Goal: Task Accomplishment & Management: Manage account settings

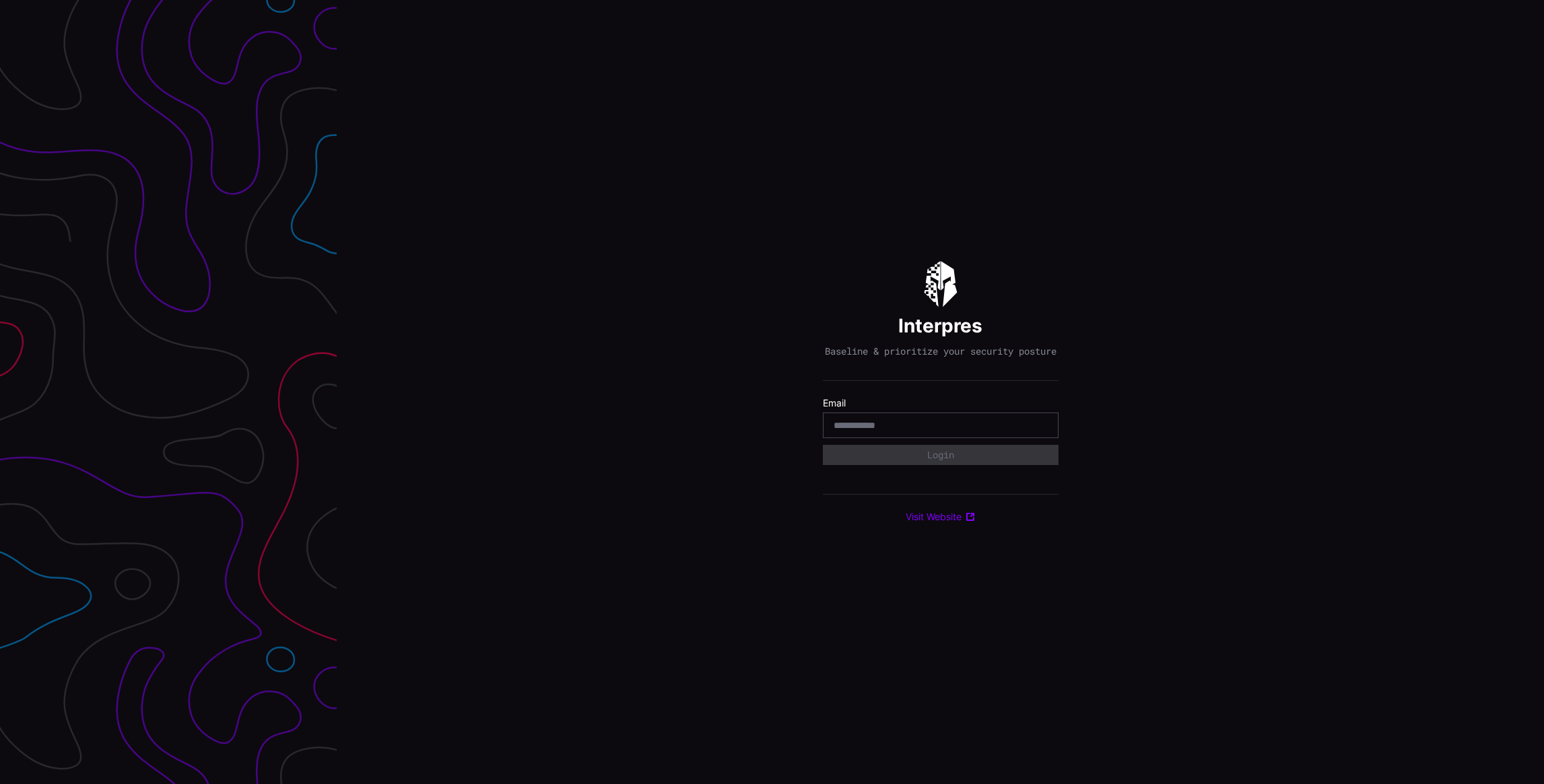
click at [867, 425] on input "email" at bounding box center [940, 425] width 214 height 12
type input "**********"
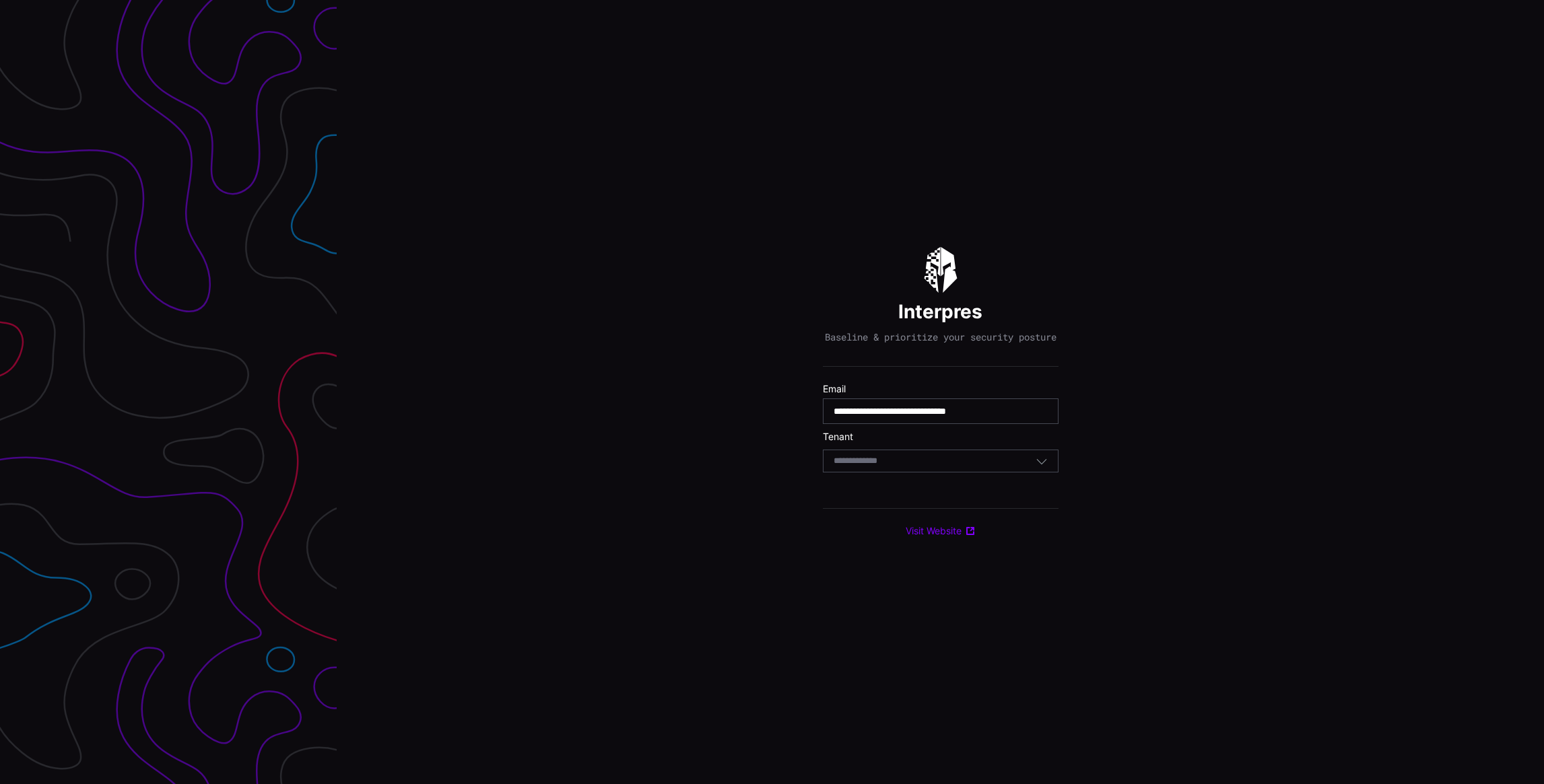
click at [912, 467] on div "Select Tenant" at bounding box center [934, 461] width 202 height 12
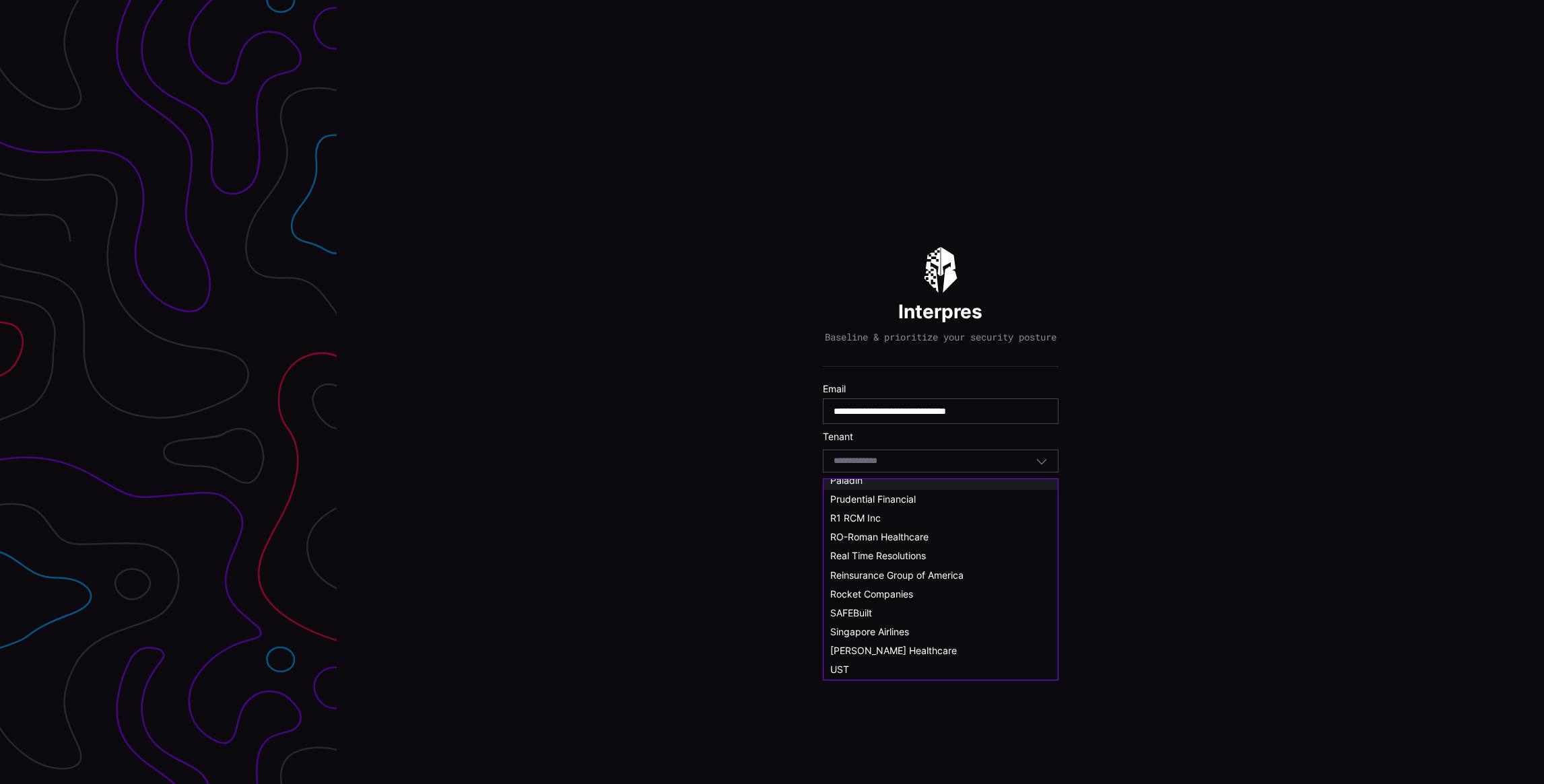
scroll to position [741, 0]
click at [860, 538] on span "SAFEBuilt" at bounding box center [851, 538] width 42 height 11
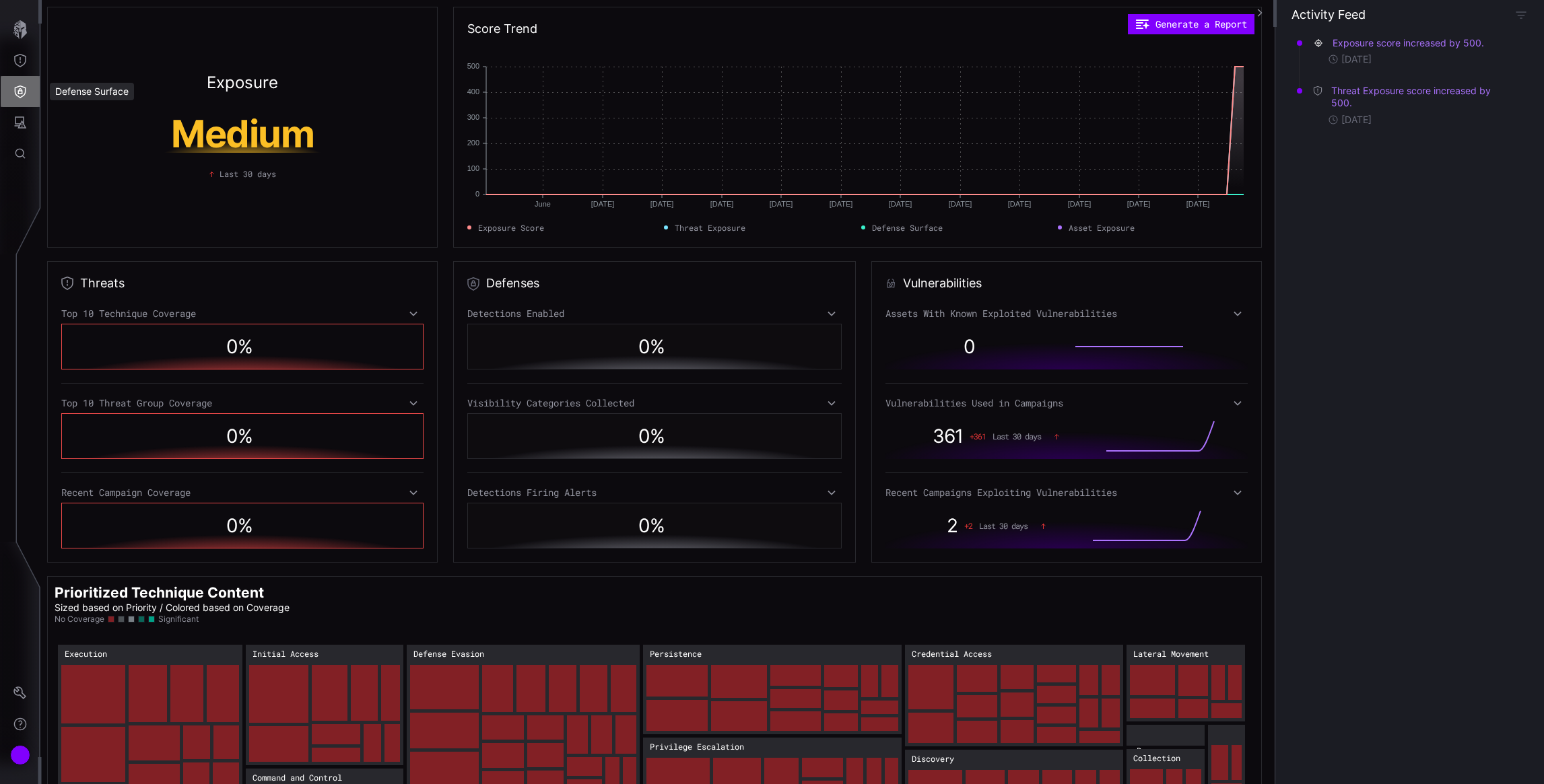
click at [17, 95] on icon "Defense Surface" at bounding box center [20, 92] width 11 height 13
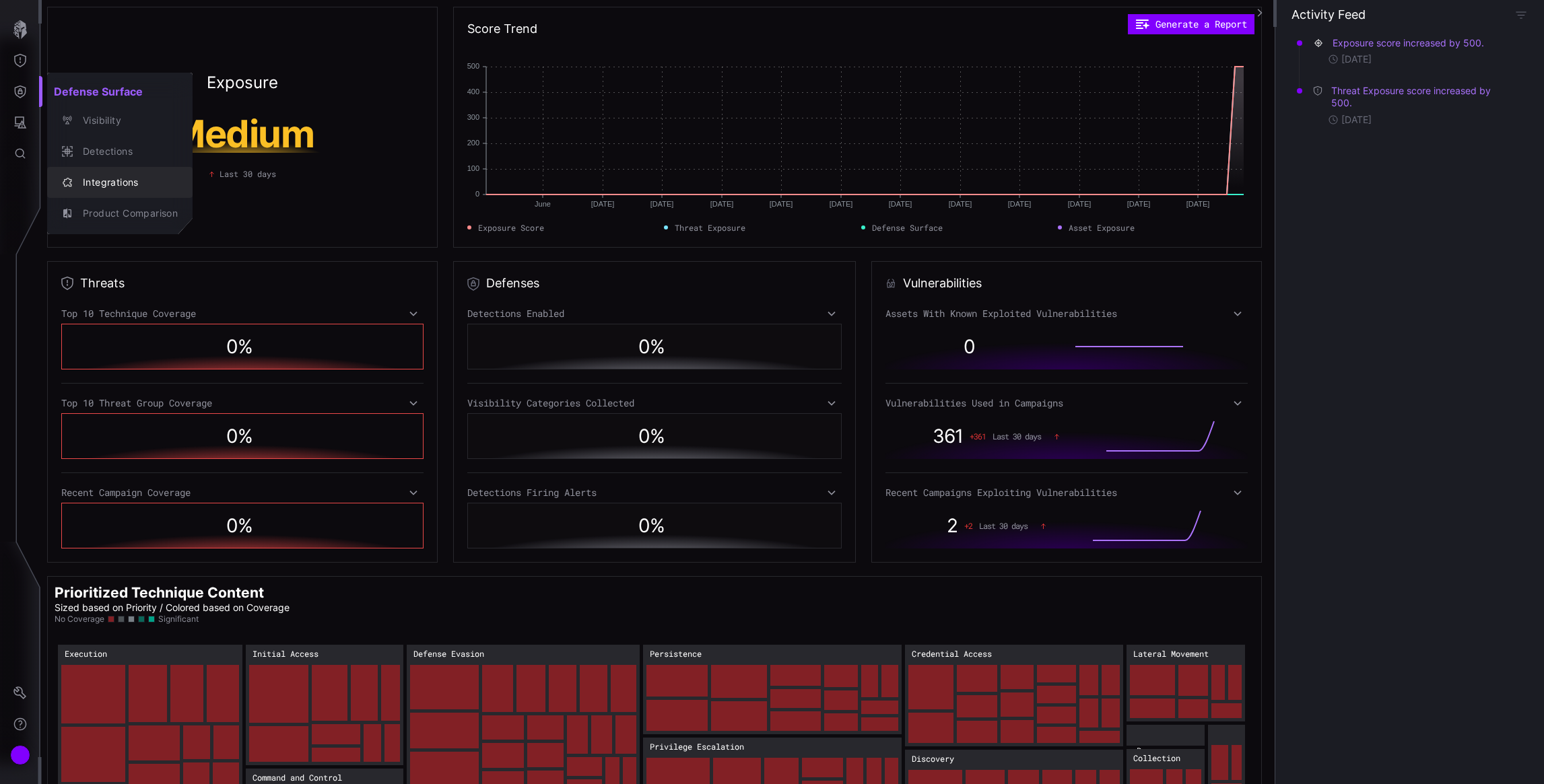
click at [88, 180] on div "Integrations" at bounding box center [127, 182] width 102 height 17
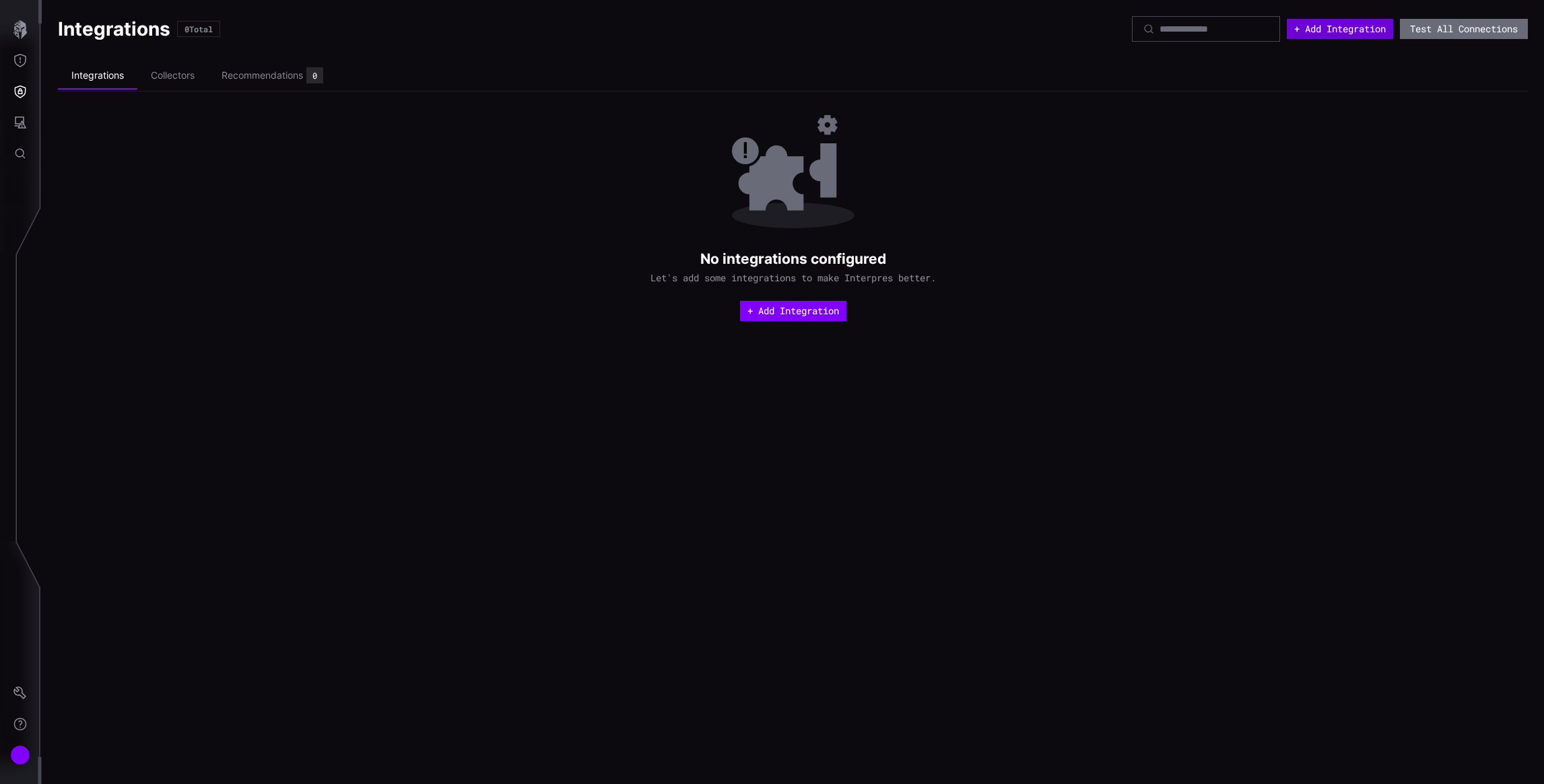
click at [1342, 30] on button "+ Add Integration" at bounding box center [1340, 29] width 107 height 20
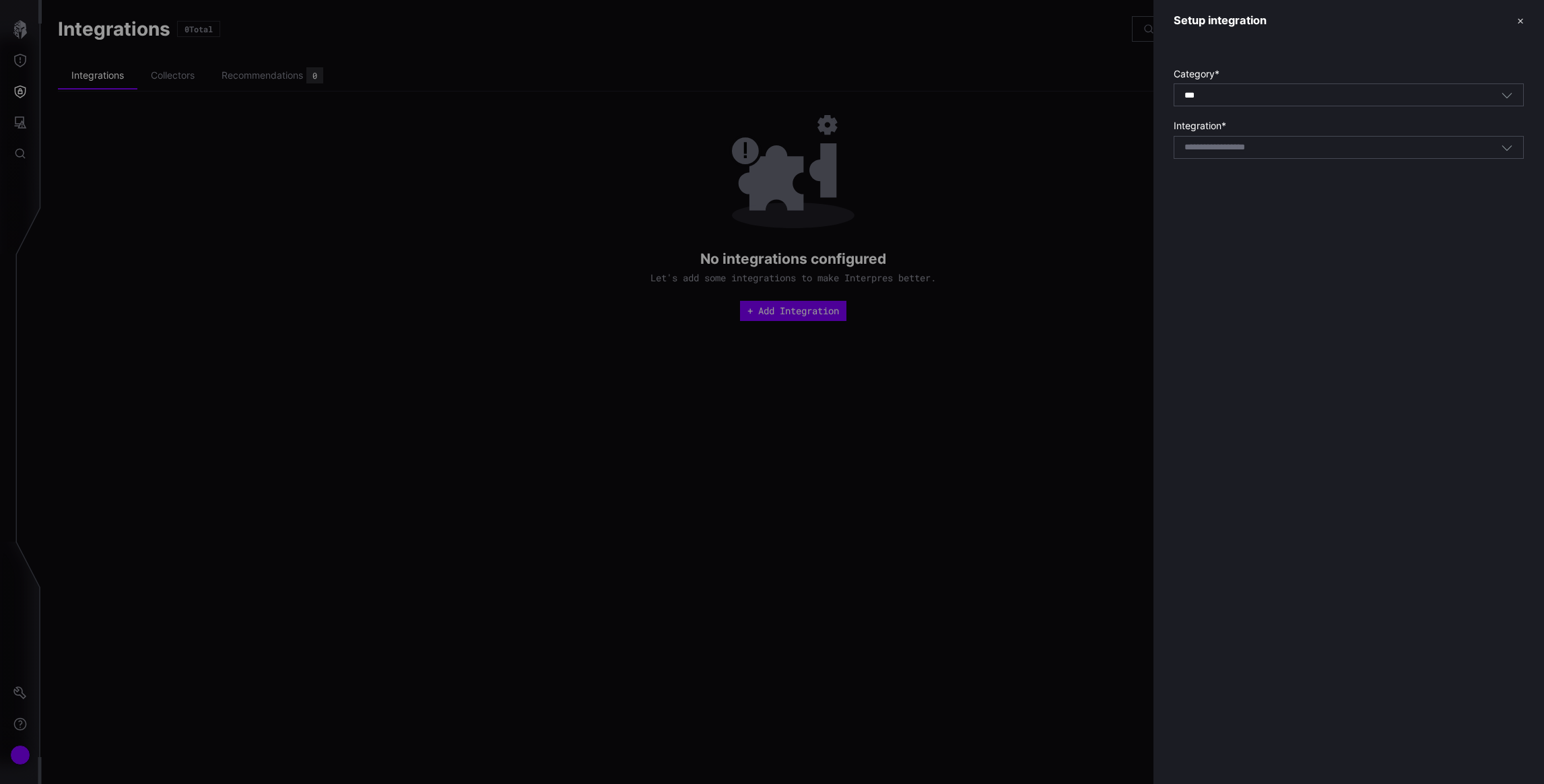
click at [1320, 101] on div "*** All" at bounding box center [1343, 96] width 317 height 12
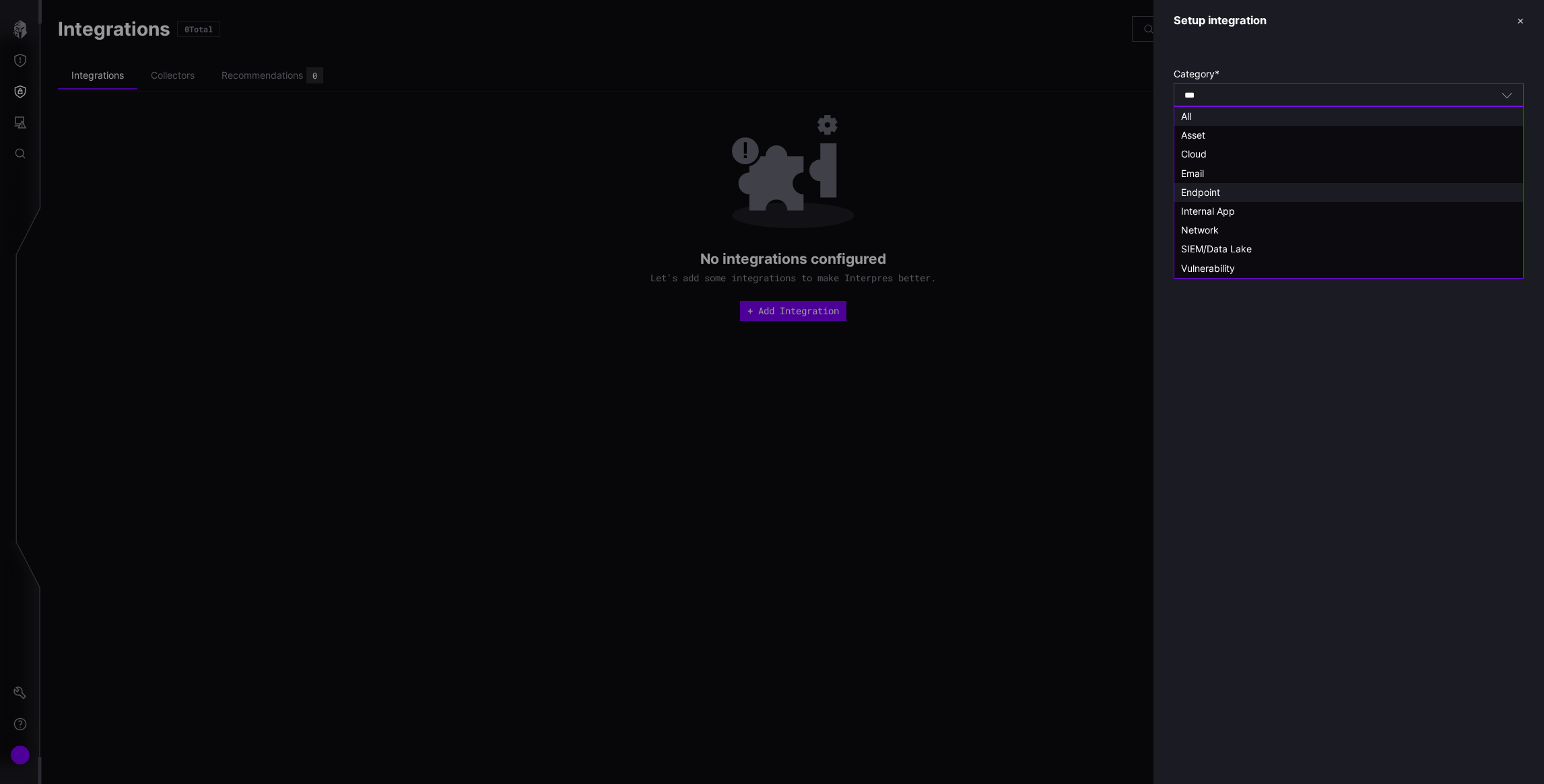
click at [1210, 188] on span "Endpoint" at bounding box center [1201, 192] width 39 height 11
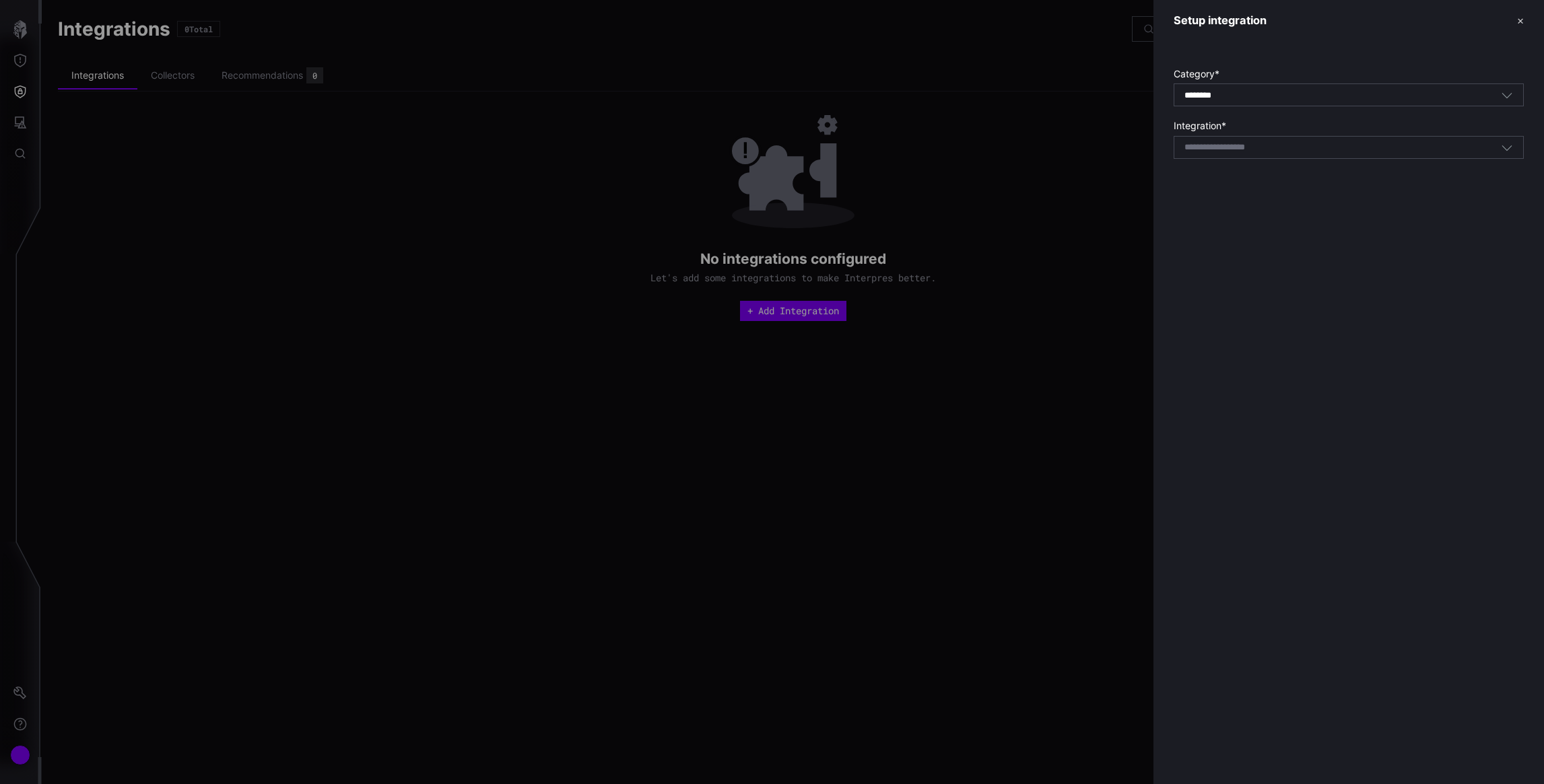
type input "********"
click at [1268, 149] on input at bounding box center [1233, 147] width 96 height 11
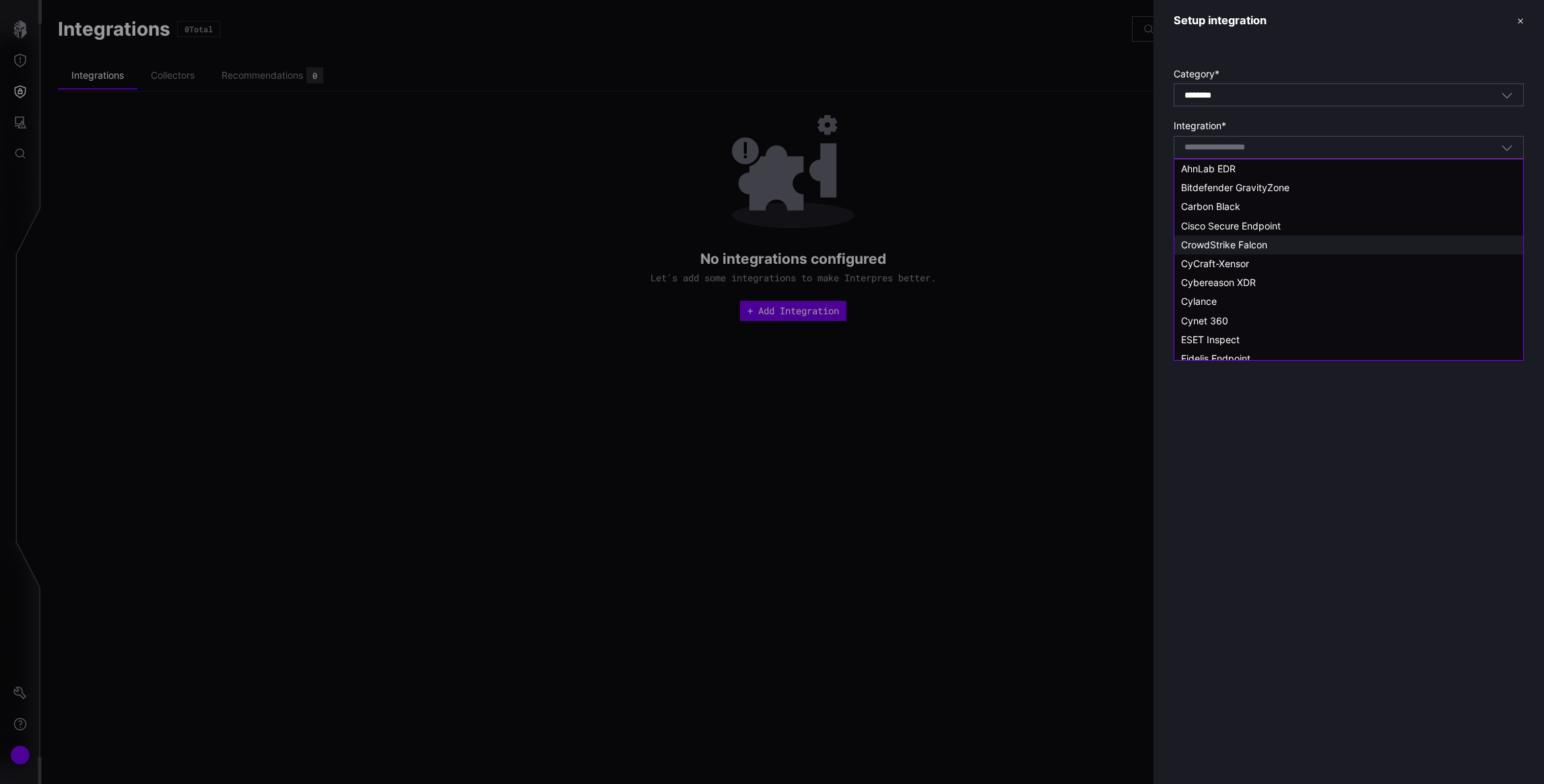
click at [1220, 242] on span "CrowdStrike Falcon" at bounding box center [1225, 244] width 86 height 11
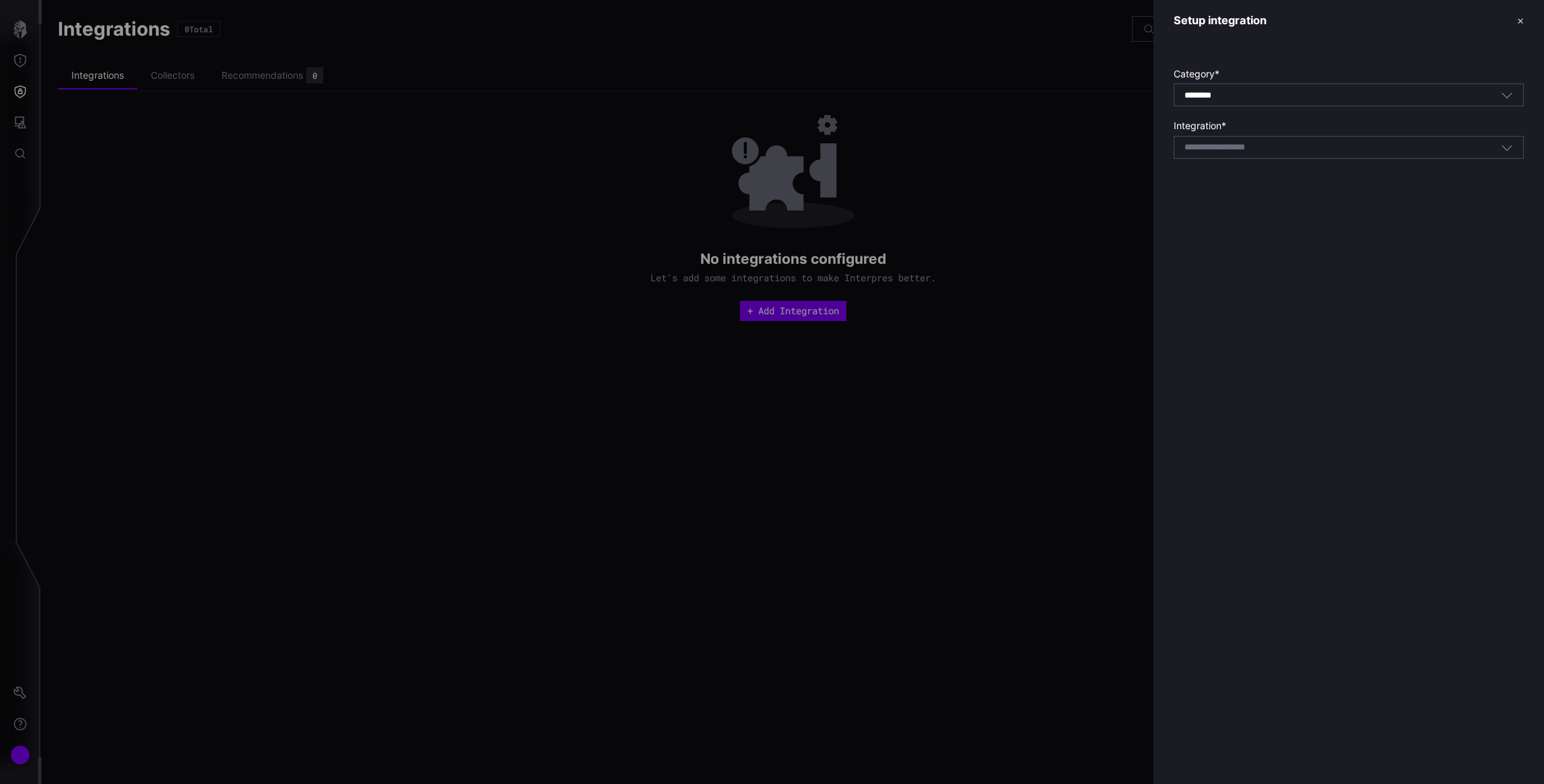
type input "**********"
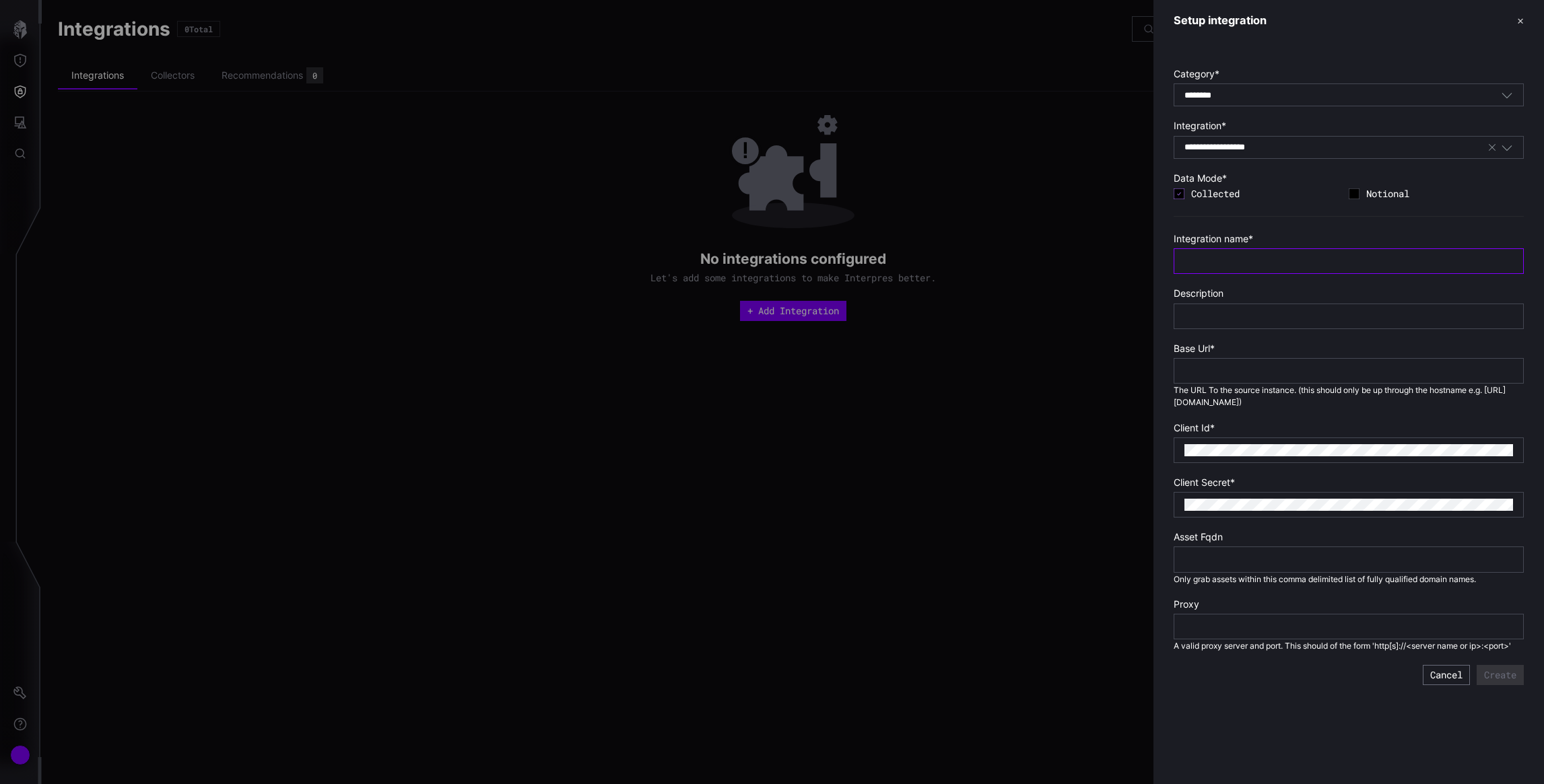
click at [1210, 264] on input "text" at bounding box center [1349, 261] width 329 height 12
type input "**********"
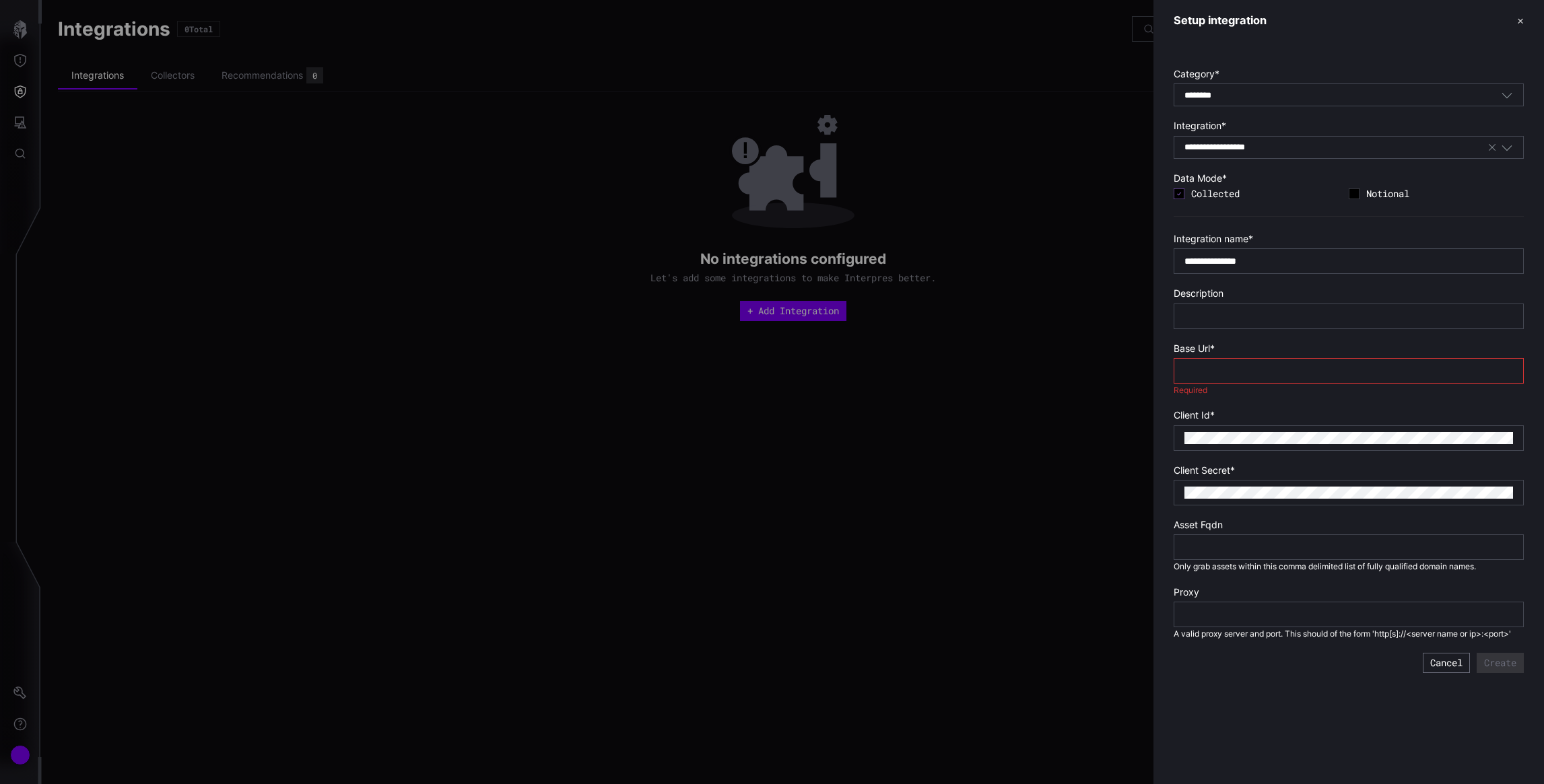
paste input "**********"
type input "**********"
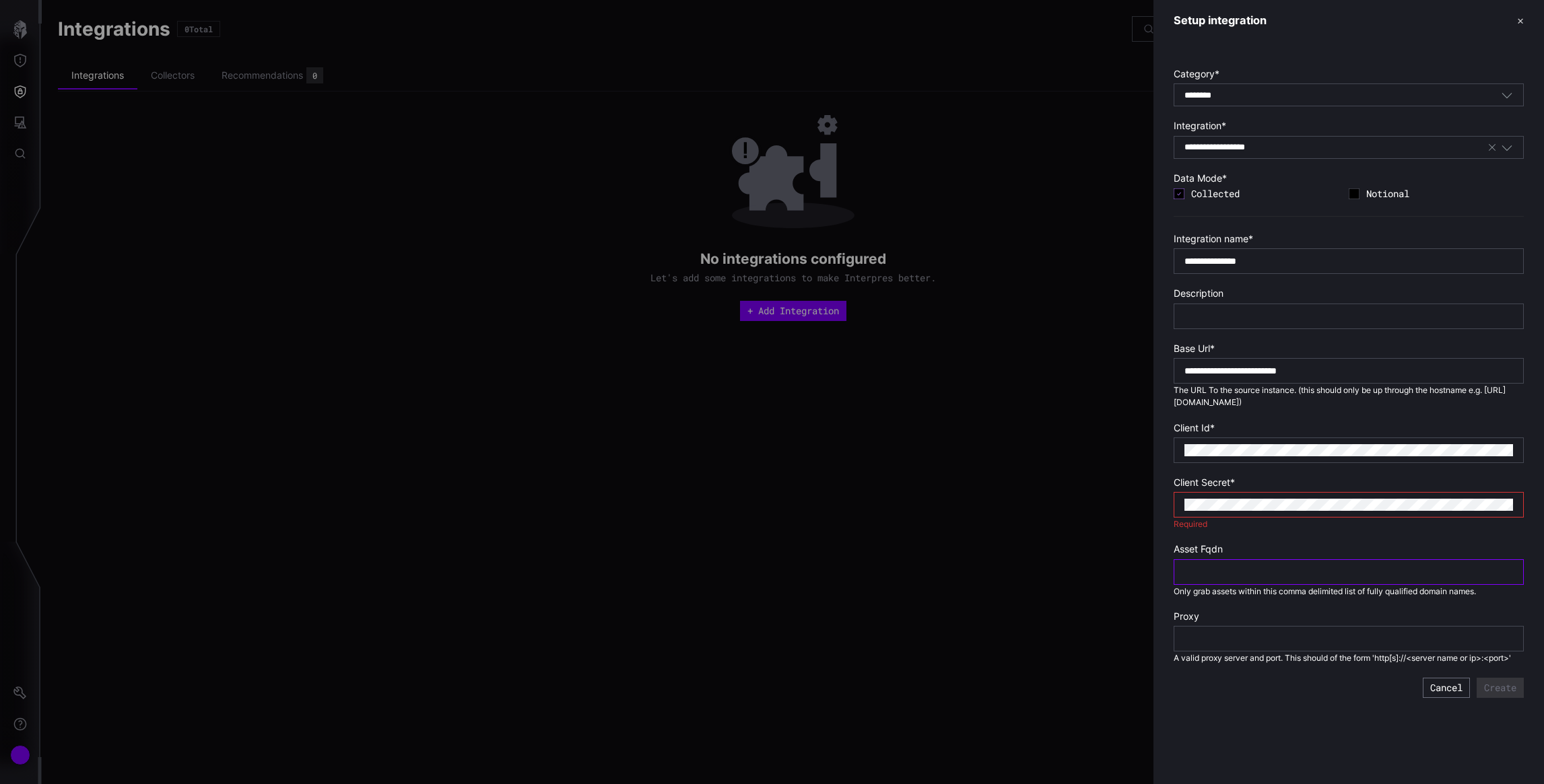
click at [1300, 575] on input "text" at bounding box center [1349, 572] width 329 height 12
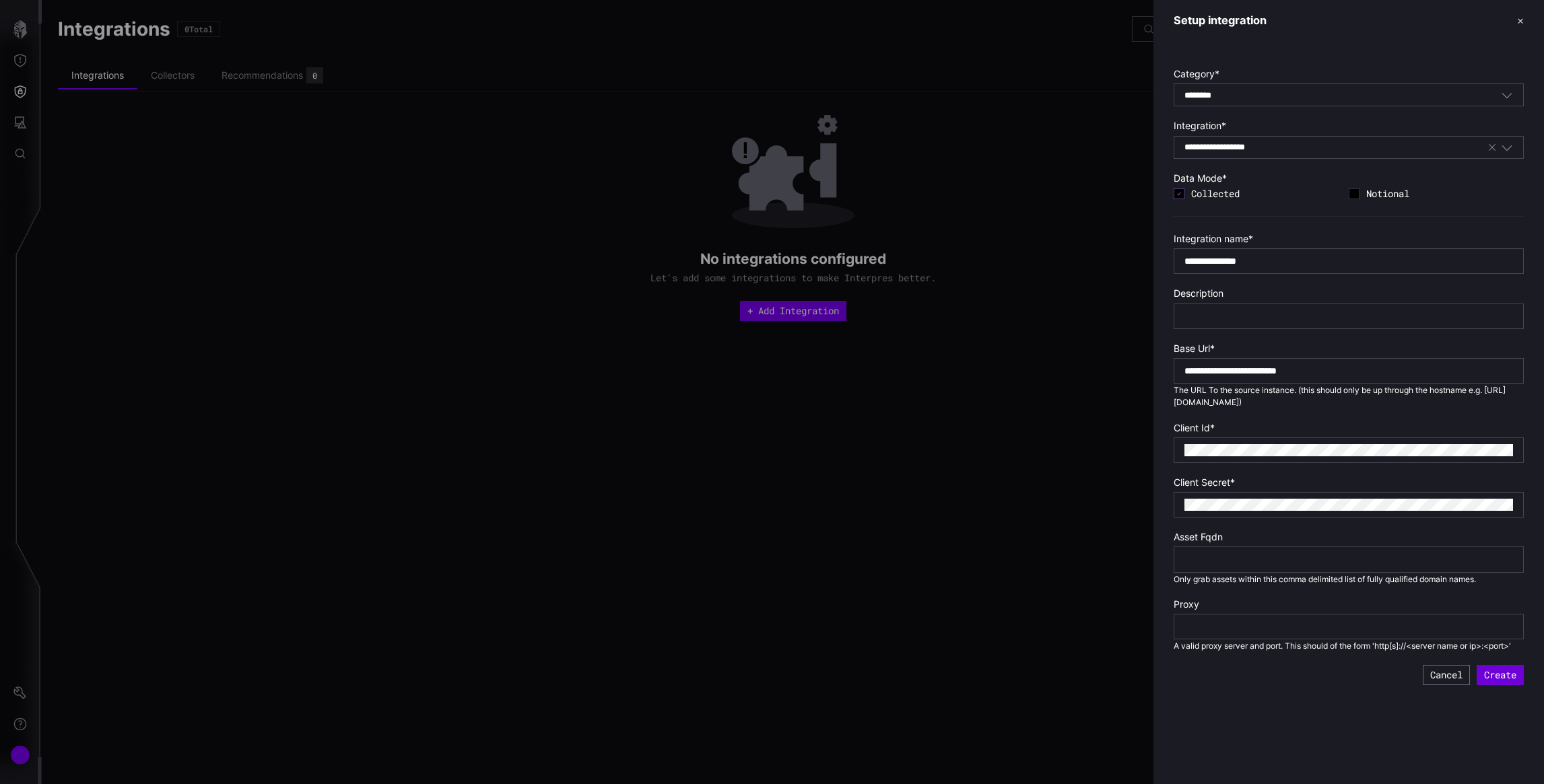
click at [1508, 680] on button "Create" at bounding box center [1500, 675] width 47 height 20
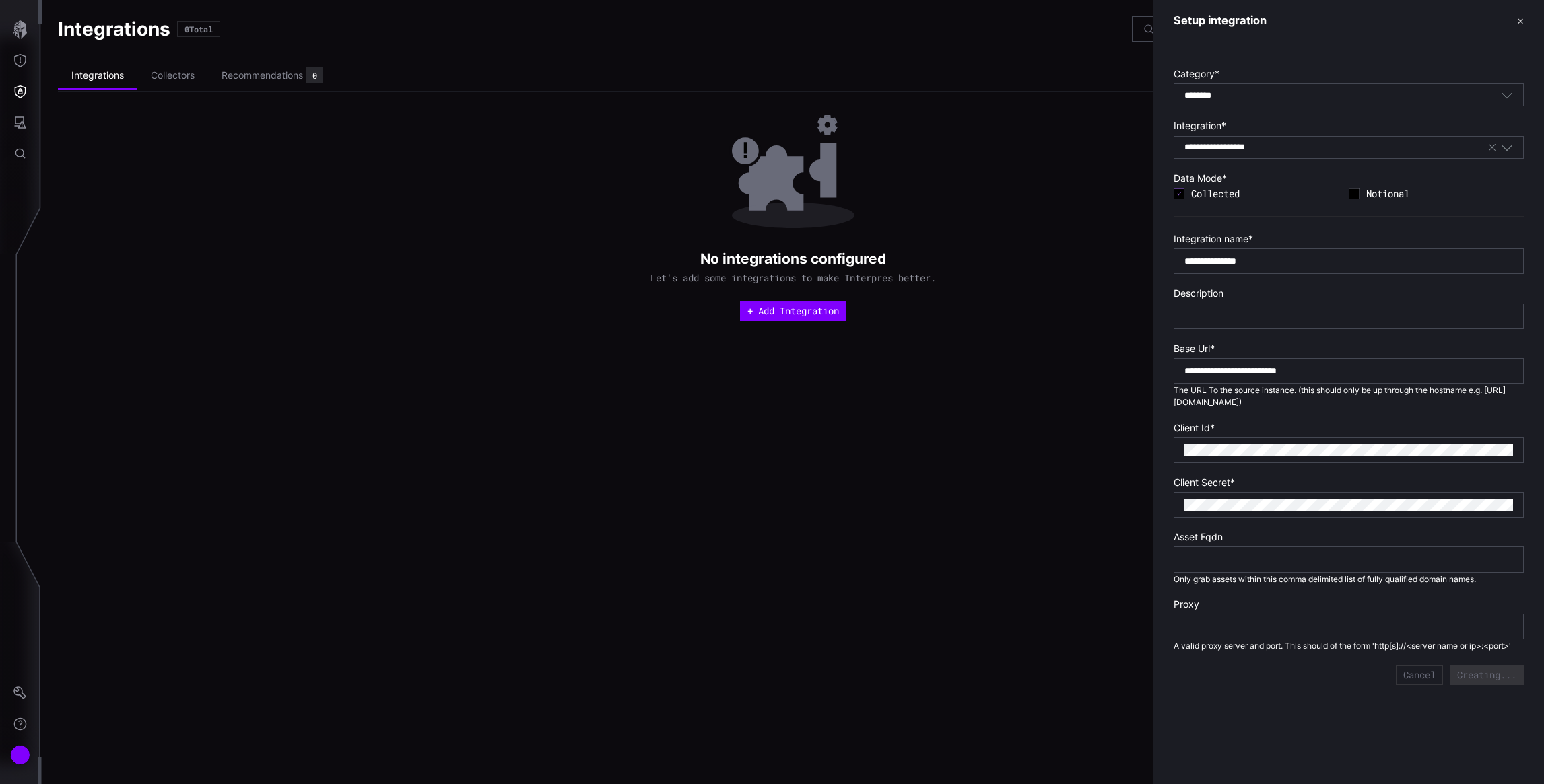
type input "***"
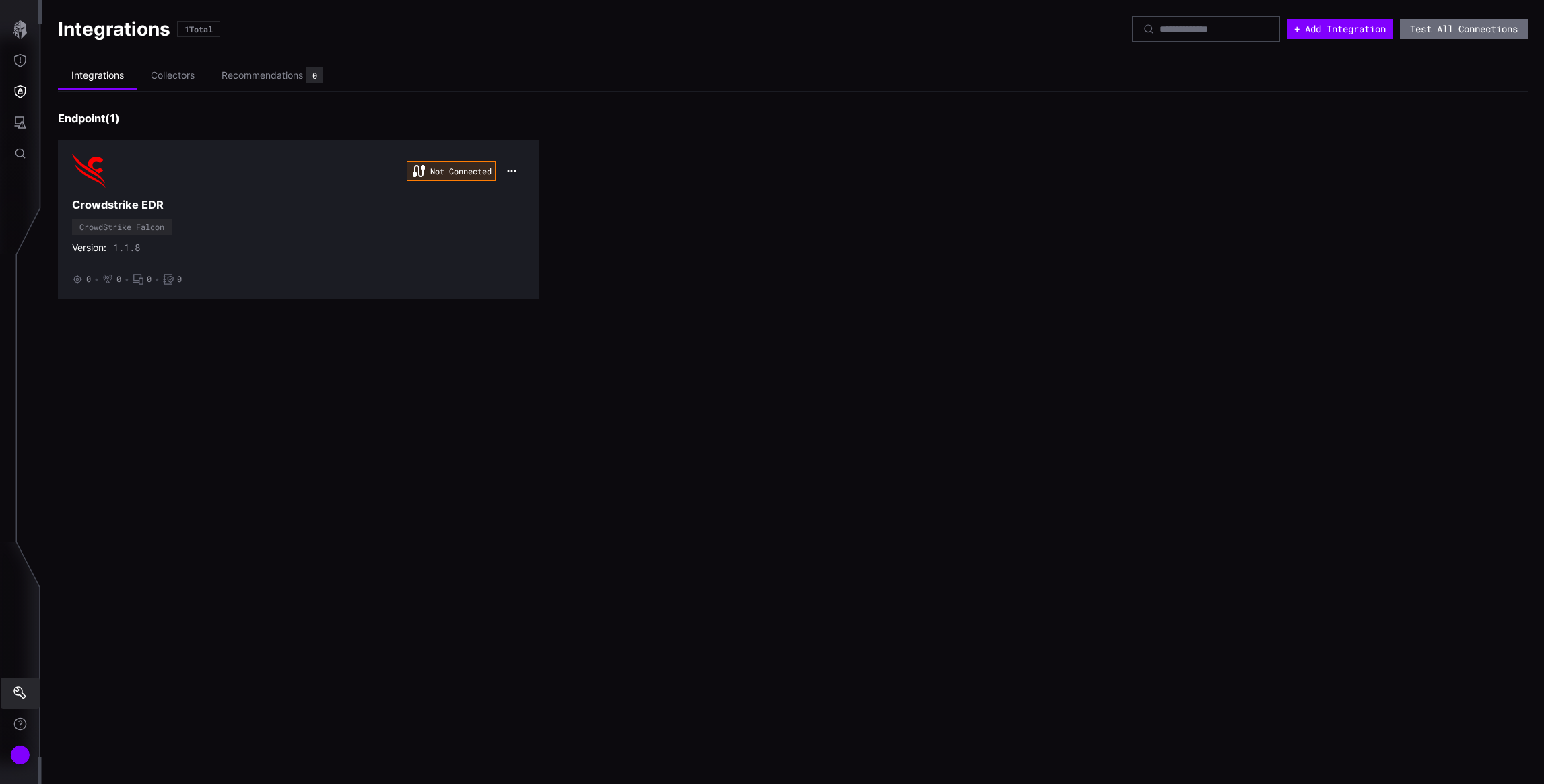
click at [18, 690] on icon "Settings" at bounding box center [20, 693] width 13 height 13
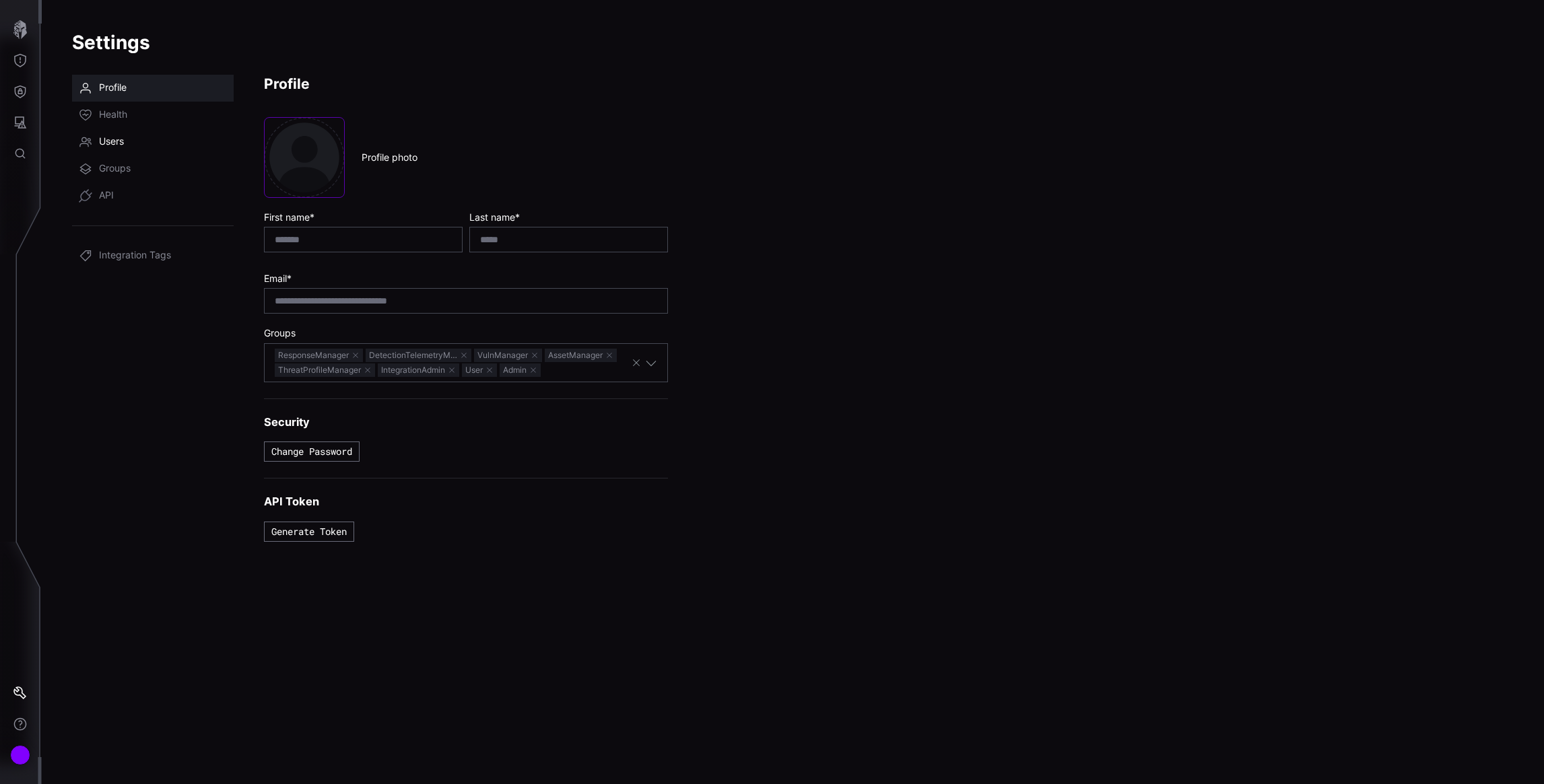
click at [115, 139] on span "Users" at bounding box center [111, 142] width 25 height 14
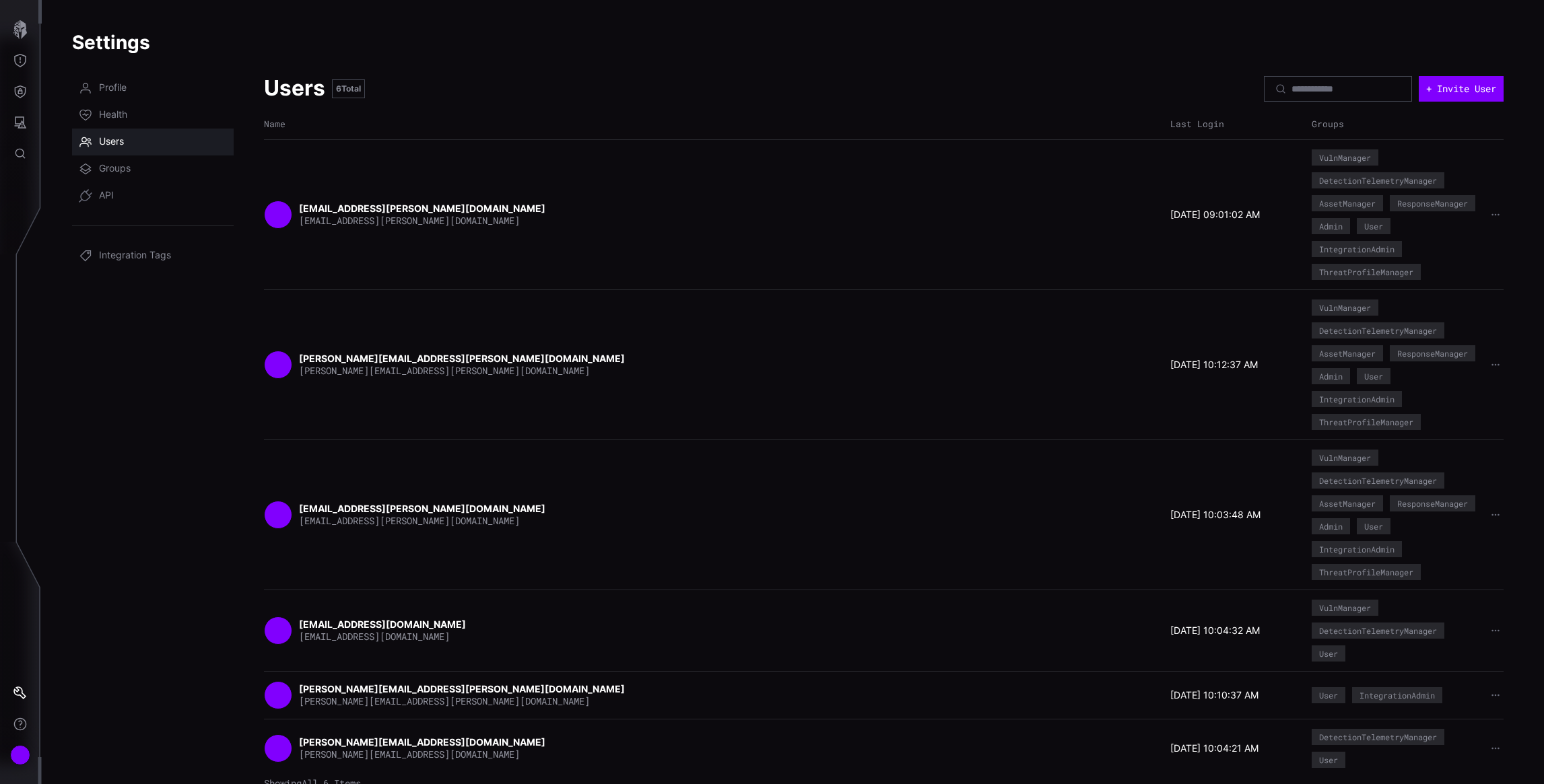
scroll to position [5, 0]
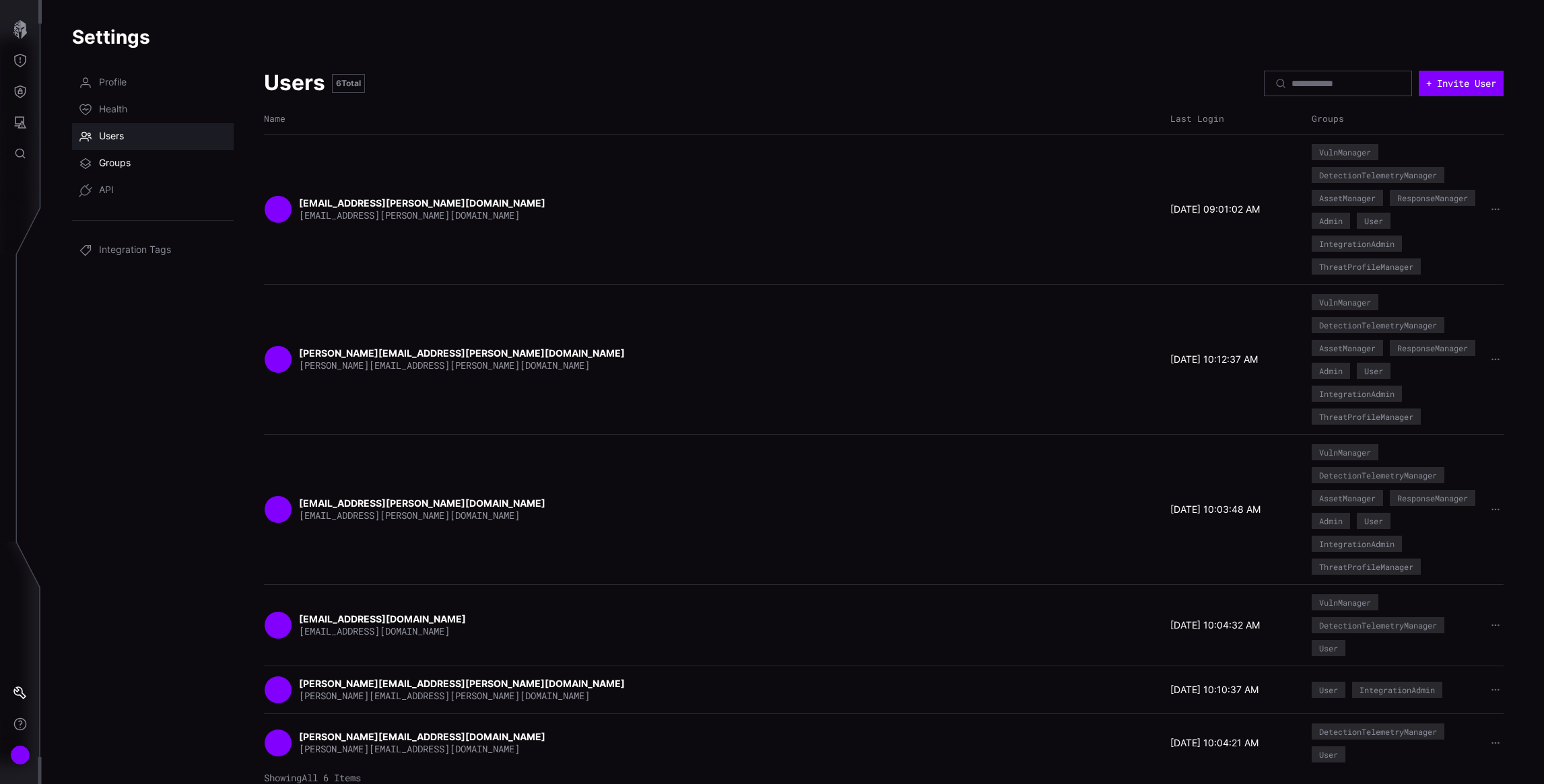
click at [110, 154] on link "Groups" at bounding box center [153, 163] width 161 height 27
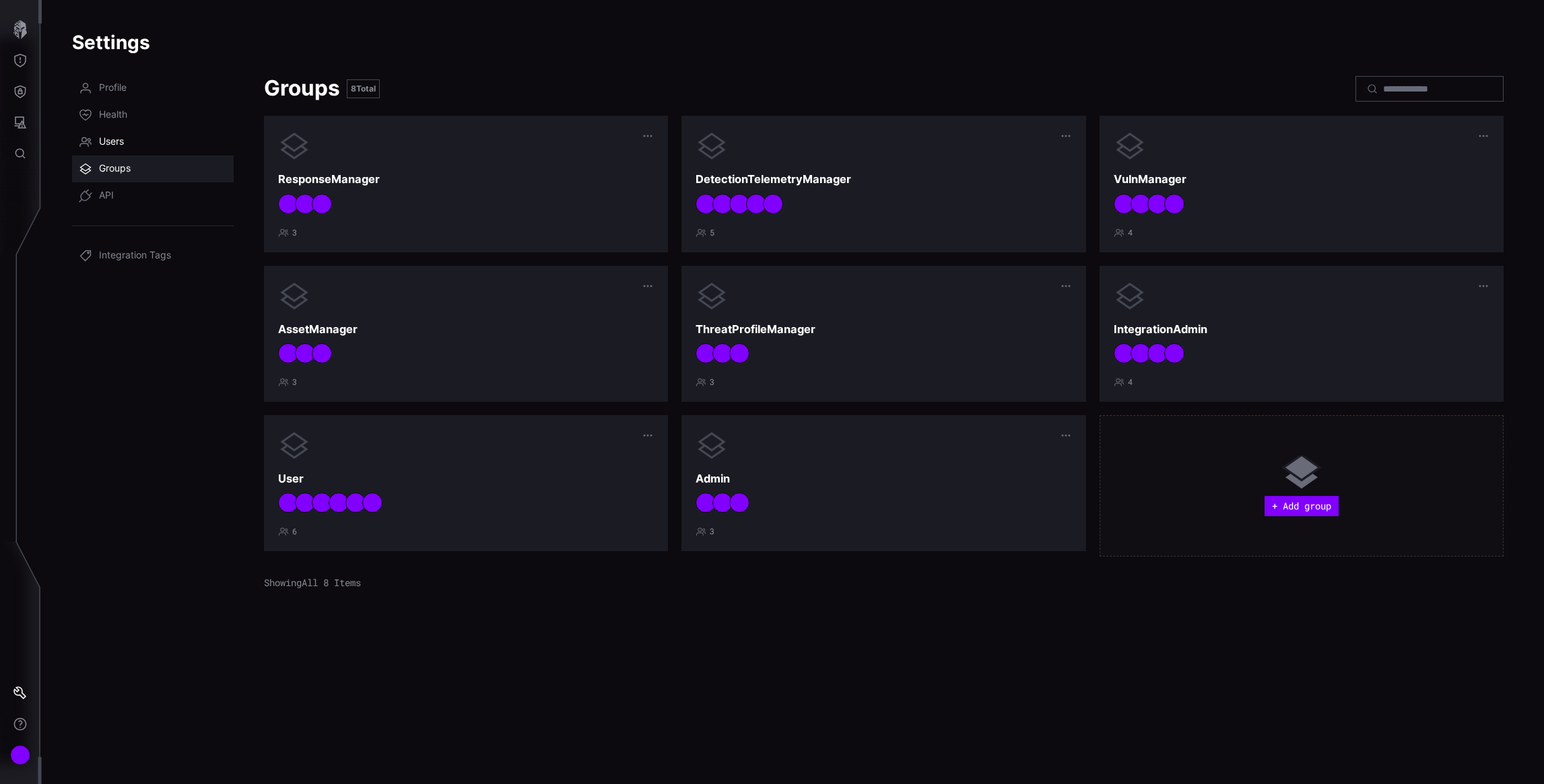
click at [113, 144] on span "Users" at bounding box center [111, 142] width 25 height 14
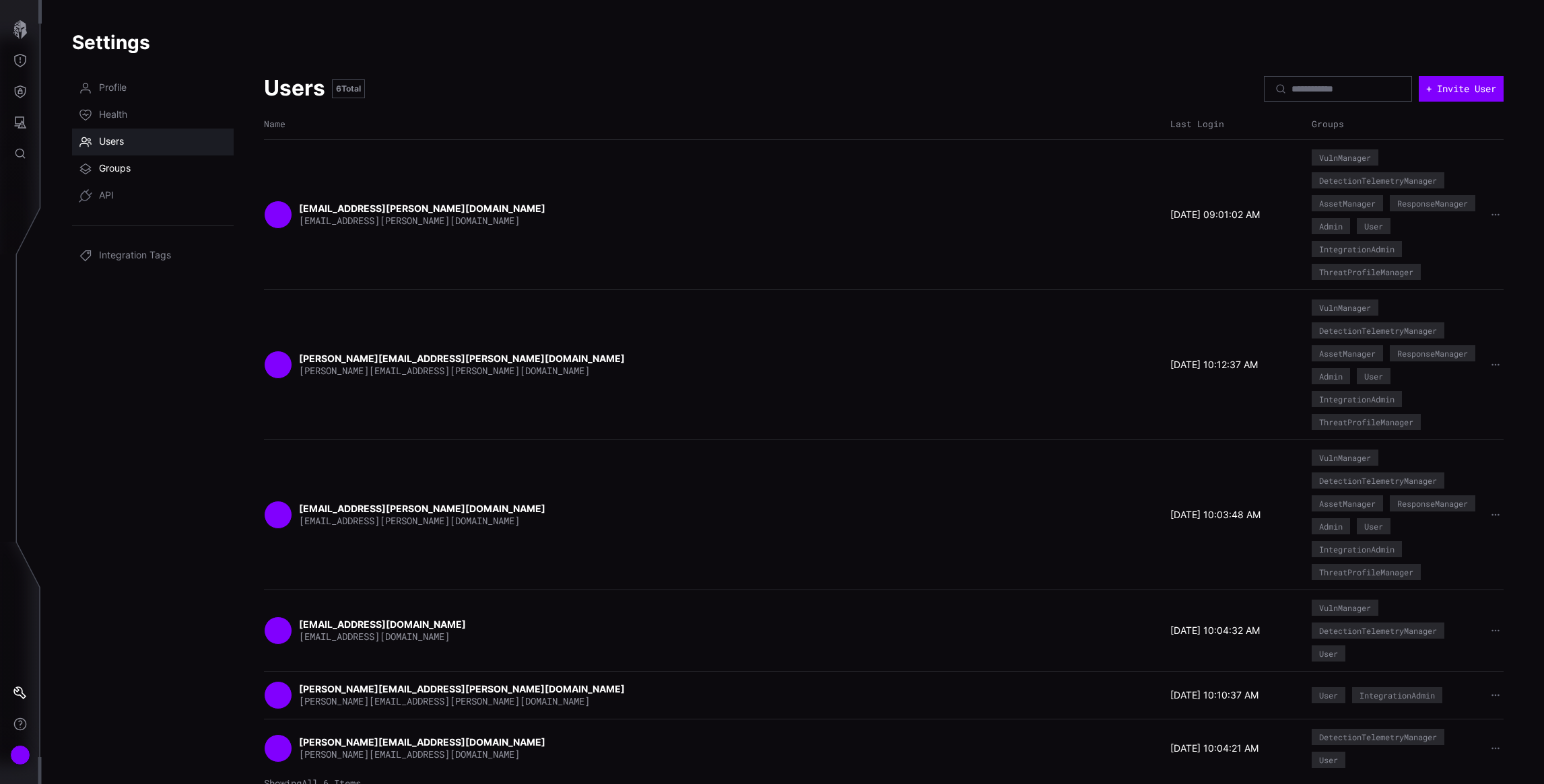
click at [121, 165] on span "Groups" at bounding box center [115, 169] width 32 height 14
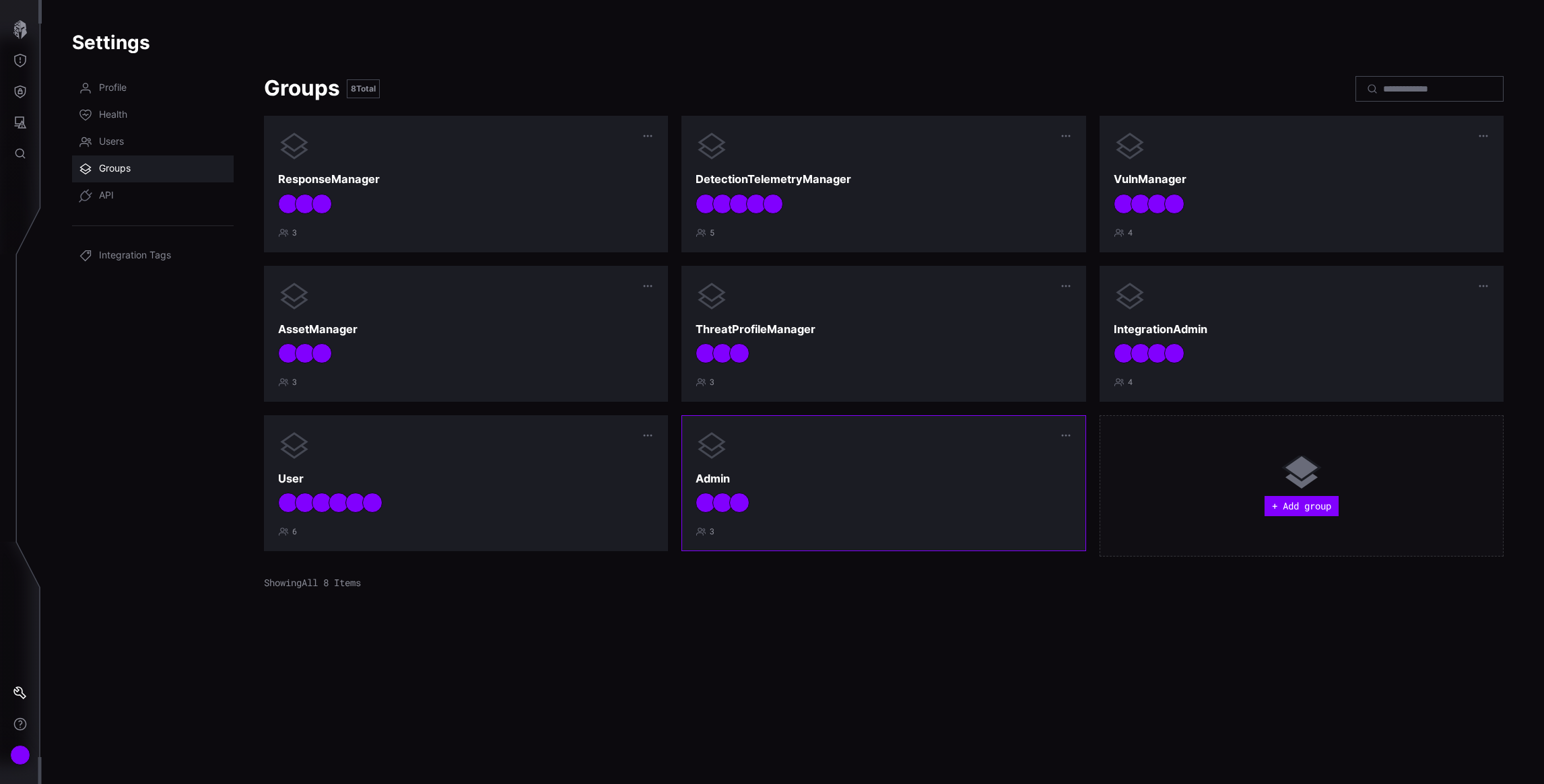
click at [854, 454] on div at bounding box center [883, 446] width 376 height 32
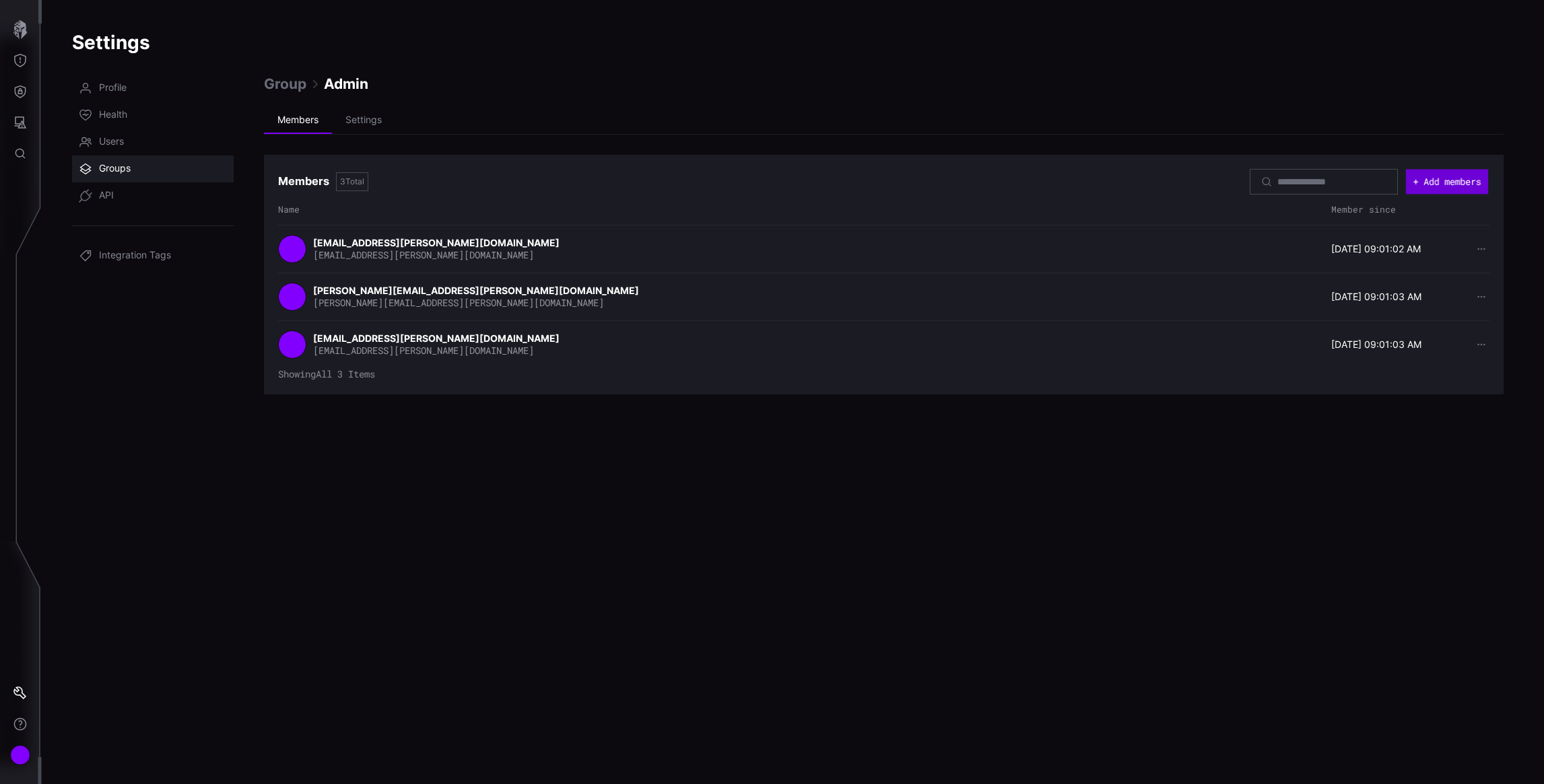
click at [1431, 172] on button "+ Add members" at bounding box center [1447, 181] width 82 height 25
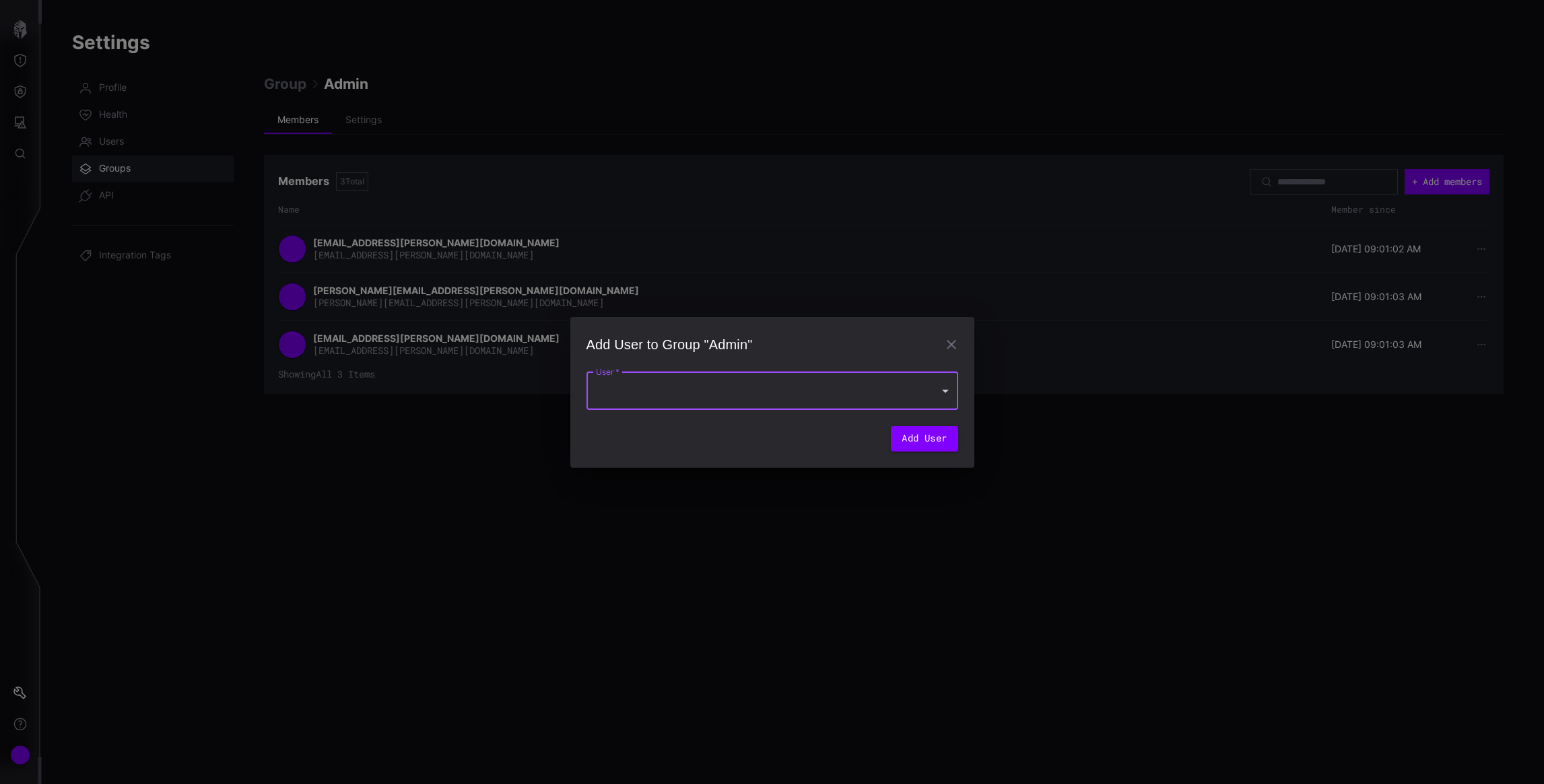
click at [706, 381] on div at bounding box center [772, 391] width 371 height 38
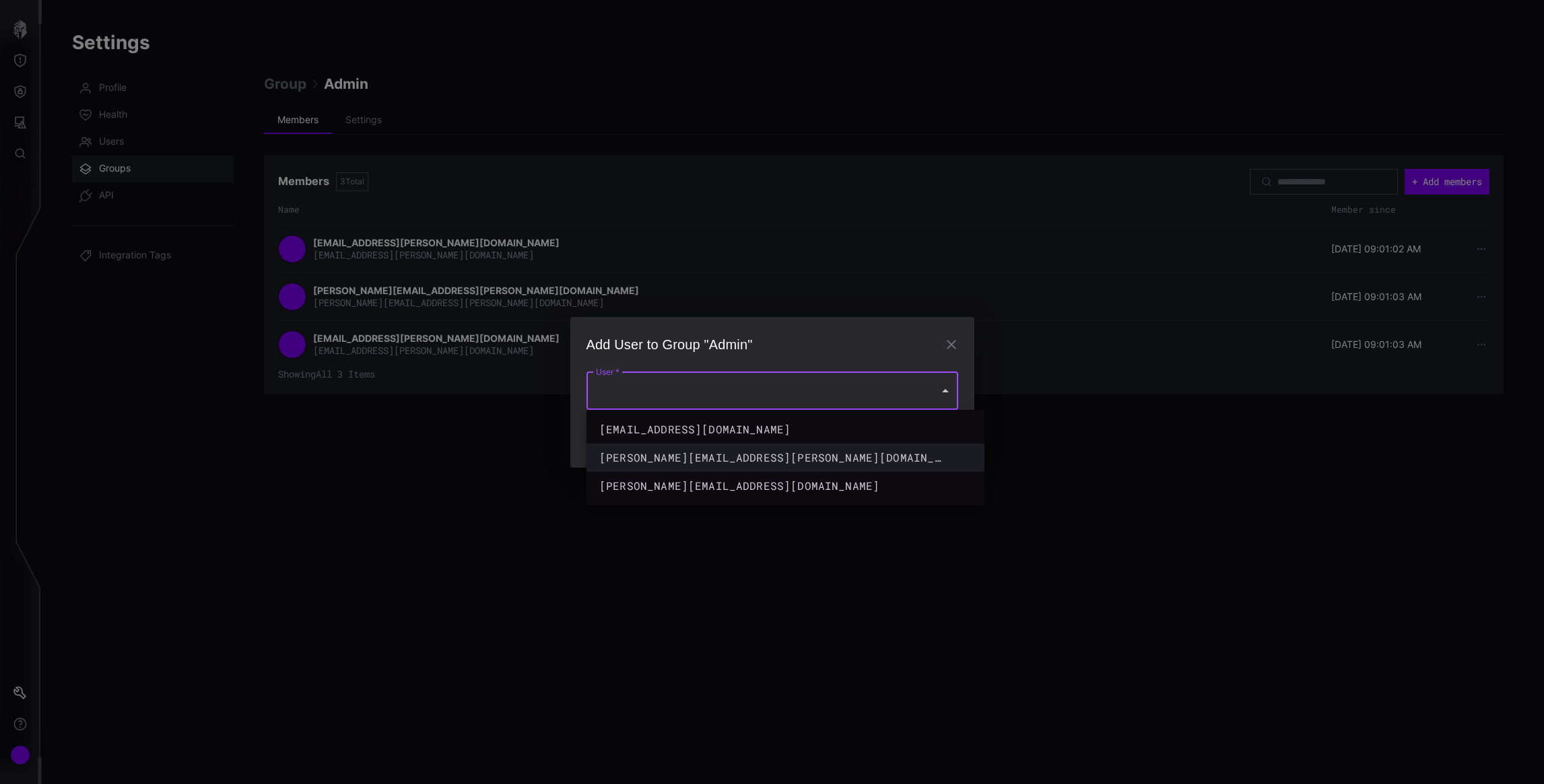
click at [689, 458] on div "ramakrishna.adapala@cyberproof.com" at bounding box center [771, 458] width 345 height 16
type input "**********"
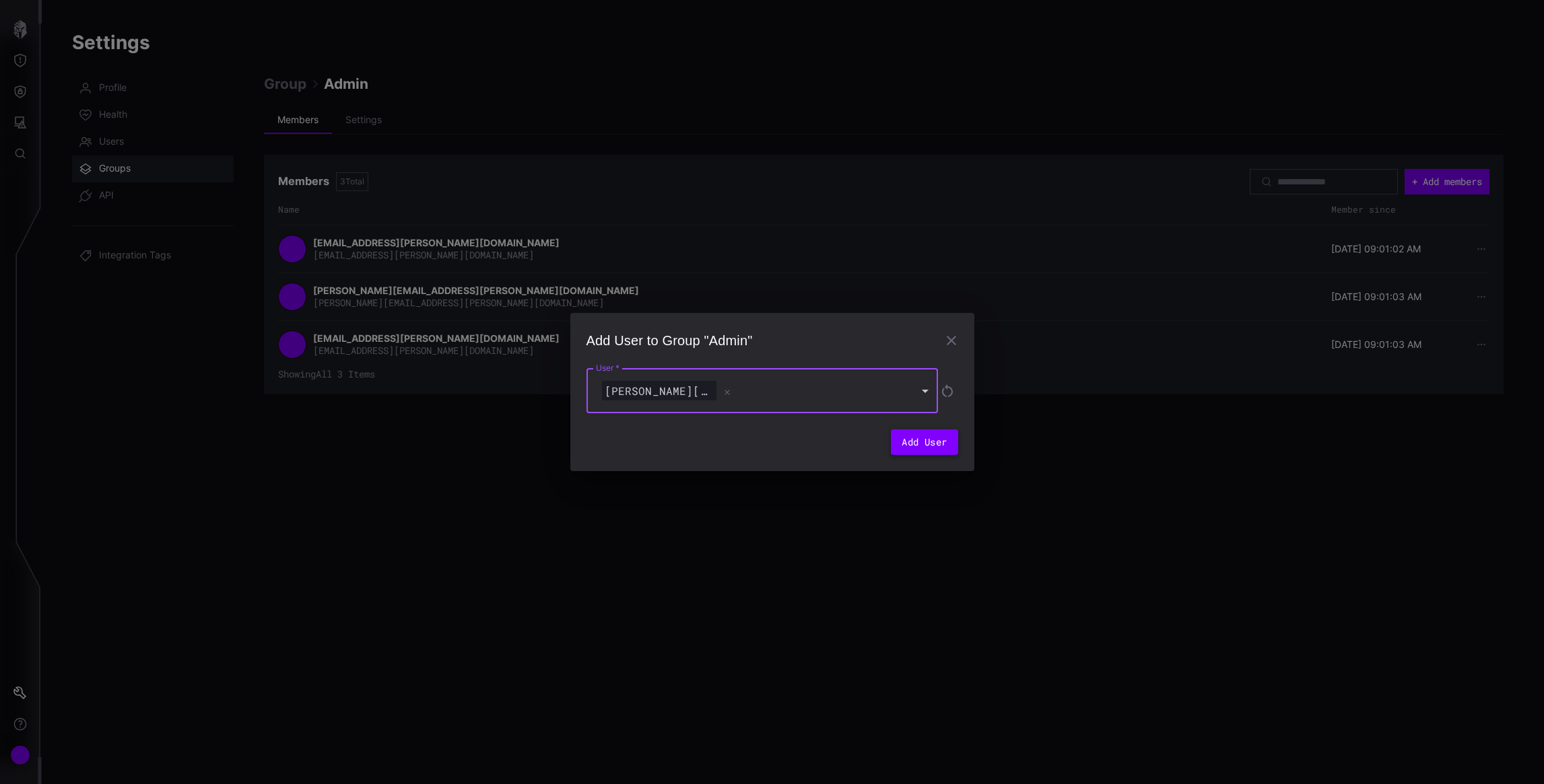
click at [912, 454] on button "Add User" at bounding box center [924, 442] width 67 height 26
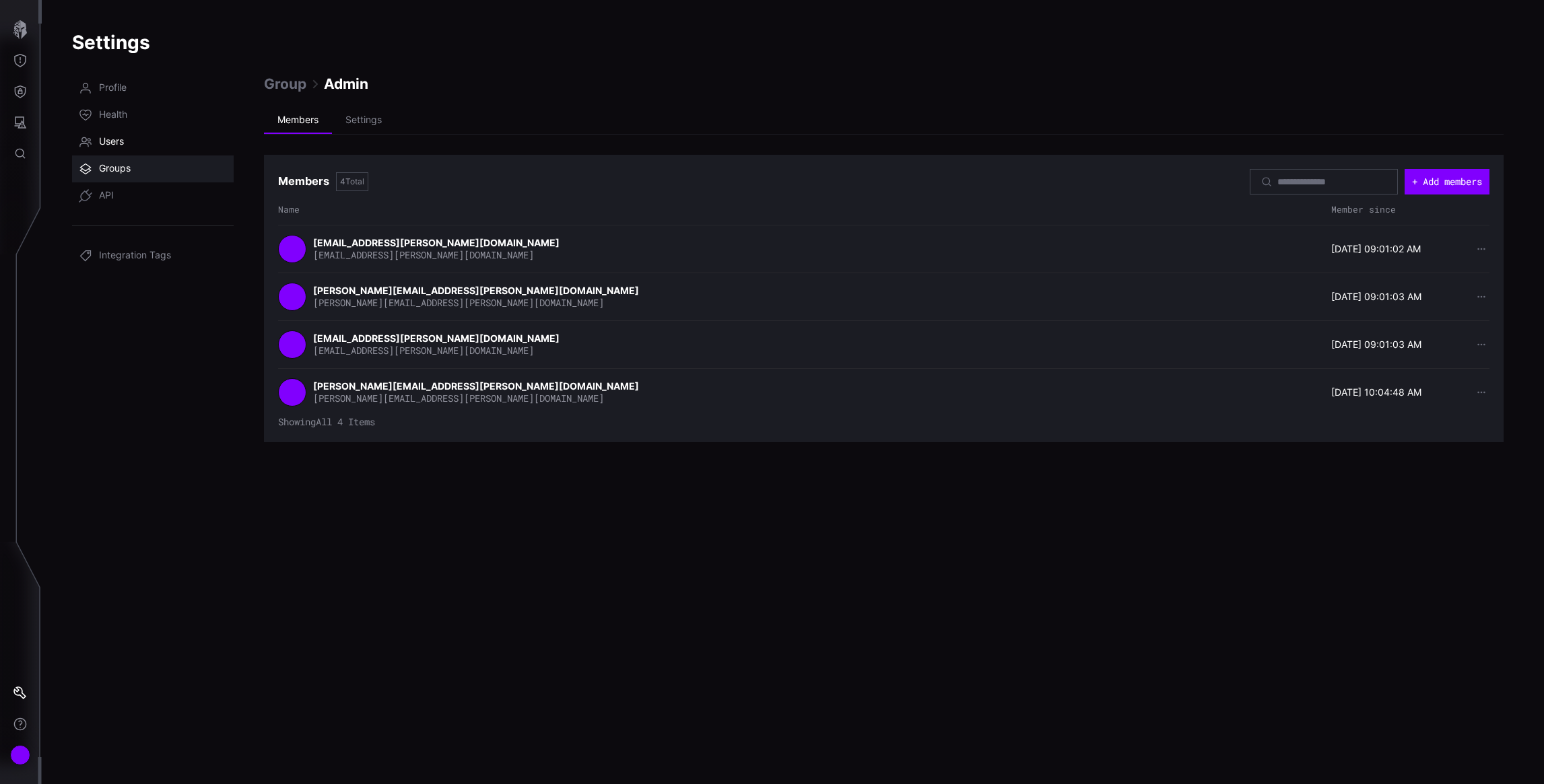
click at [101, 140] on span "Users" at bounding box center [111, 142] width 25 height 14
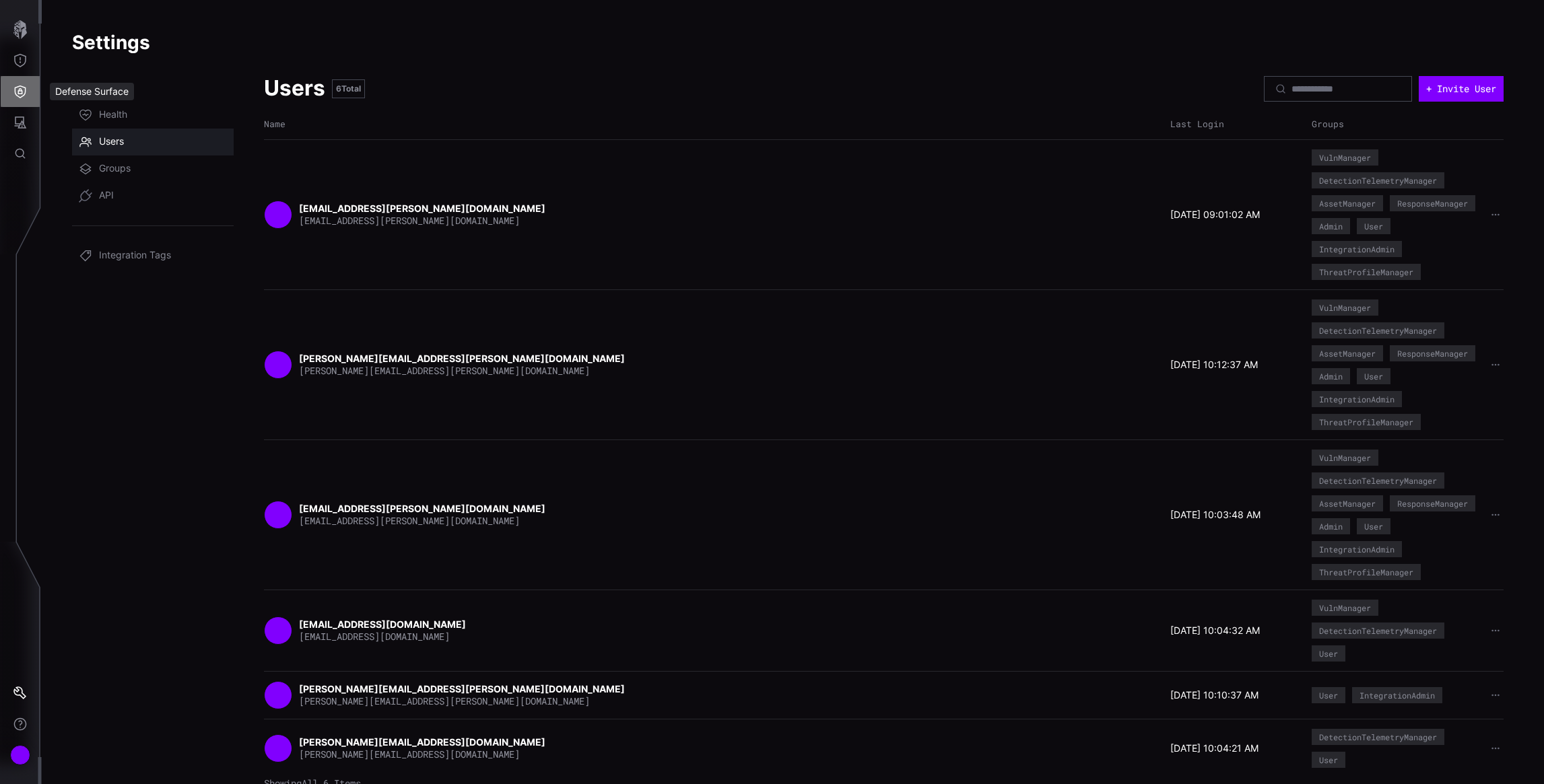
click at [19, 83] on button "Defense Surface" at bounding box center [20, 92] width 39 height 31
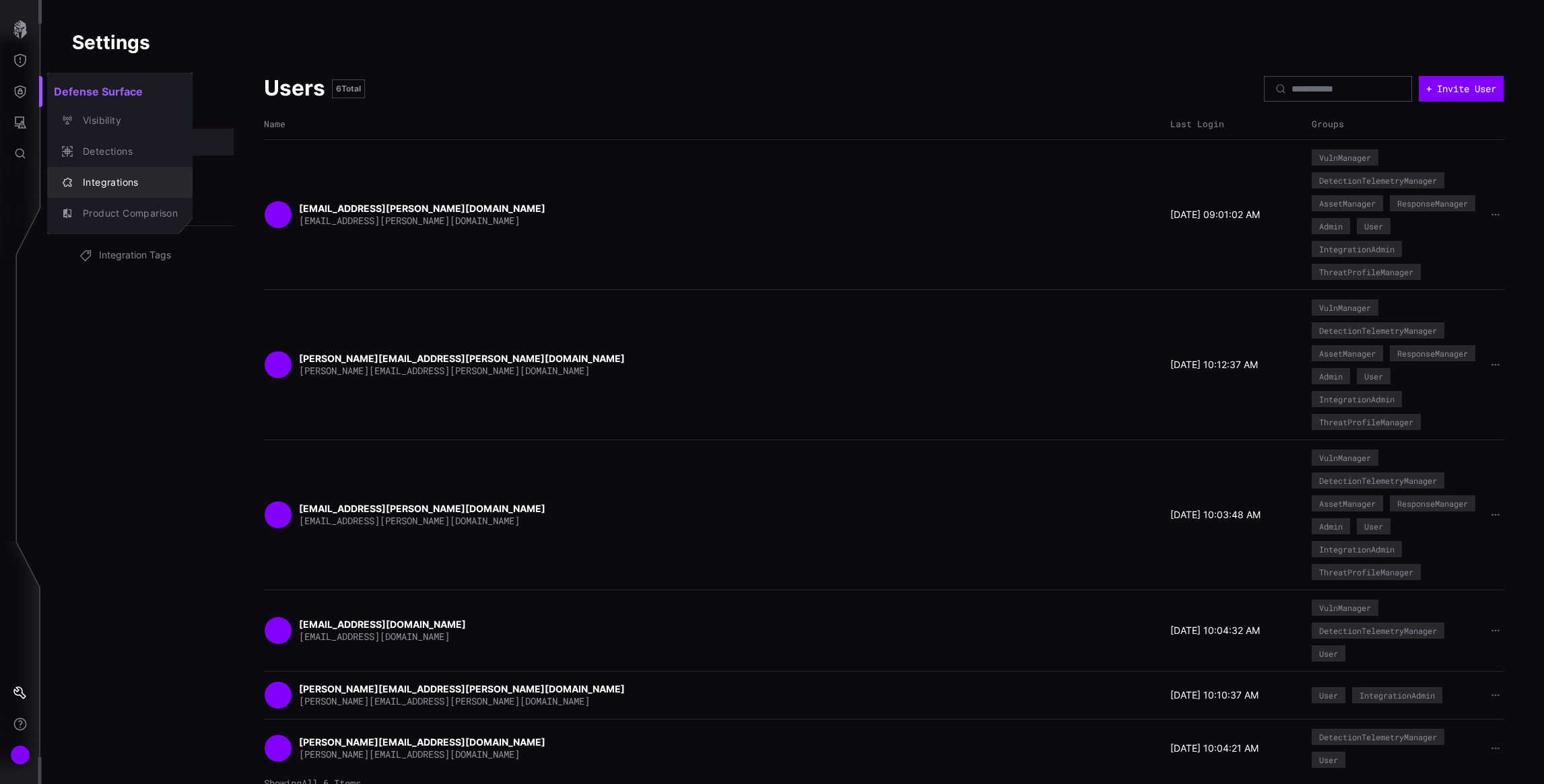
click at [115, 176] on div "Integrations" at bounding box center [127, 182] width 102 height 17
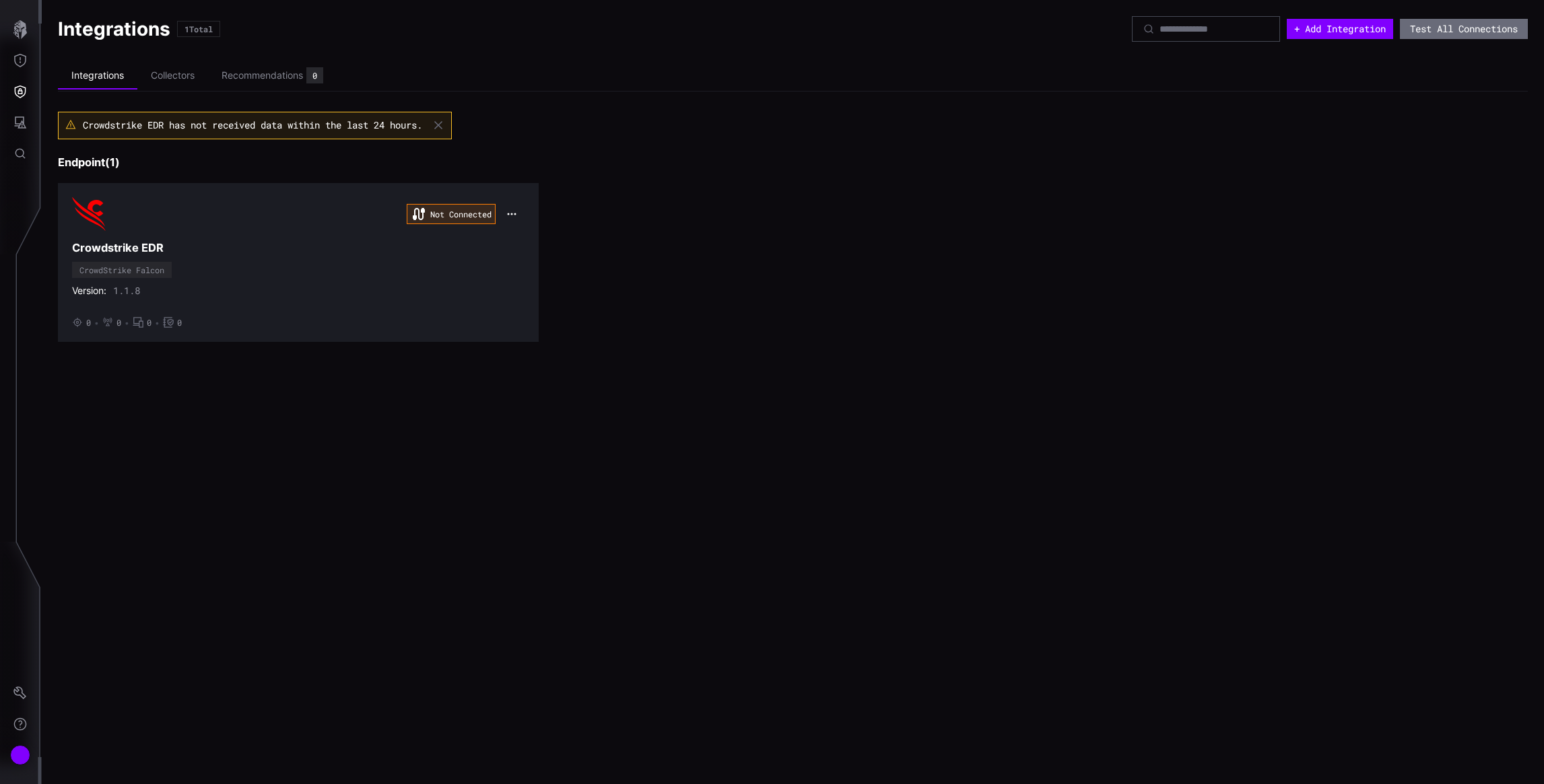
click at [444, 125] on icon "button" at bounding box center [438, 125] width 11 height 11
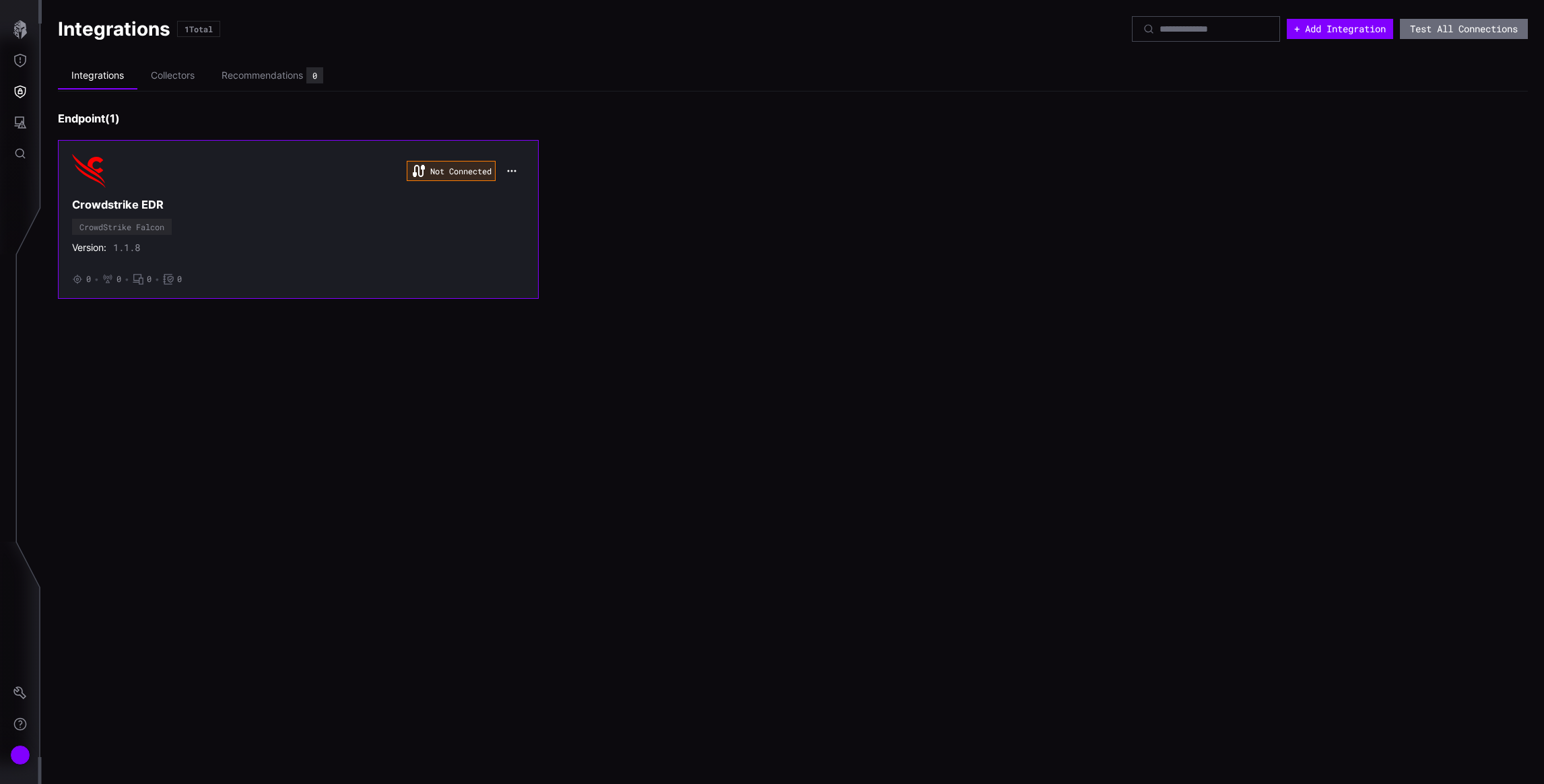
click at [262, 189] on div "Not Connected Crowdstrike EDR CrowdStrike Falcon Version: 1.1.8 • 0 • 0 • 0 • 0" at bounding box center [299, 219] width 453 height 130
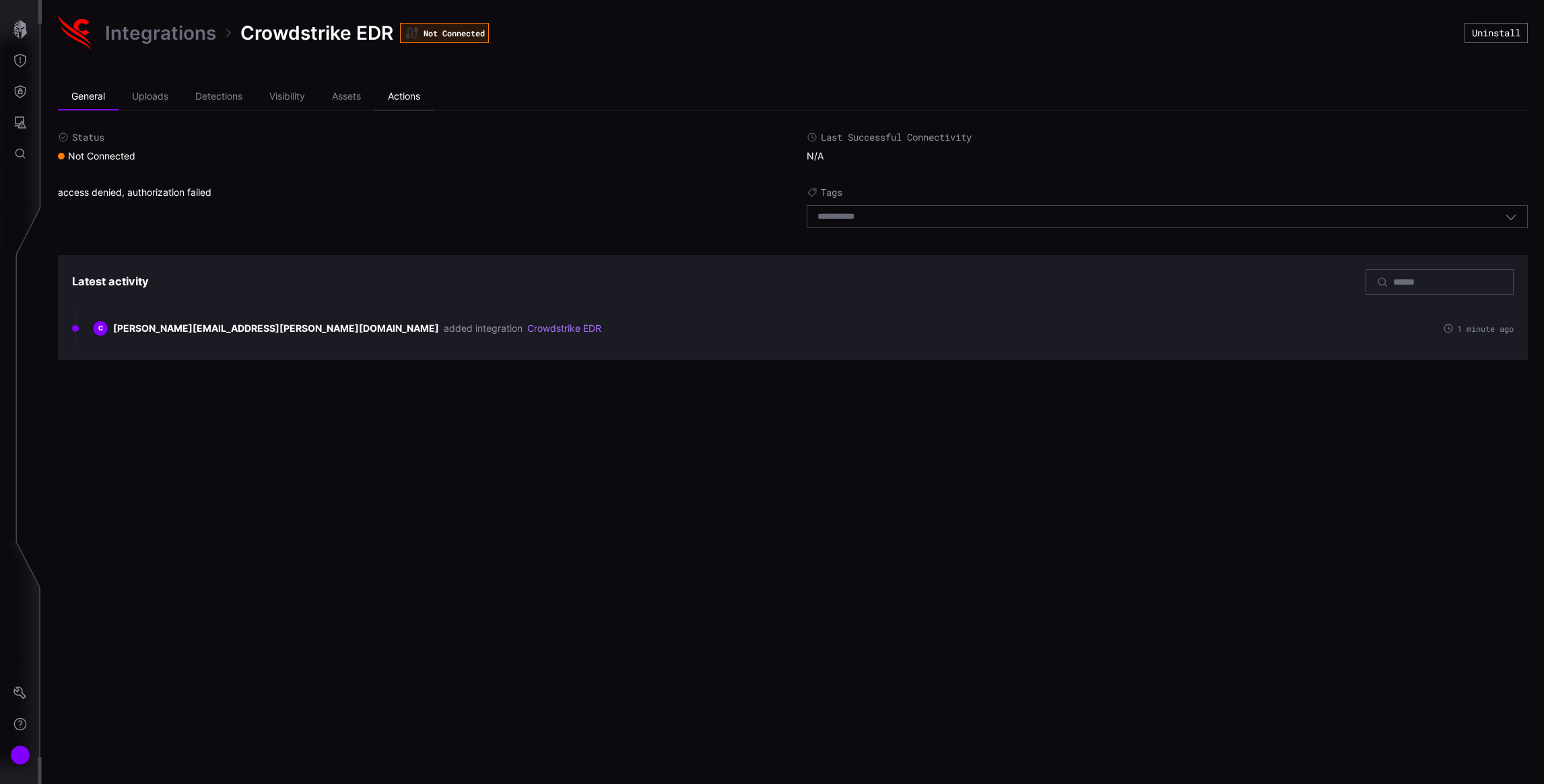
click at [413, 95] on li "Actions" at bounding box center [404, 97] width 59 height 27
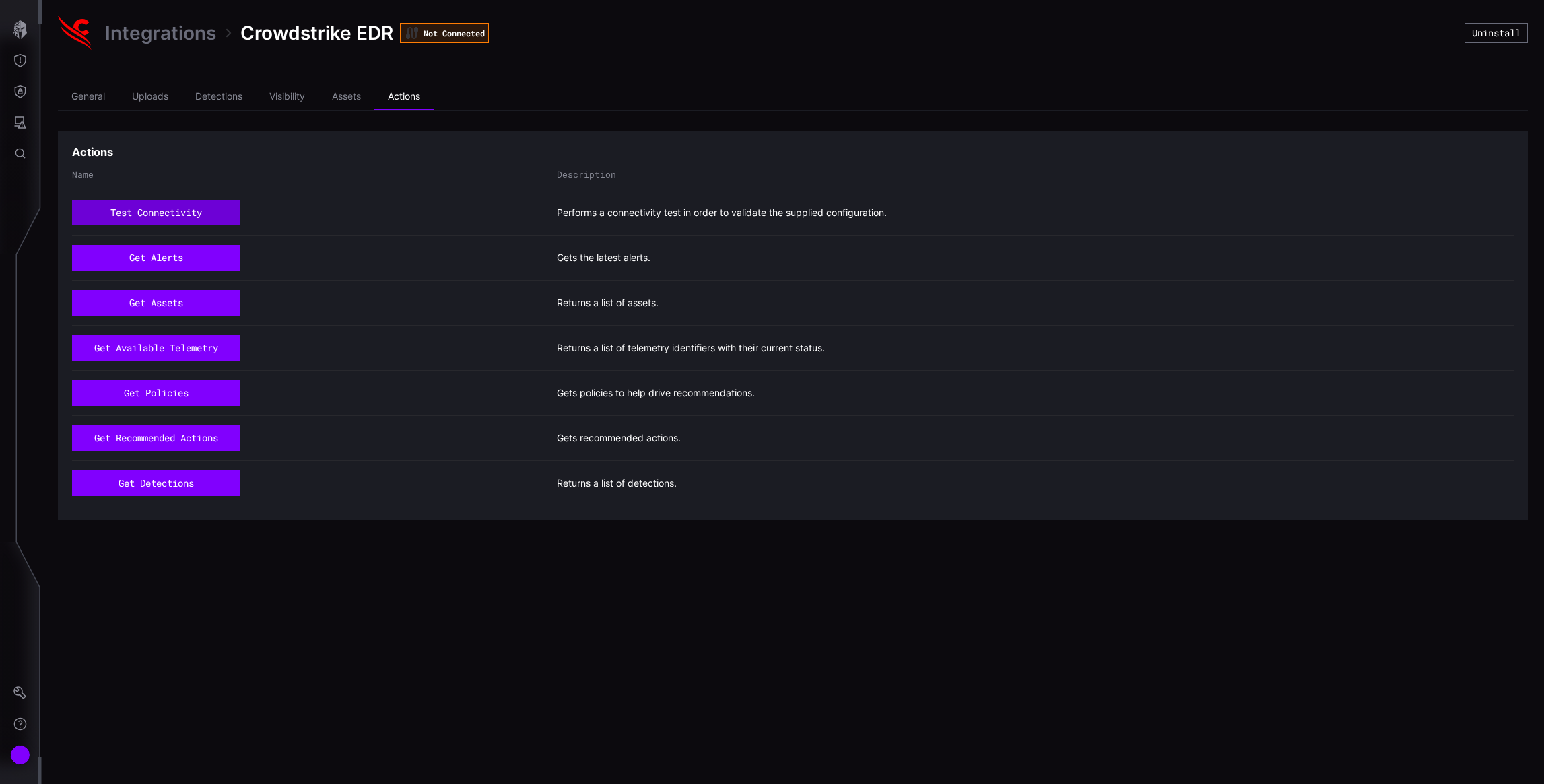
click at [161, 211] on button "test connectivity" at bounding box center [156, 213] width 168 height 26
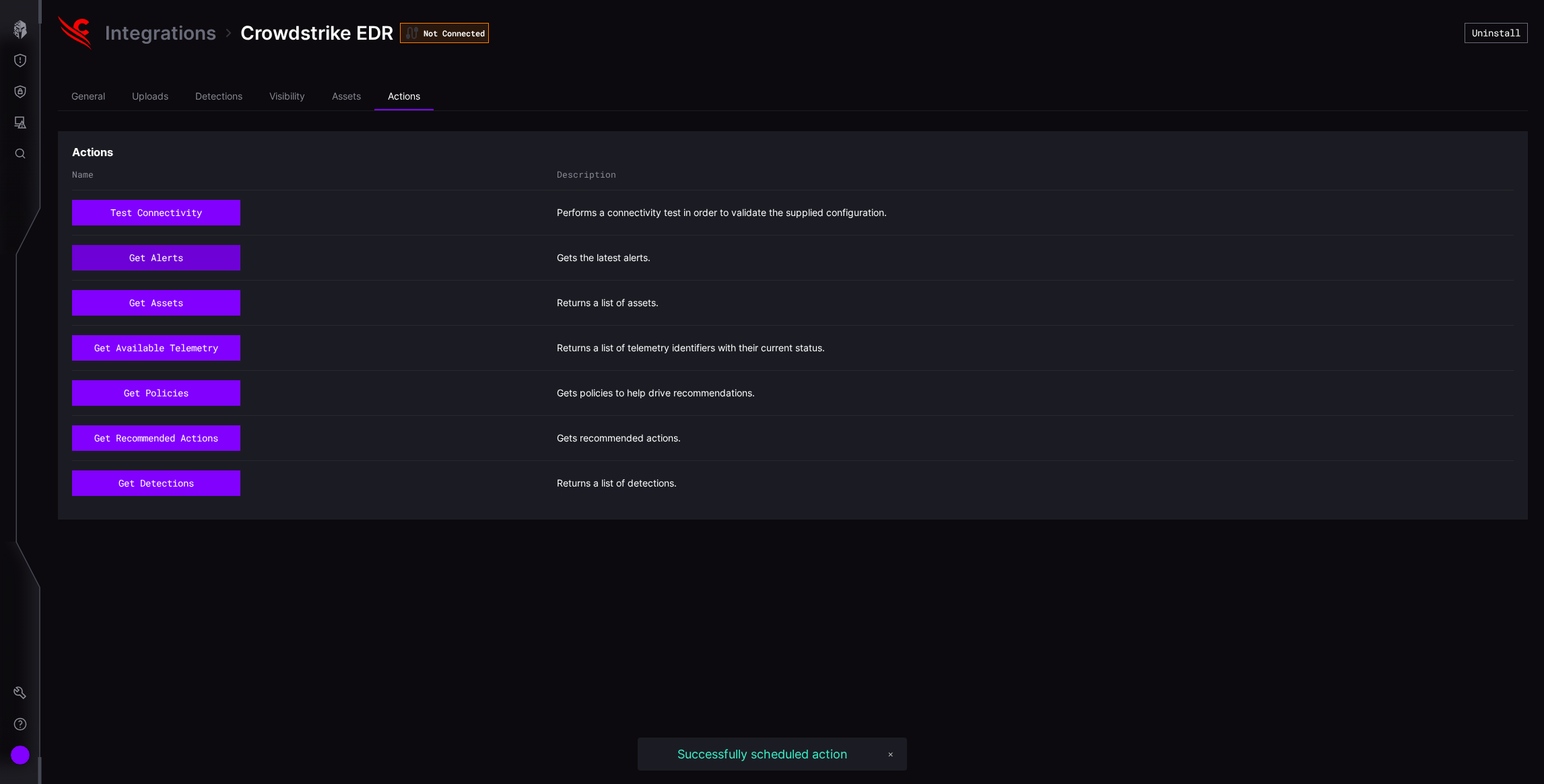
click at [170, 261] on button "get alerts" at bounding box center [156, 258] width 168 height 26
click at [171, 299] on button "get assets" at bounding box center [156, 303] width 168 height 26
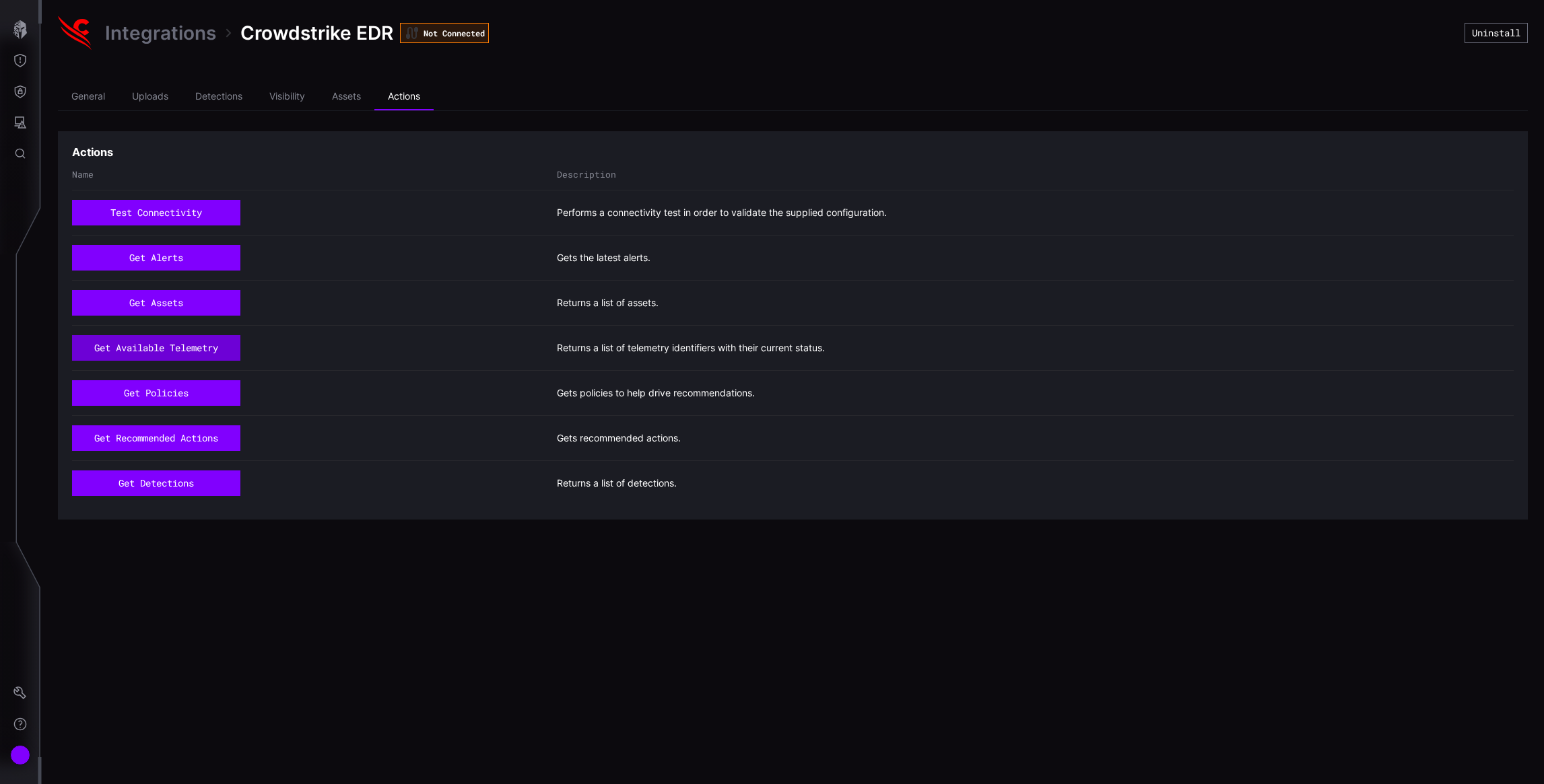
click at [184, 350] on button "get available telemetry" at bounding box center [156, 348] width 168 height 26
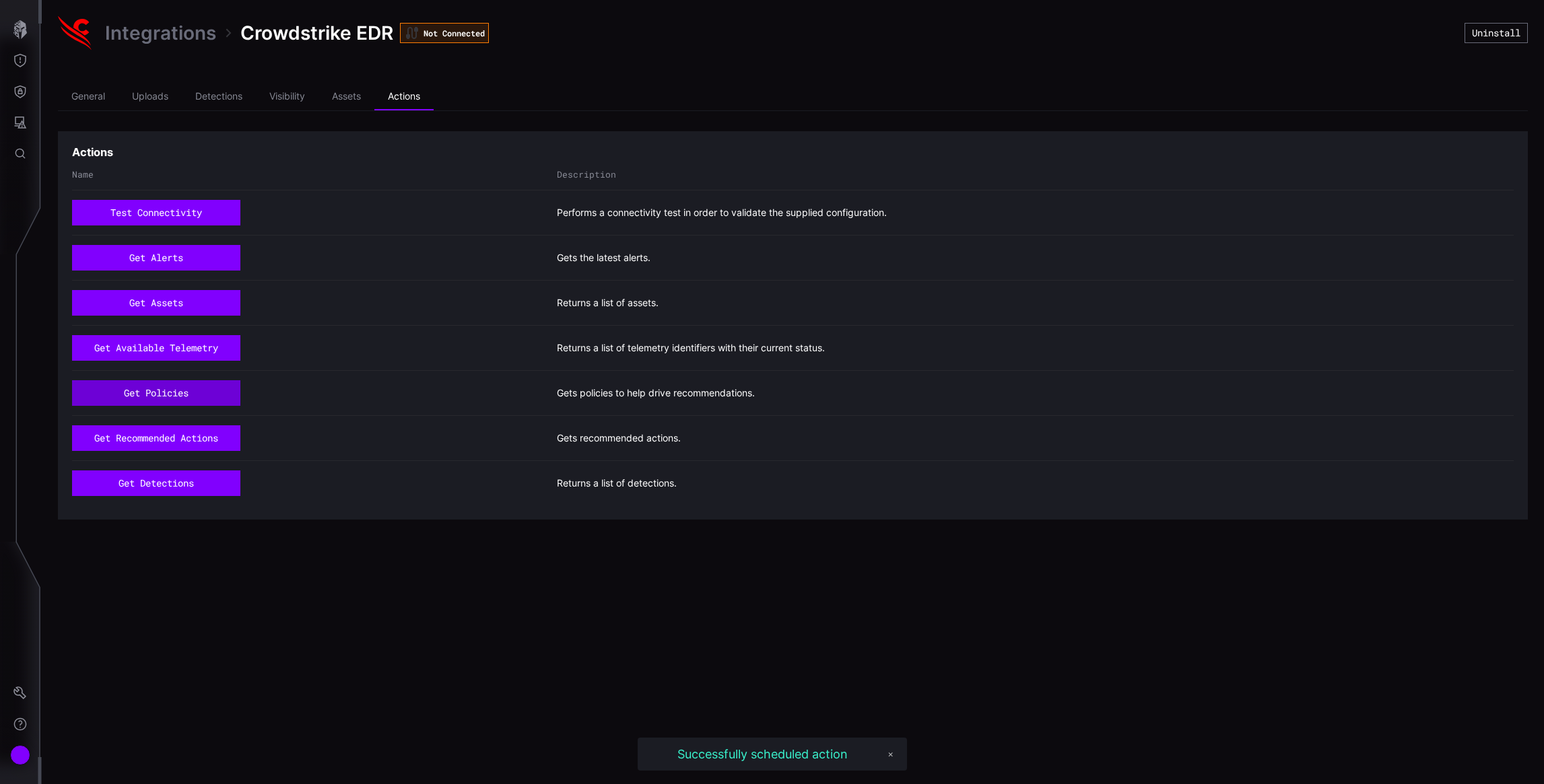
click at [184, 392] on button "get policies" at bounding box center [156, 393] width 168 height 26
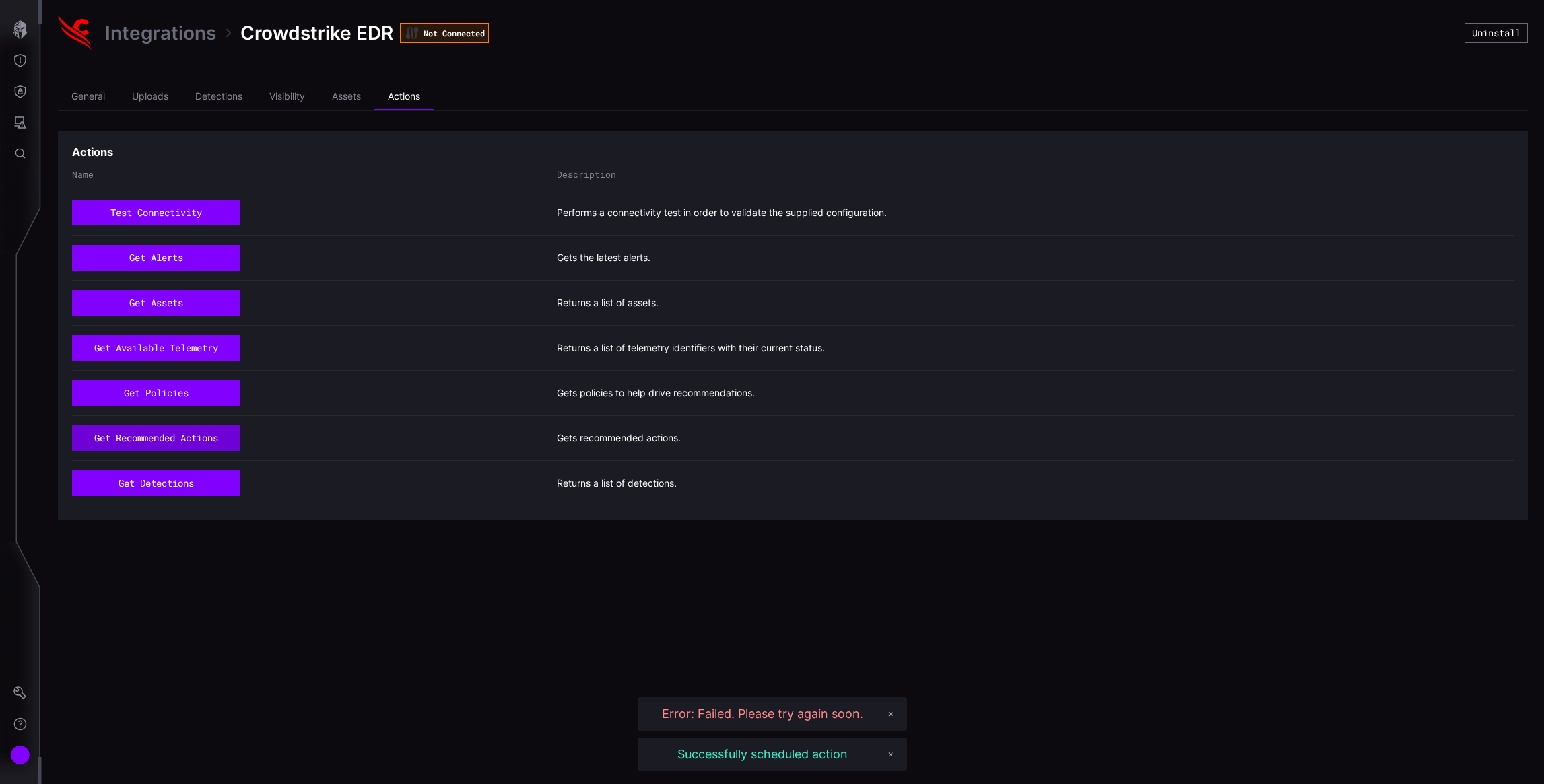
click at [180, 442] on button "get recommended actions" at bounding box center [156, 438] width 168 height 26
click at [171, 481] on button "get detections" at bounding box center [156, 484] width 168 height 26
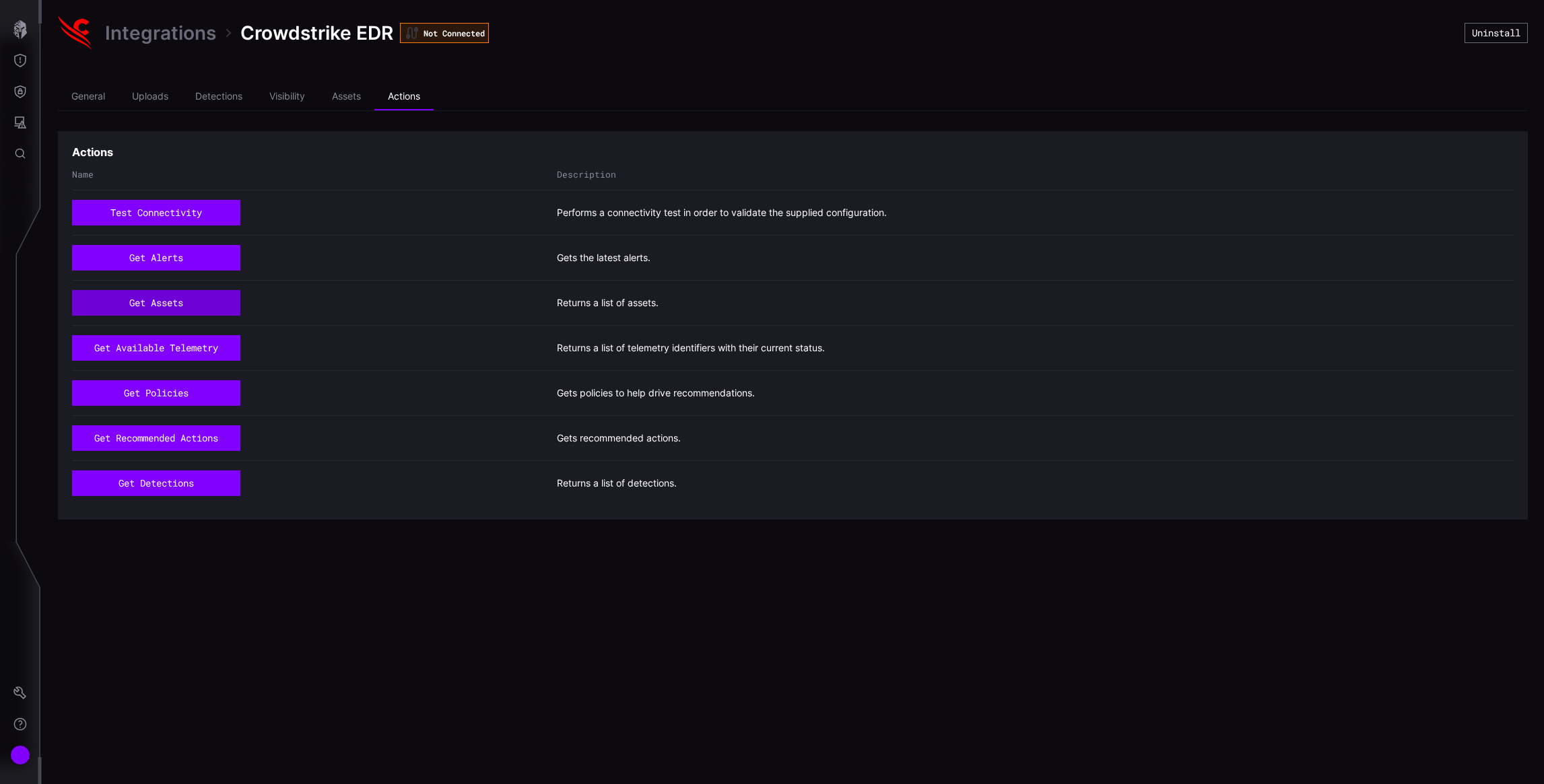
click at [160, 300] on button "get assets" at bounding box center [156, 303] width 168 height 26
click at [160, 394] on button "get policies" at bounding box center [156, 393] width 163 height 25
click at [344, 94] on li "Assets" at bounding box center [346, 97] width 56 height 27
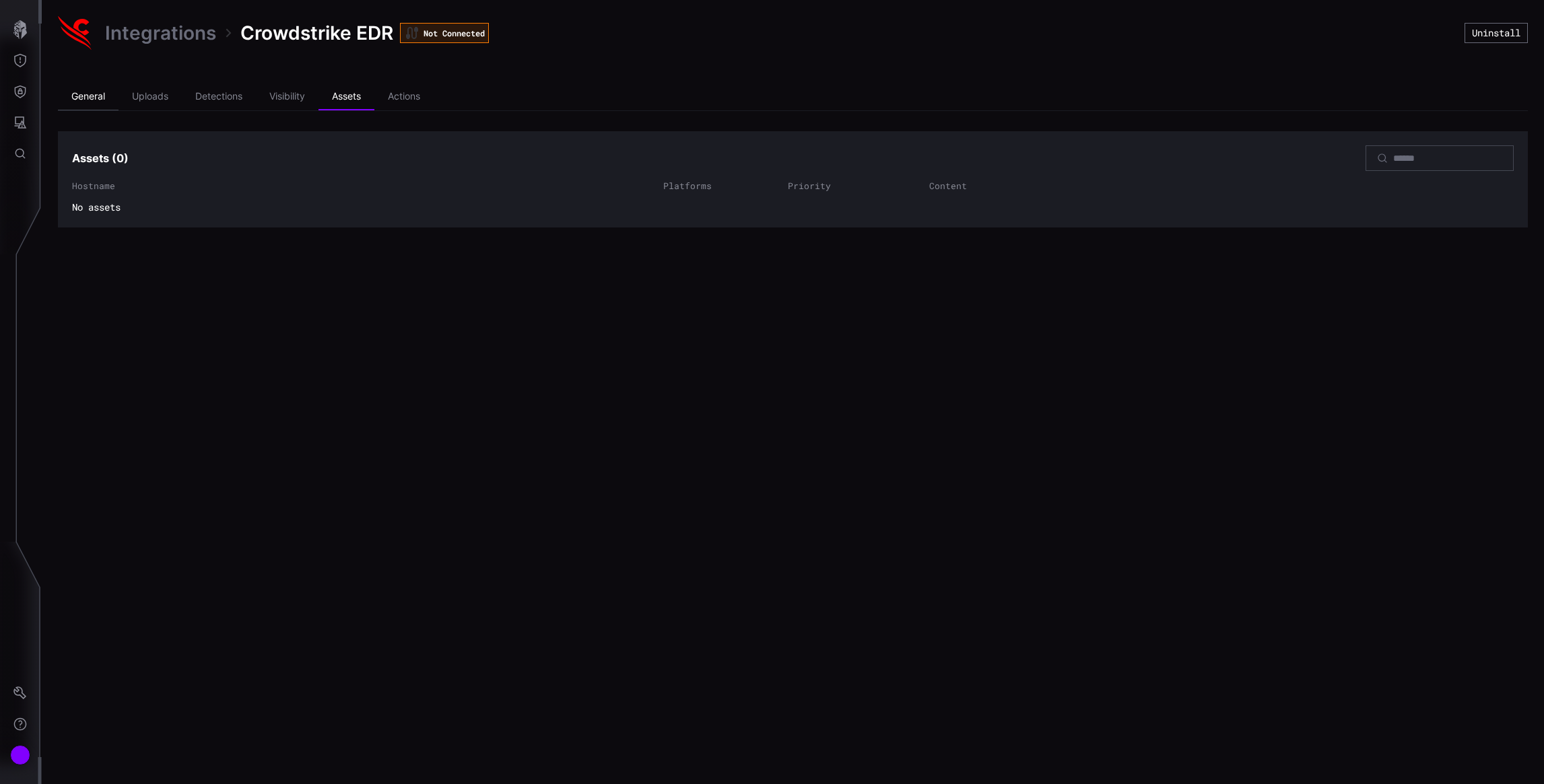
click at [87, 100] on li "General" at bounding box center [88, 97] width 61 height 27
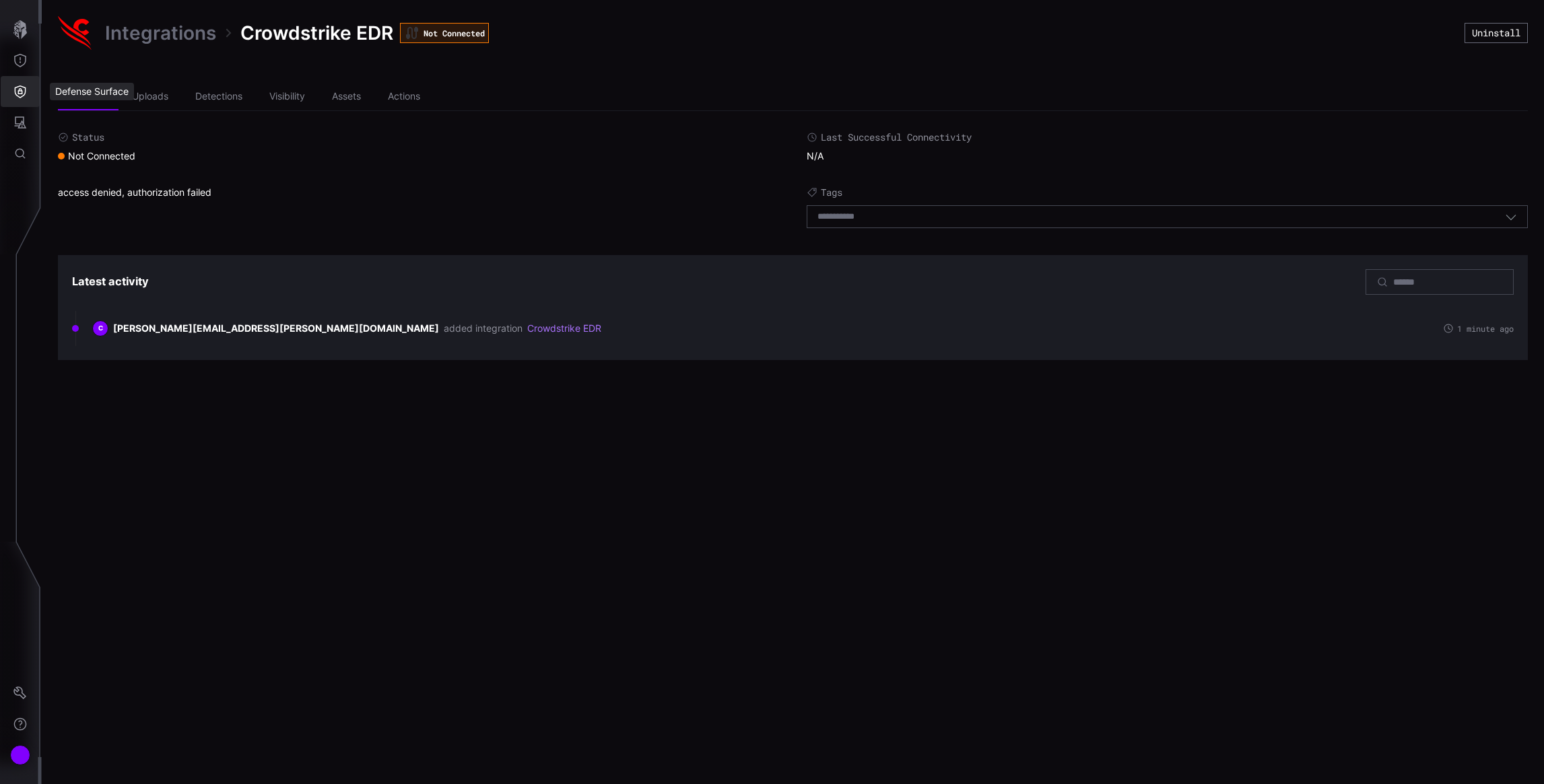
click at [18, 92] on icon "Defense Surface" at bounding box center [20, 92] width 14 height 14
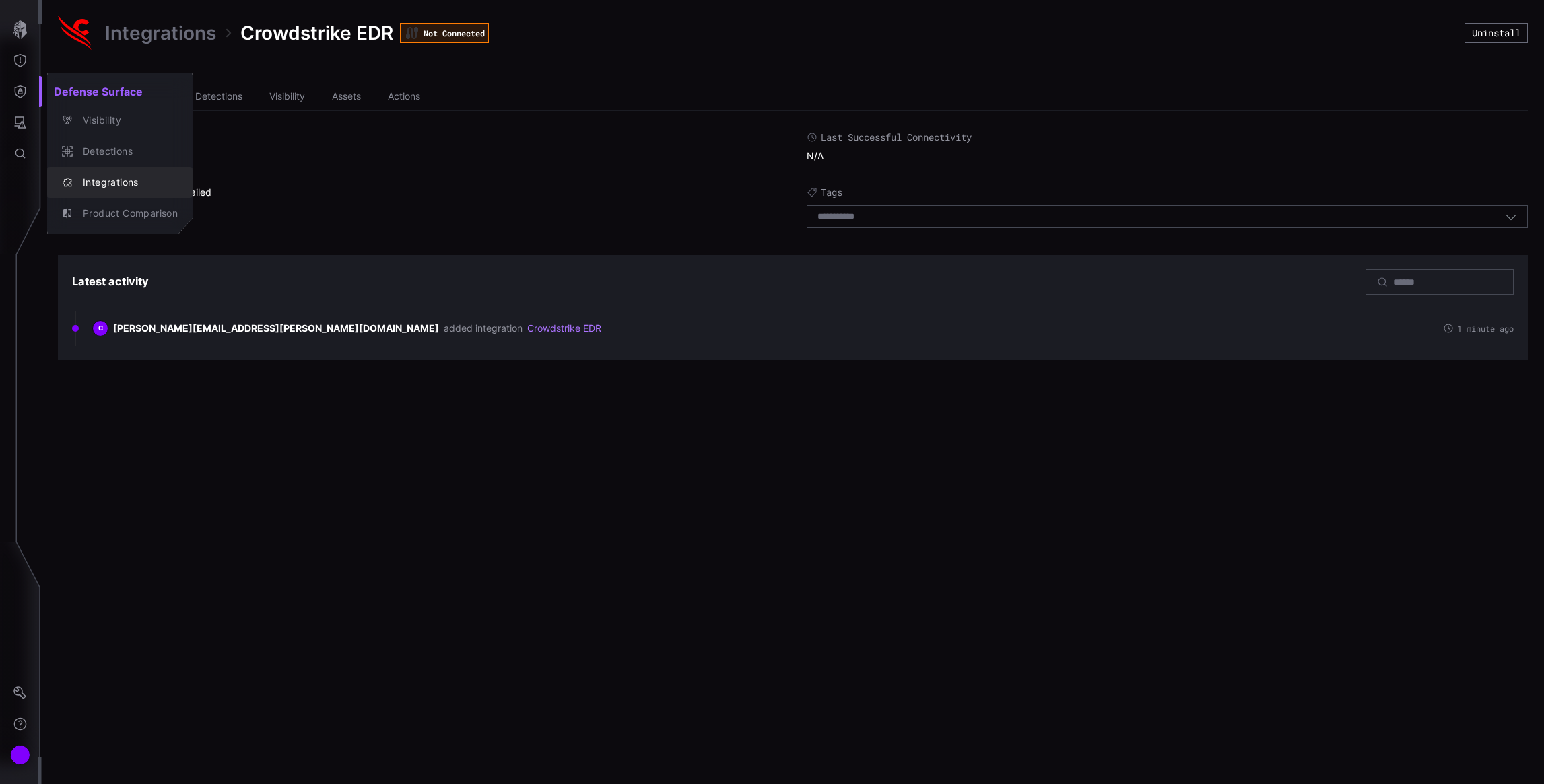
click at [109, 179] on div "Integrations" at bounding box center [127, 182] width 102 height 17
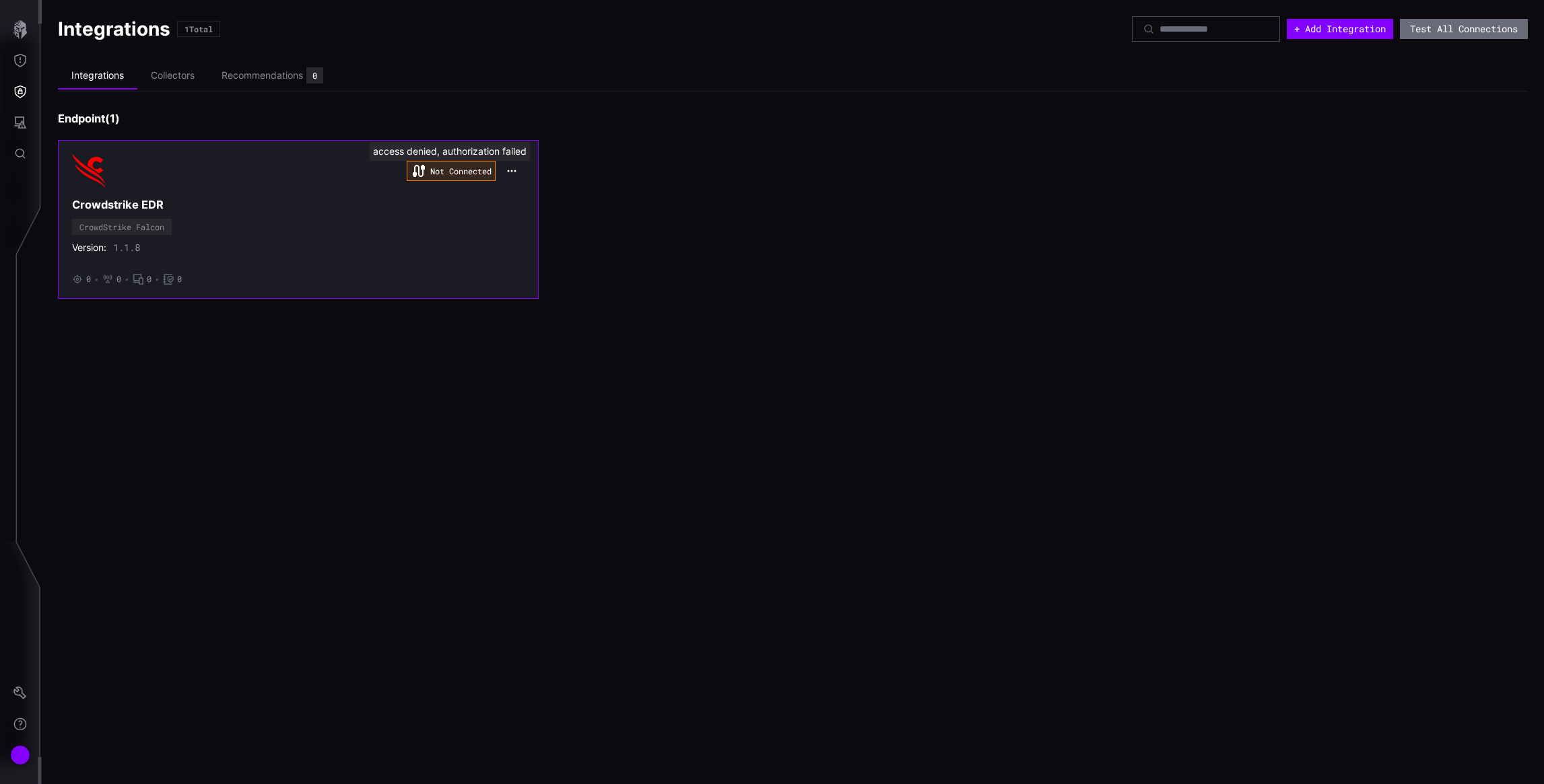
click at [437, 176] on div "Not Connected" at bounding box center [451, 171] width 89 height 20
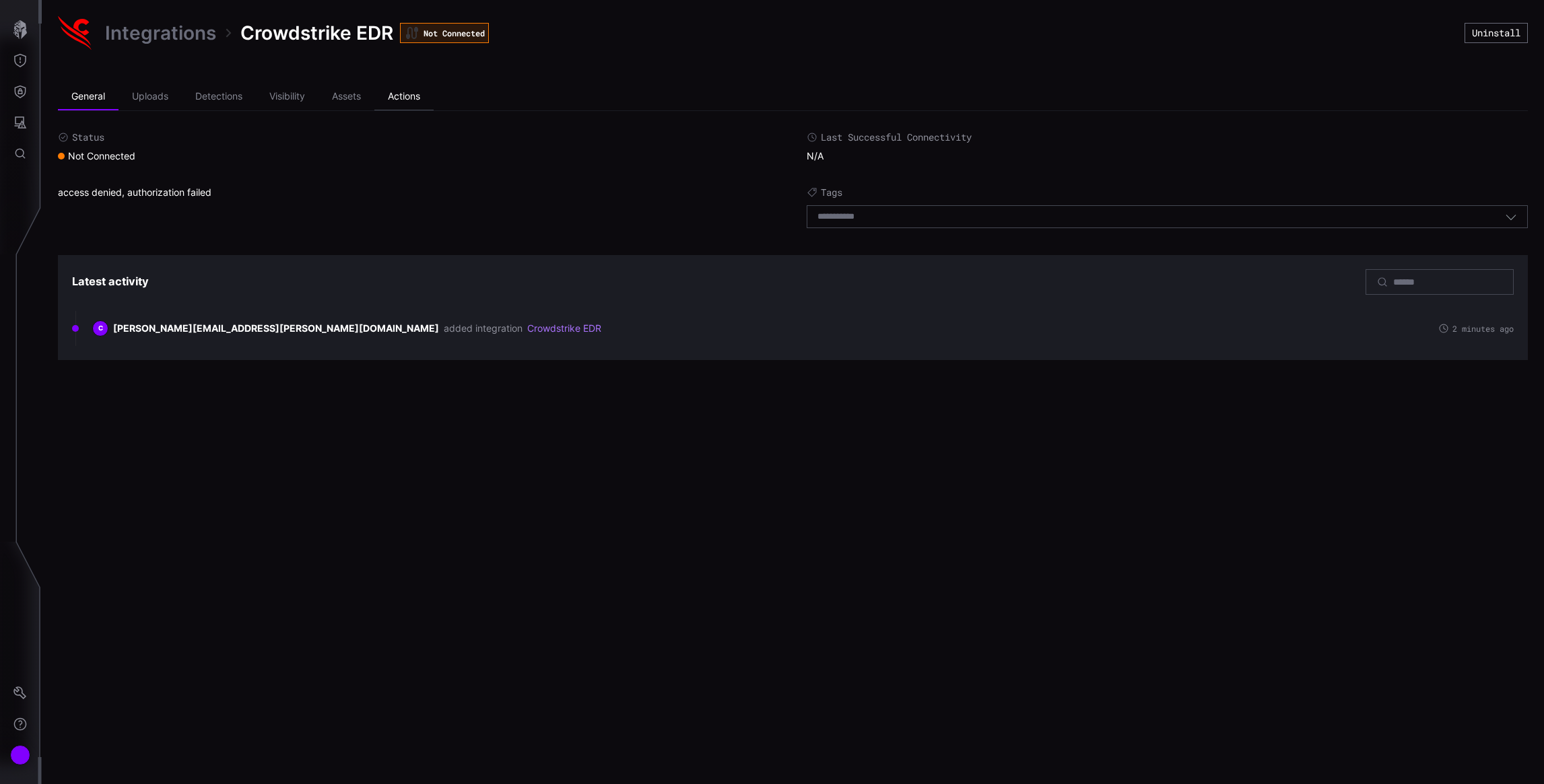
click at [393, 96] on li "Actions" at bounding box center [404, 97] width 59 height 27
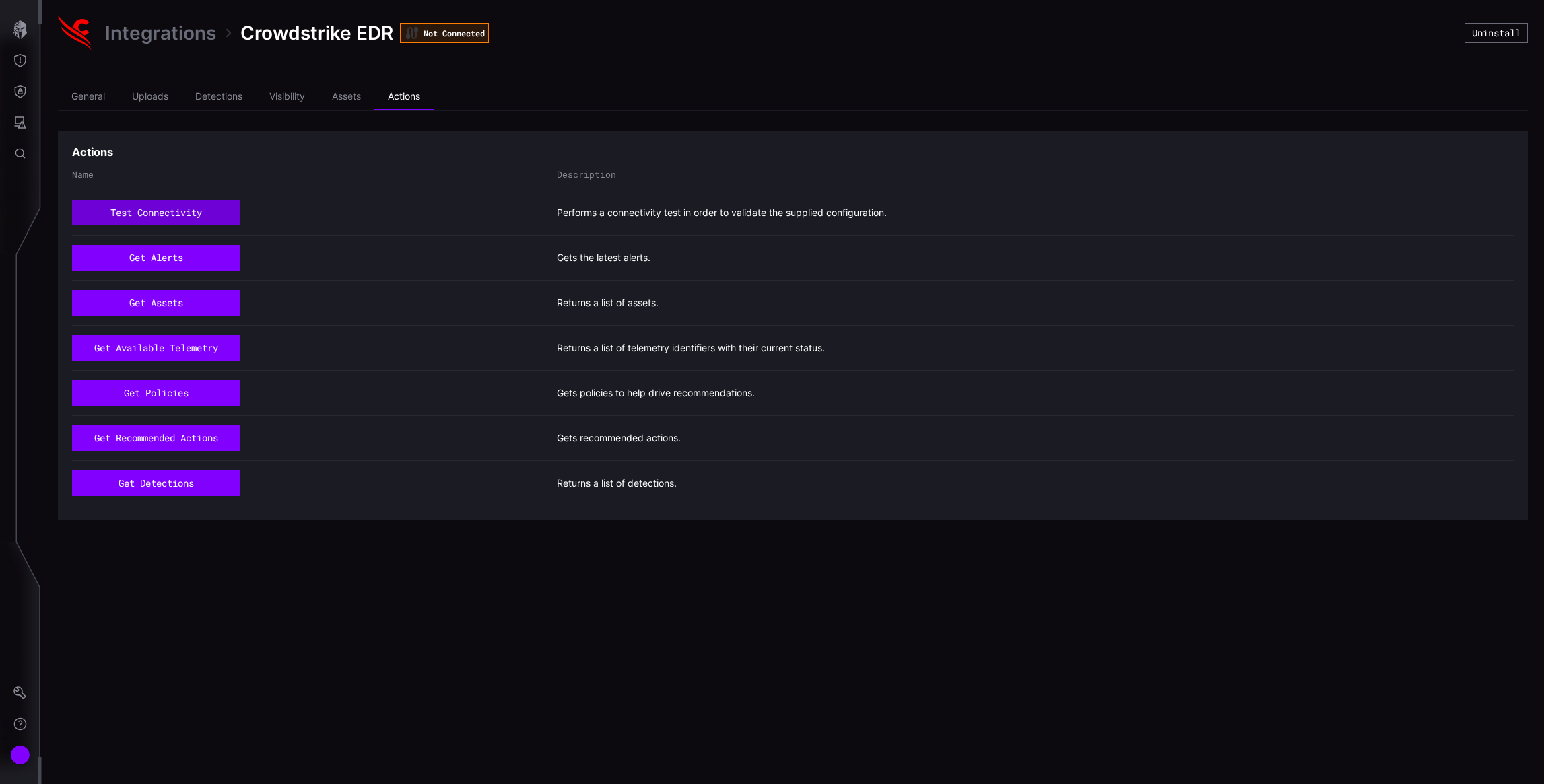
click at [165, 216] on button "test connectivity" at bounding box center [156, 213] width 168 height 26
click at [13, 694] on button "Settings" at bounding box center [20, 694] width 39 height 31
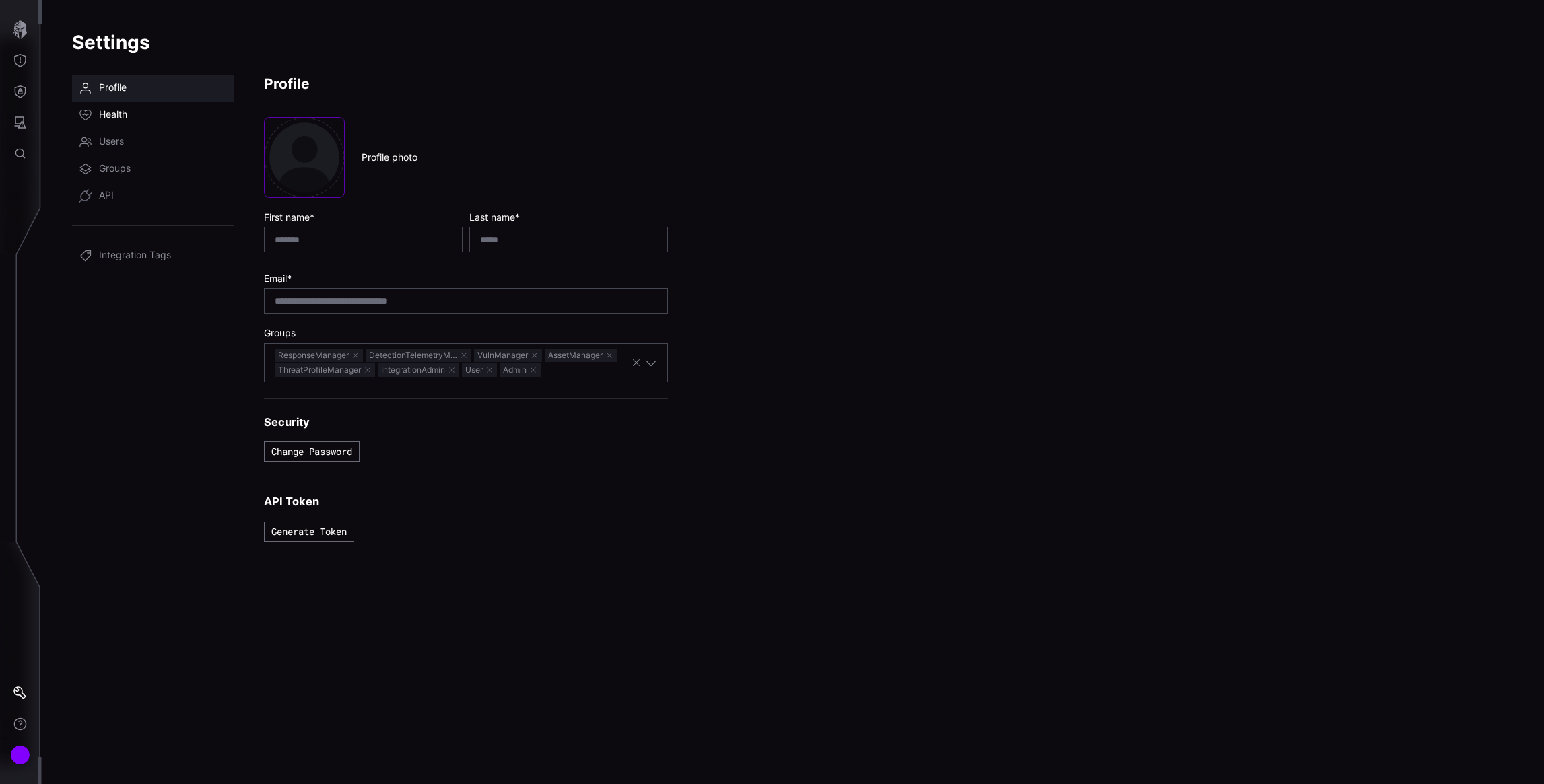
click at [109, 110] on span "Health" at bounding box center [113, 115] width 28 height 14
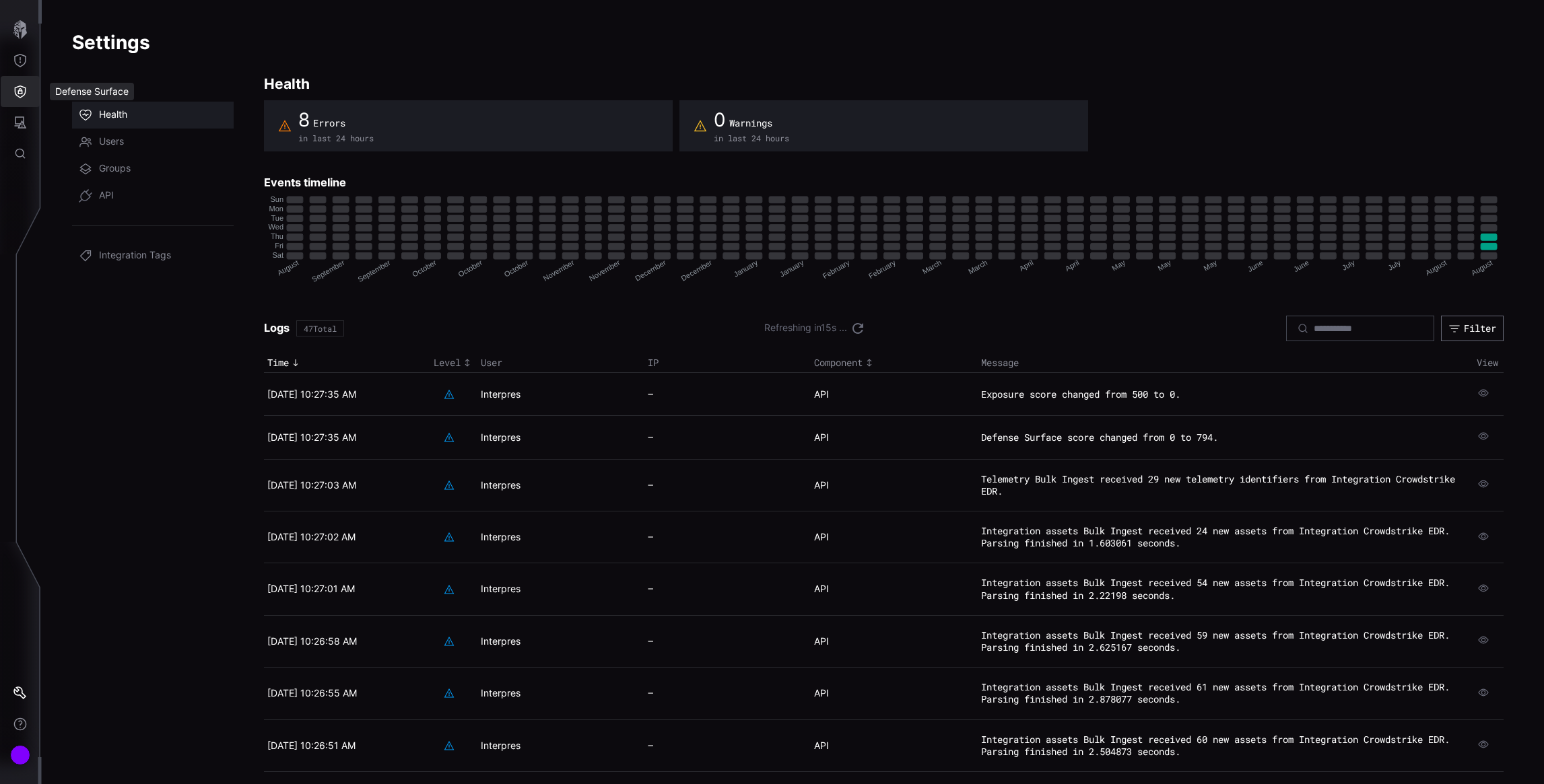
click at [30, 89] on button "Defense Surface" at bounding box center [20, 92] width 39 height 31
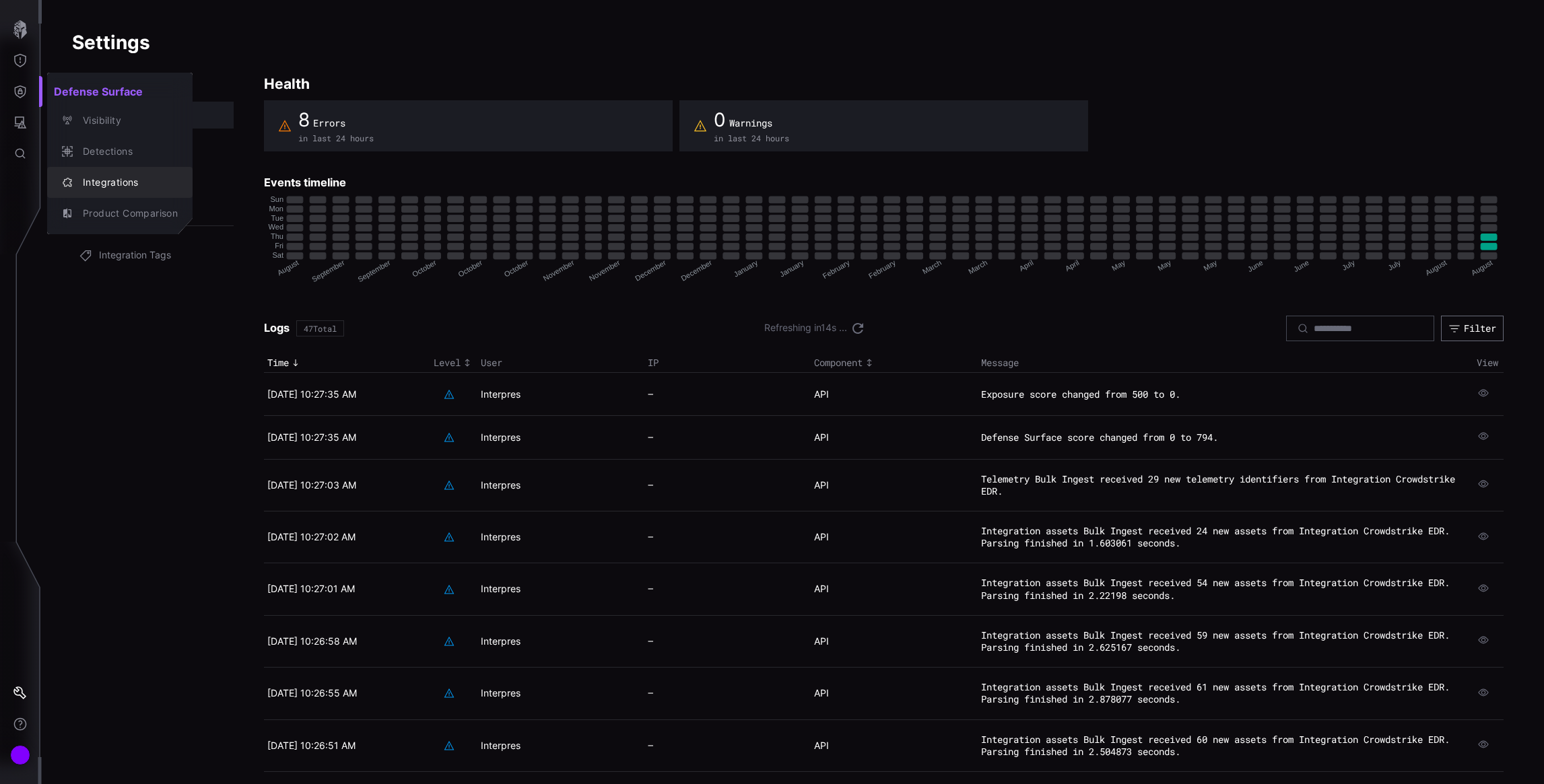
click at [113, 182] on div "Integrations" at bounding box center [127, 182] width 102 height 17
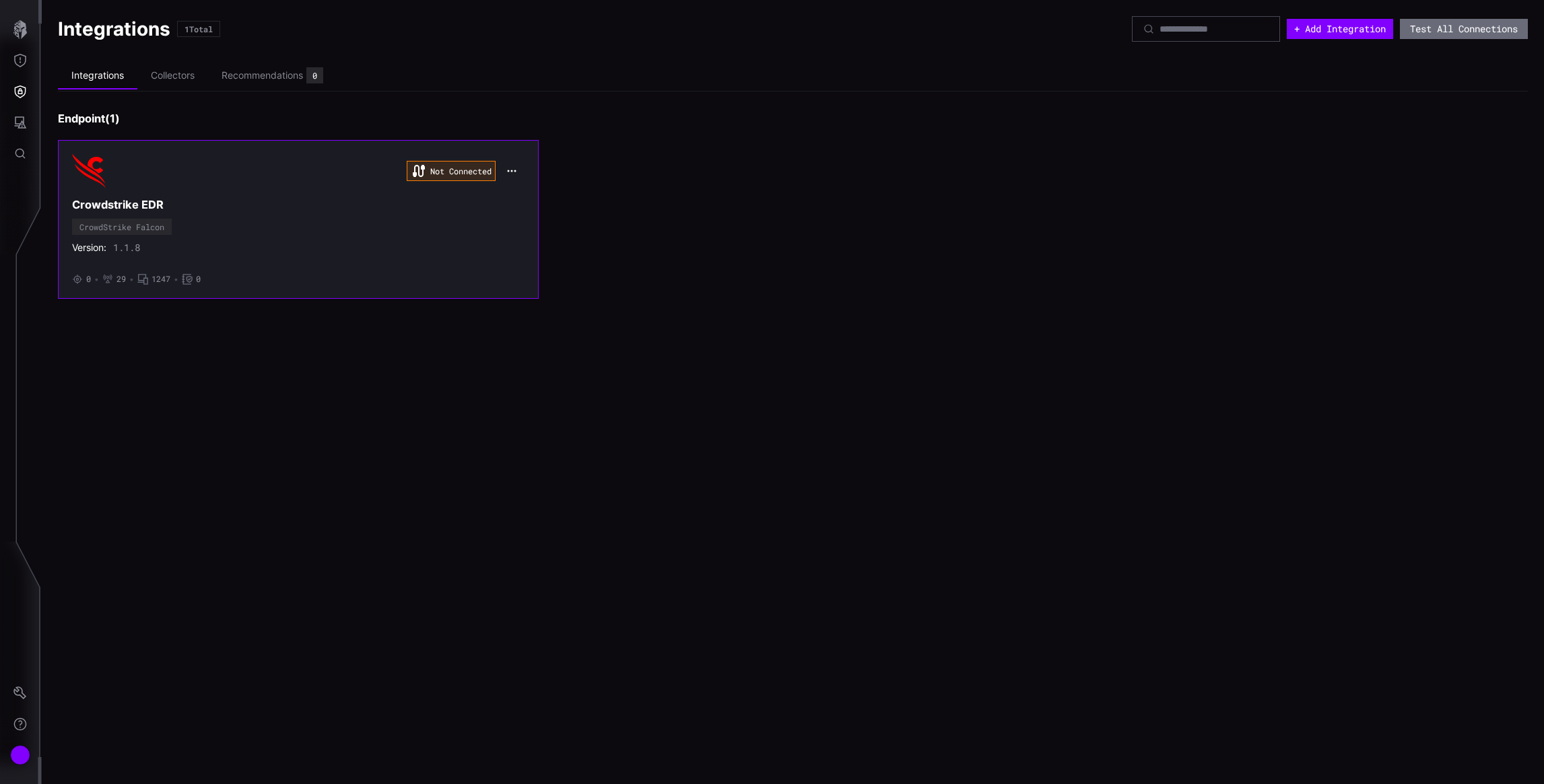
click at [326, 226] on div "Not Connected Crowdstrike EDR CrowdStrike Falcon Version: 1.1.8 • 0 • 29 • 1247…" at bounding box center [299, 219] width 453 height 130
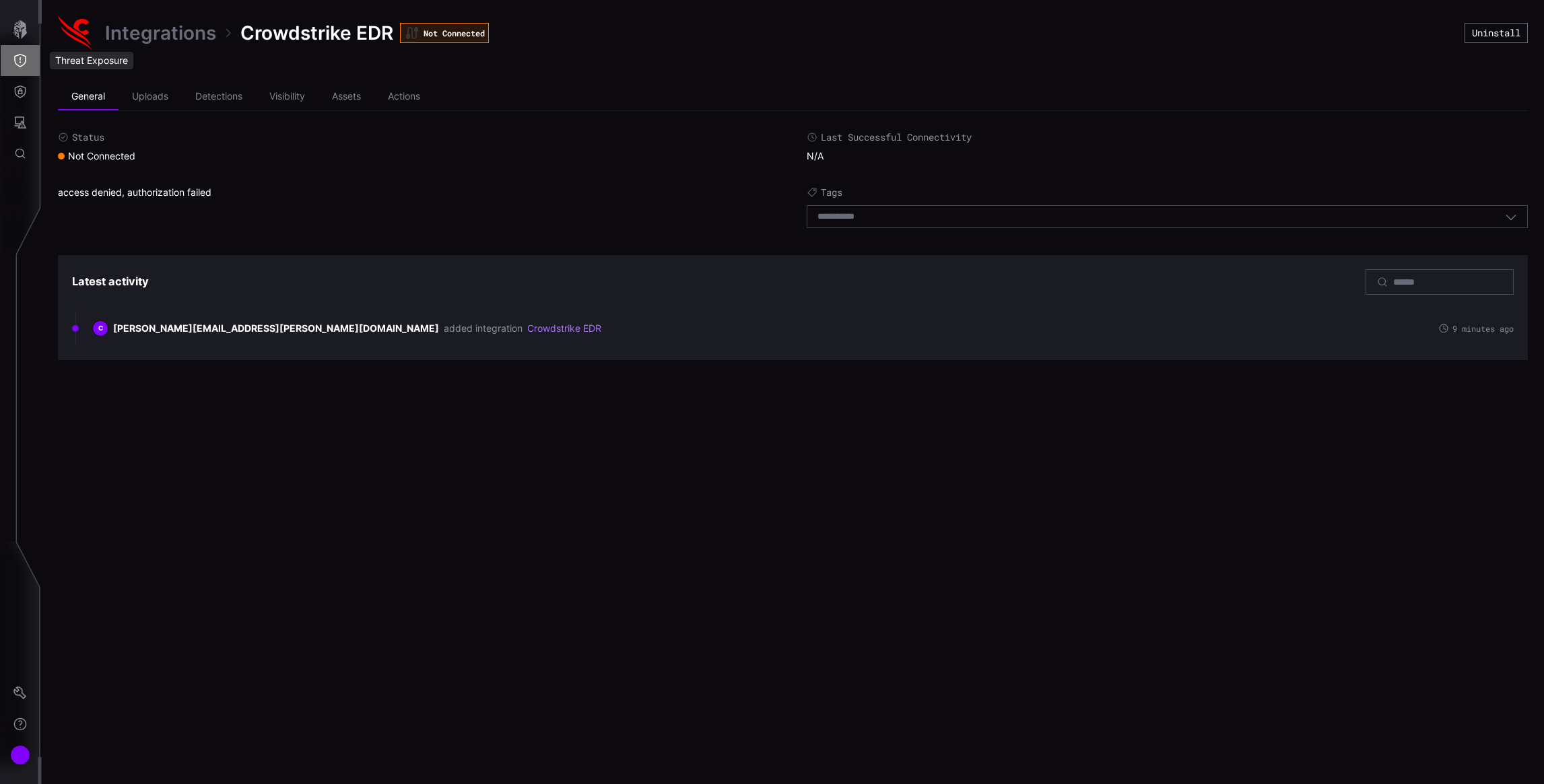
click at [31, 66] on button "Threat Exposure" at bounding box center [20, 61] width 39 height 31
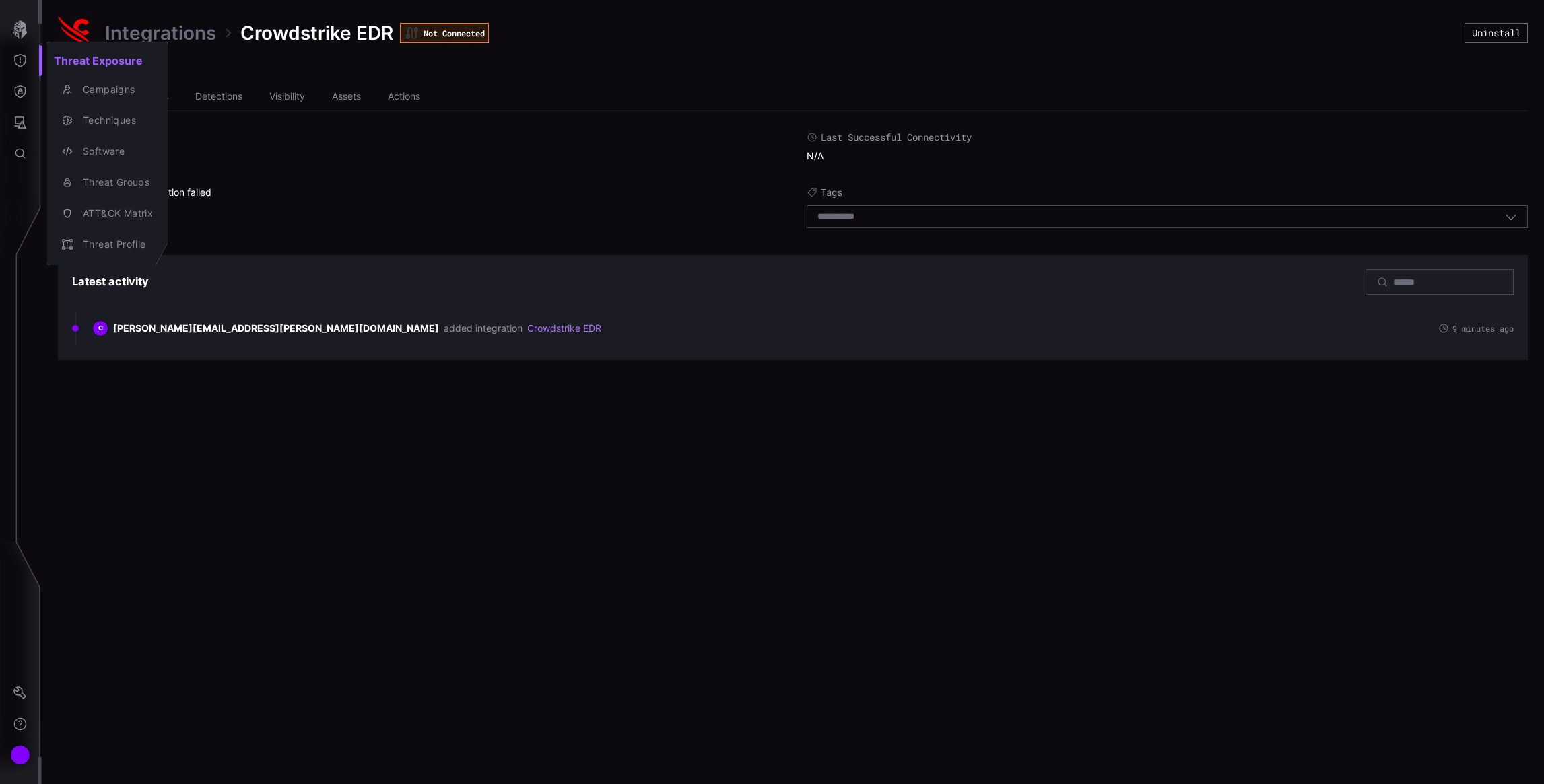
click at [22, 26] on div at bounding box center [772, 392] width 1544 height 784
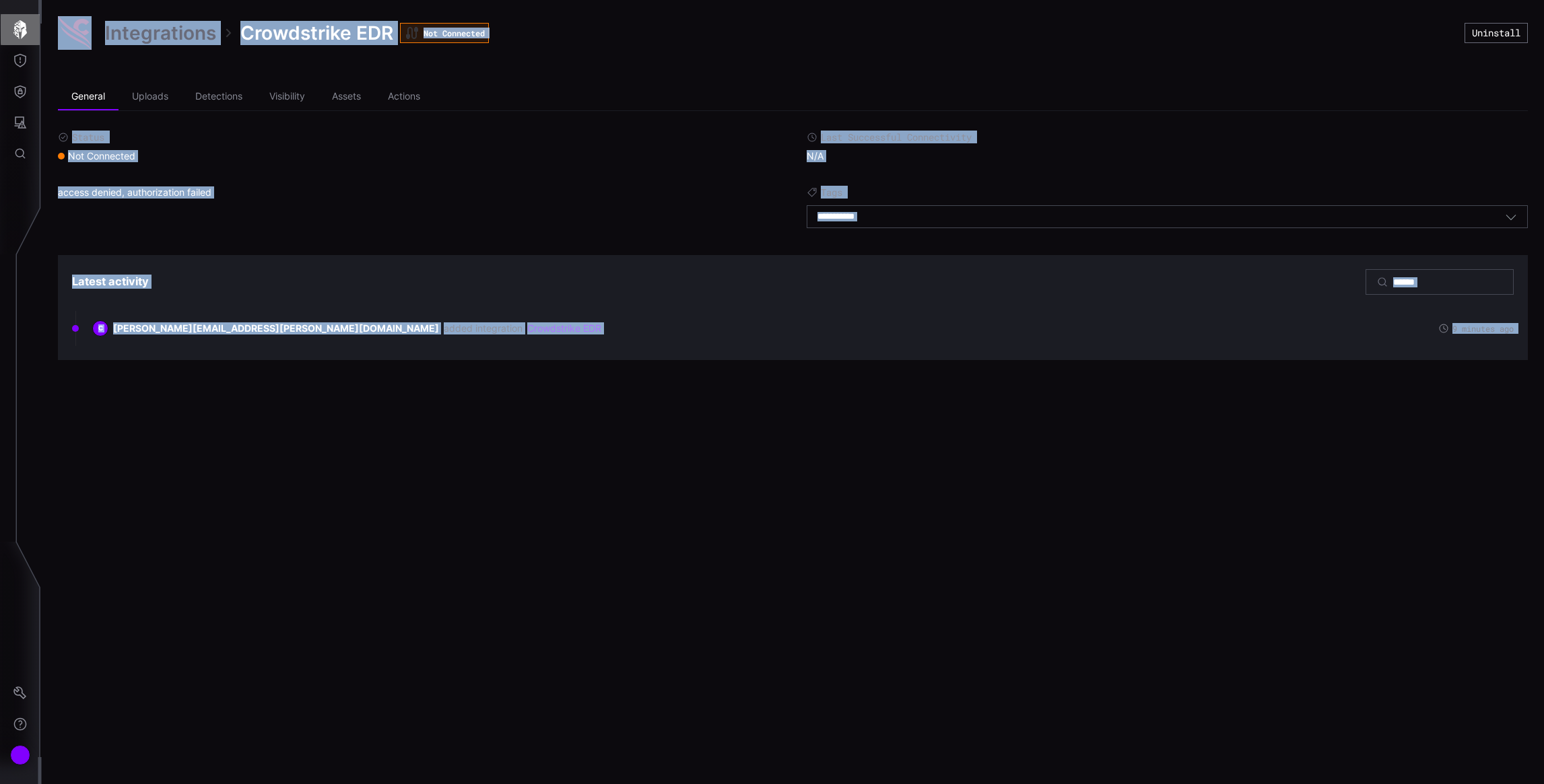
click at [20, 27] on icon "button" at bounding box center [20, 30] width 19 height 19
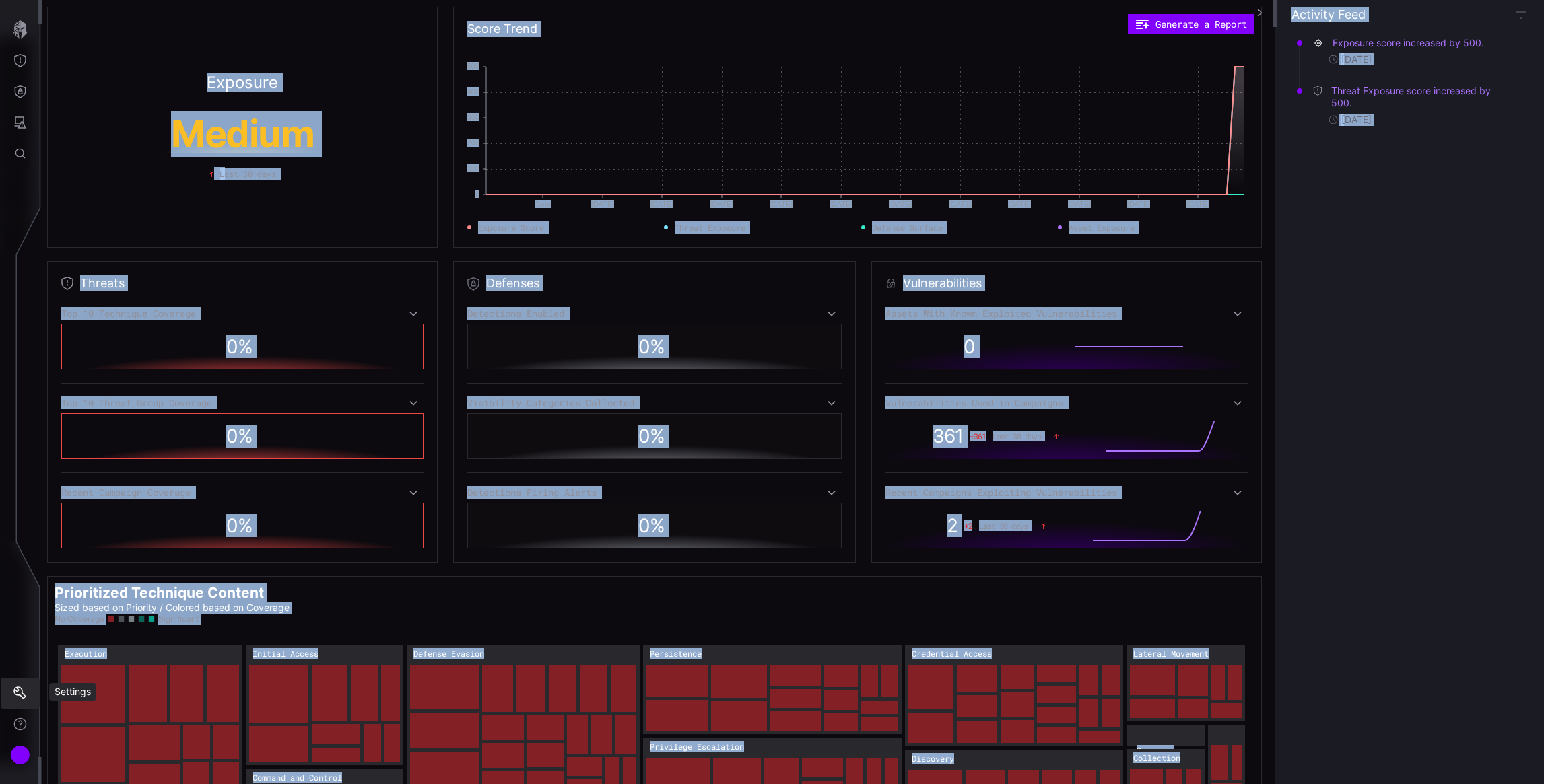
click at [26, 694] on icon "Settings" at bounding box center [20, 694] width 14 height 14
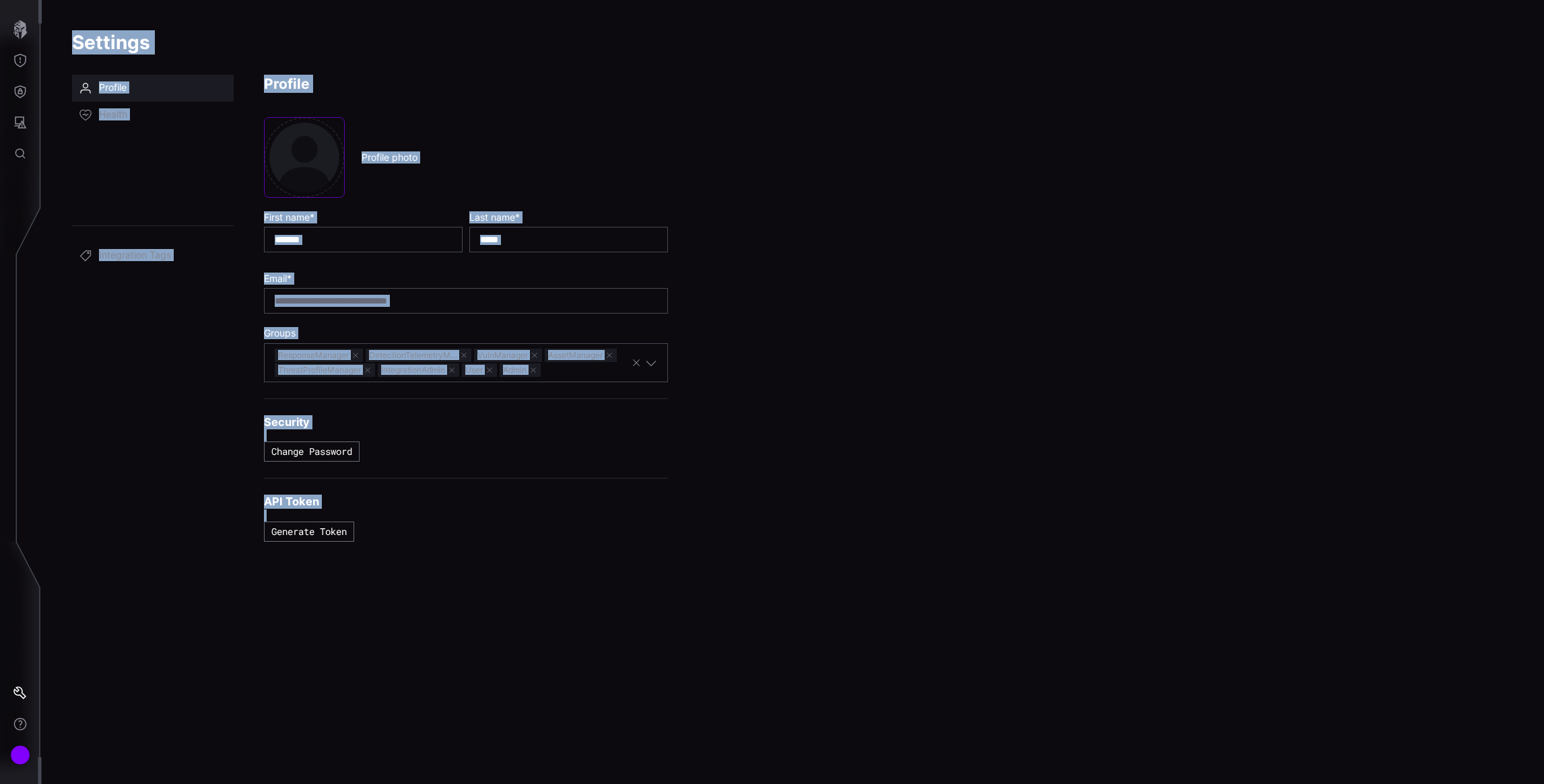
click at [122, 142] on span "Users" at bounding box center [111, 142] width 25 height 14
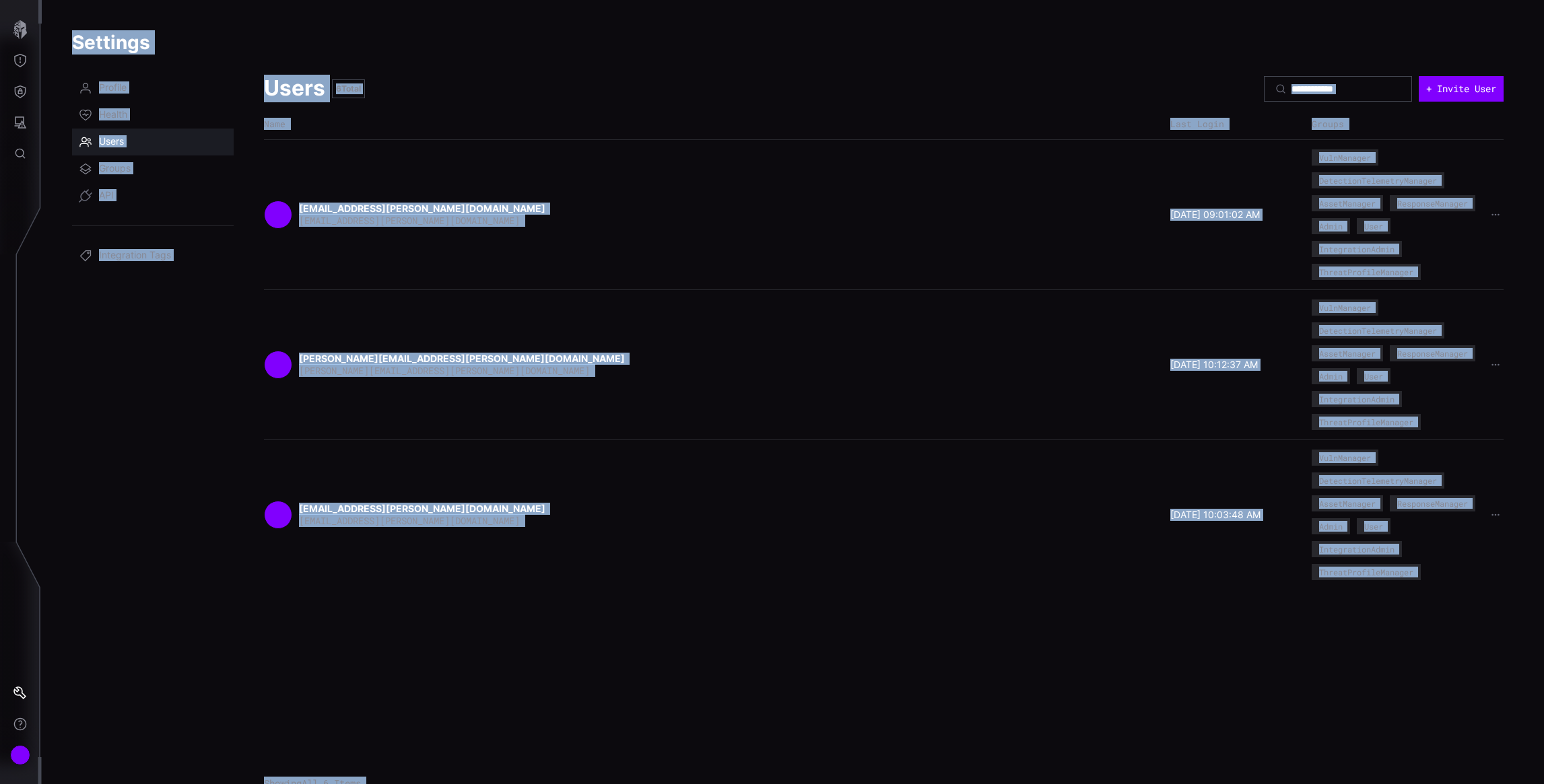
click at [138, 383] on nav "Profile Health Users Groups API Integration Tags" at bounding box center [153, 432] width 161 height 715
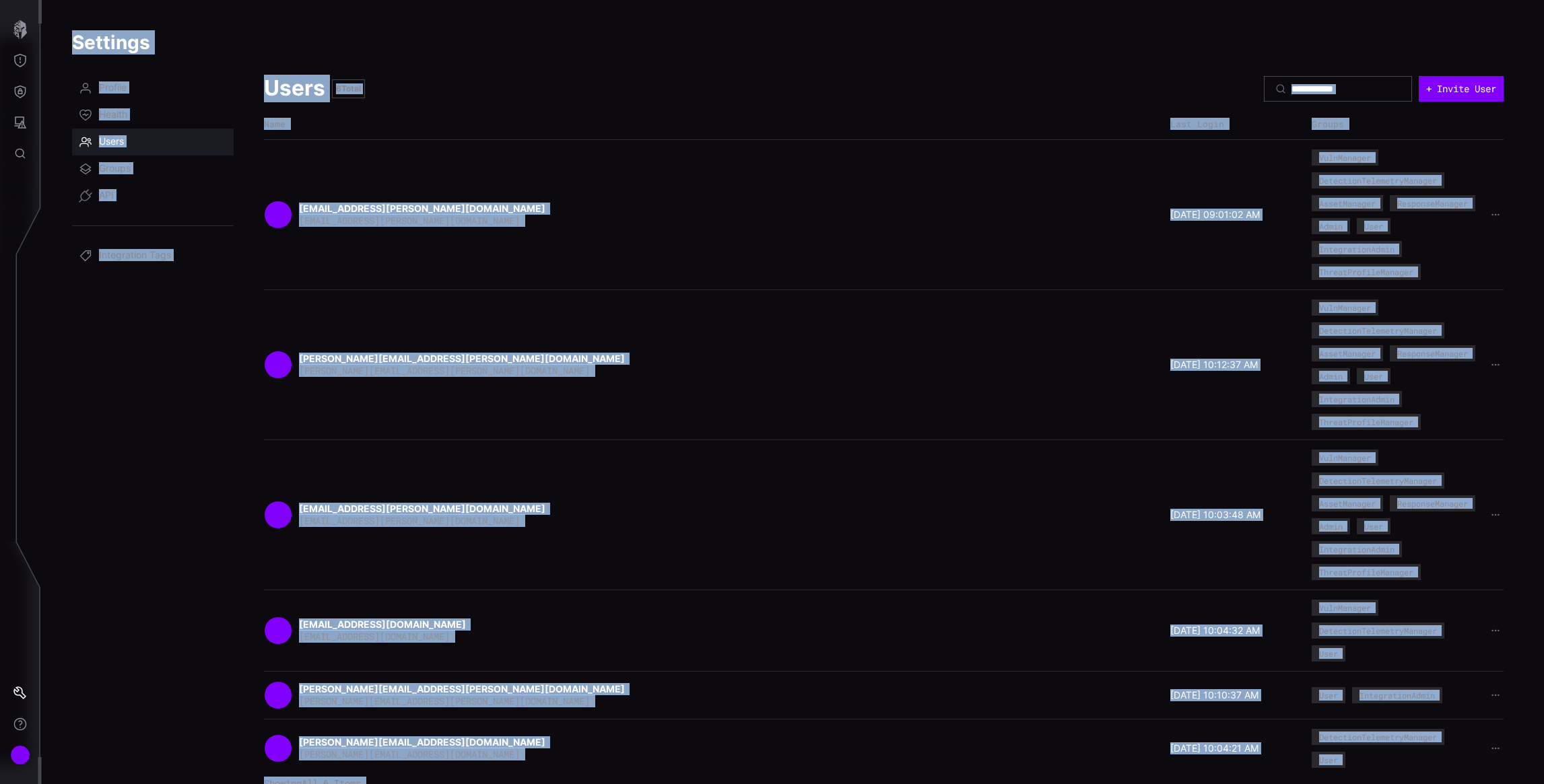
click at [32, 353] on nav at bounding box center [21, 392] width 42 height 784
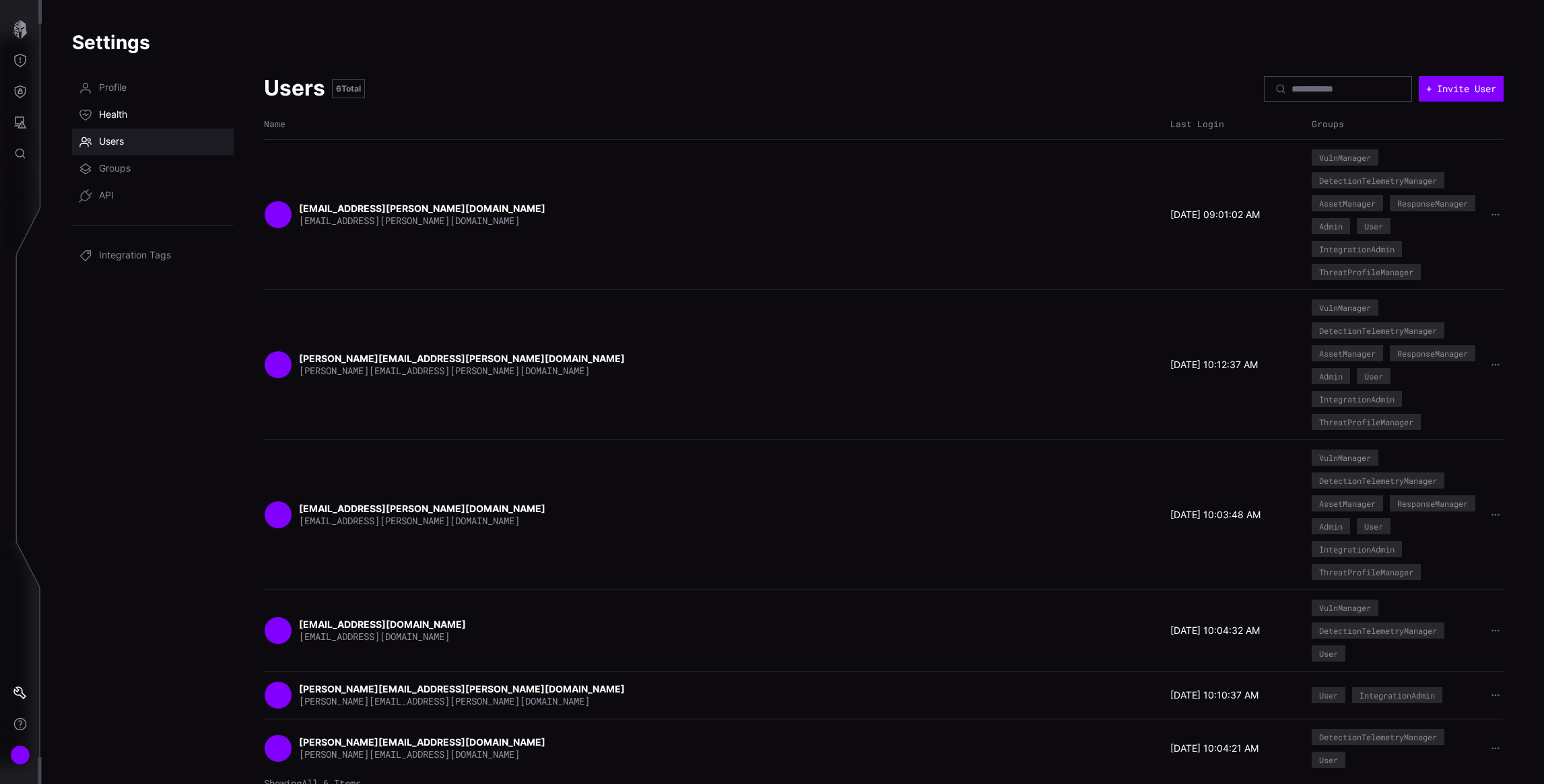
click at [109, 114] on span "Health" at bounding box center [113, 115] width 28 height 14
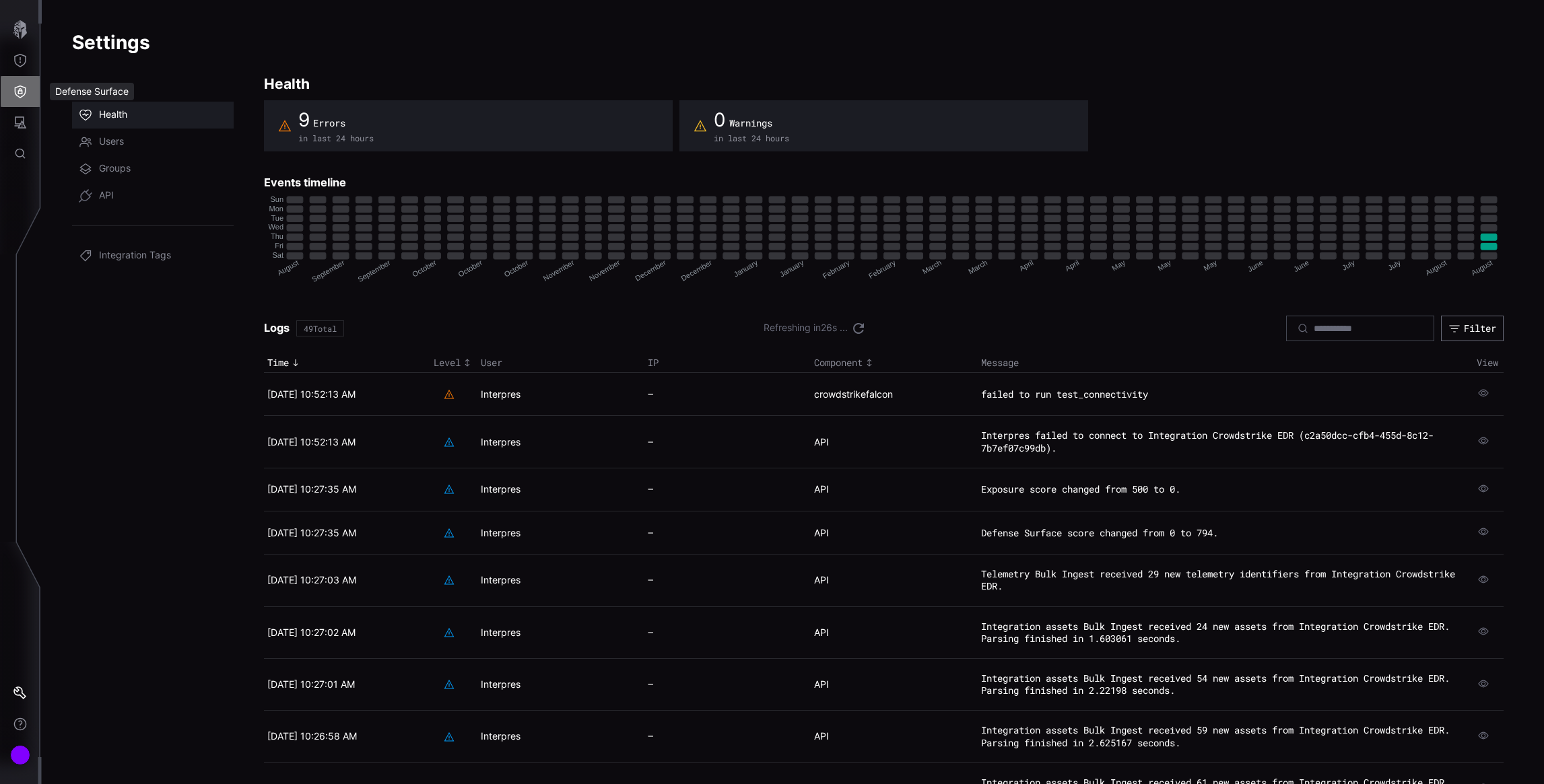
click at [23, 95] on icon "Defense Surface" at bounding box center [20, 92] width 14 height 14
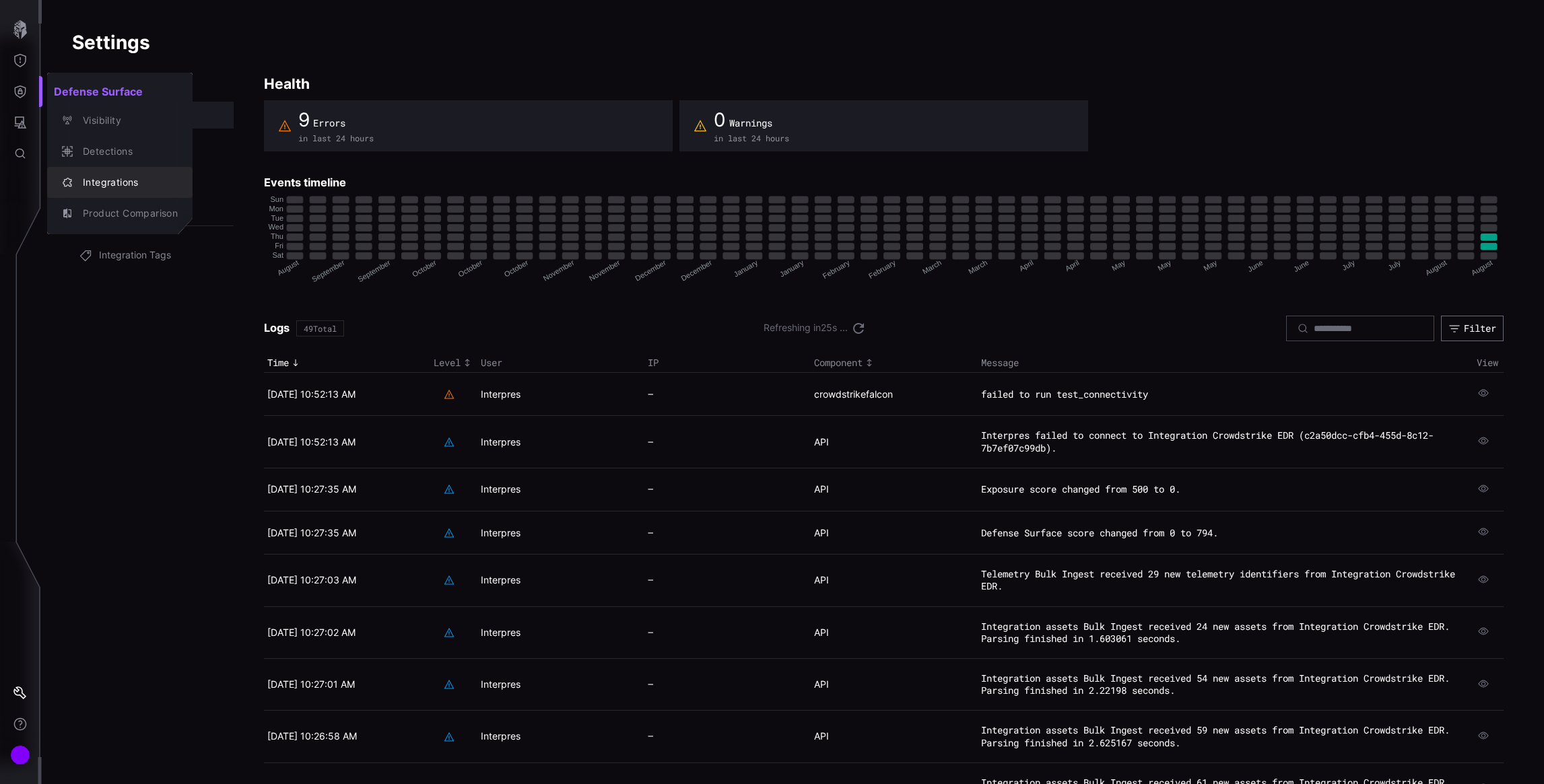
click at [91, 180] on div "Integrations" at bounding box center [127, 182] width 102 height 17
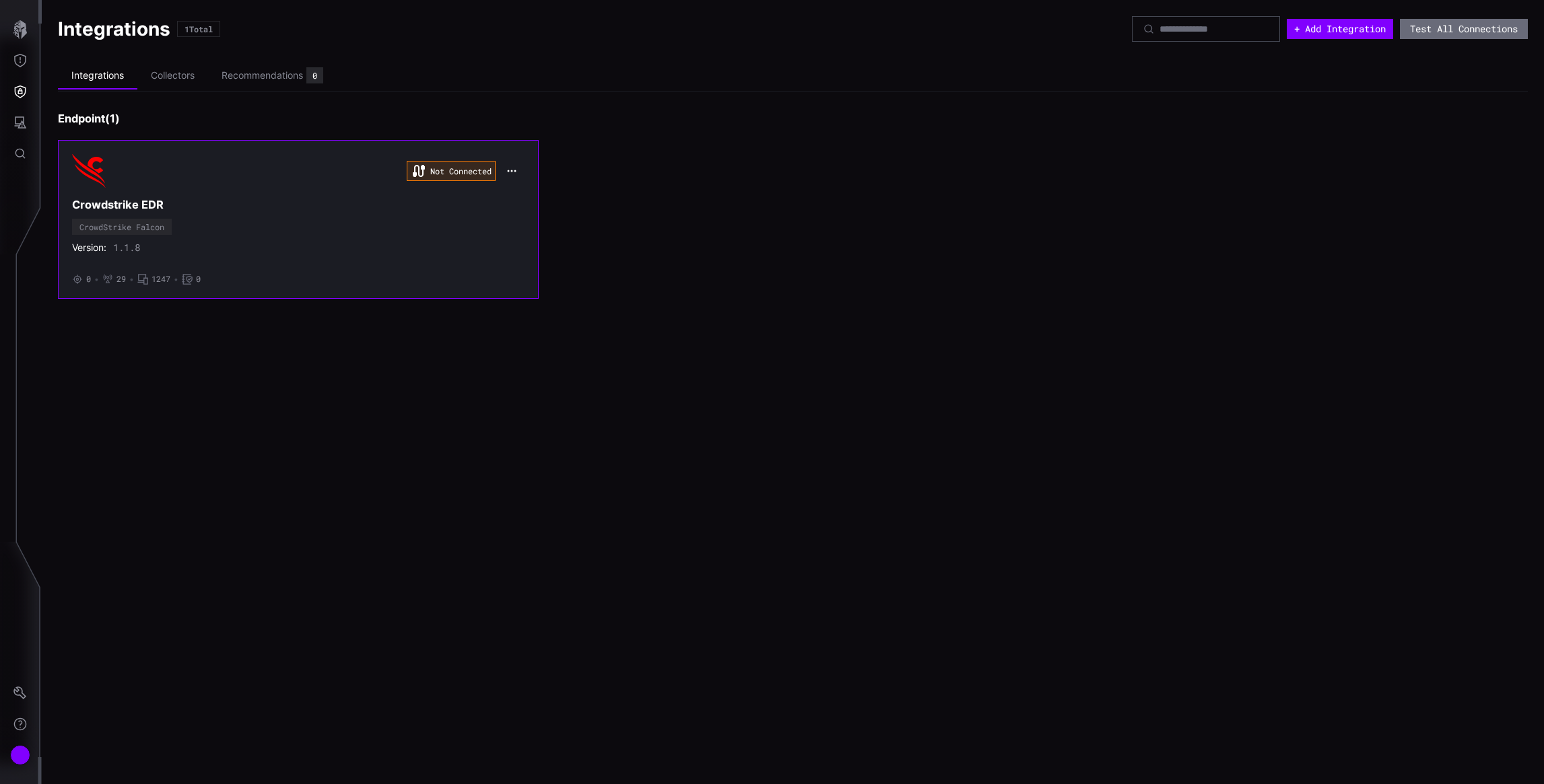
click at [351, 208] on h3 "Crowdstrike EDR" at bounding box center [299, 205] width 453 height 14
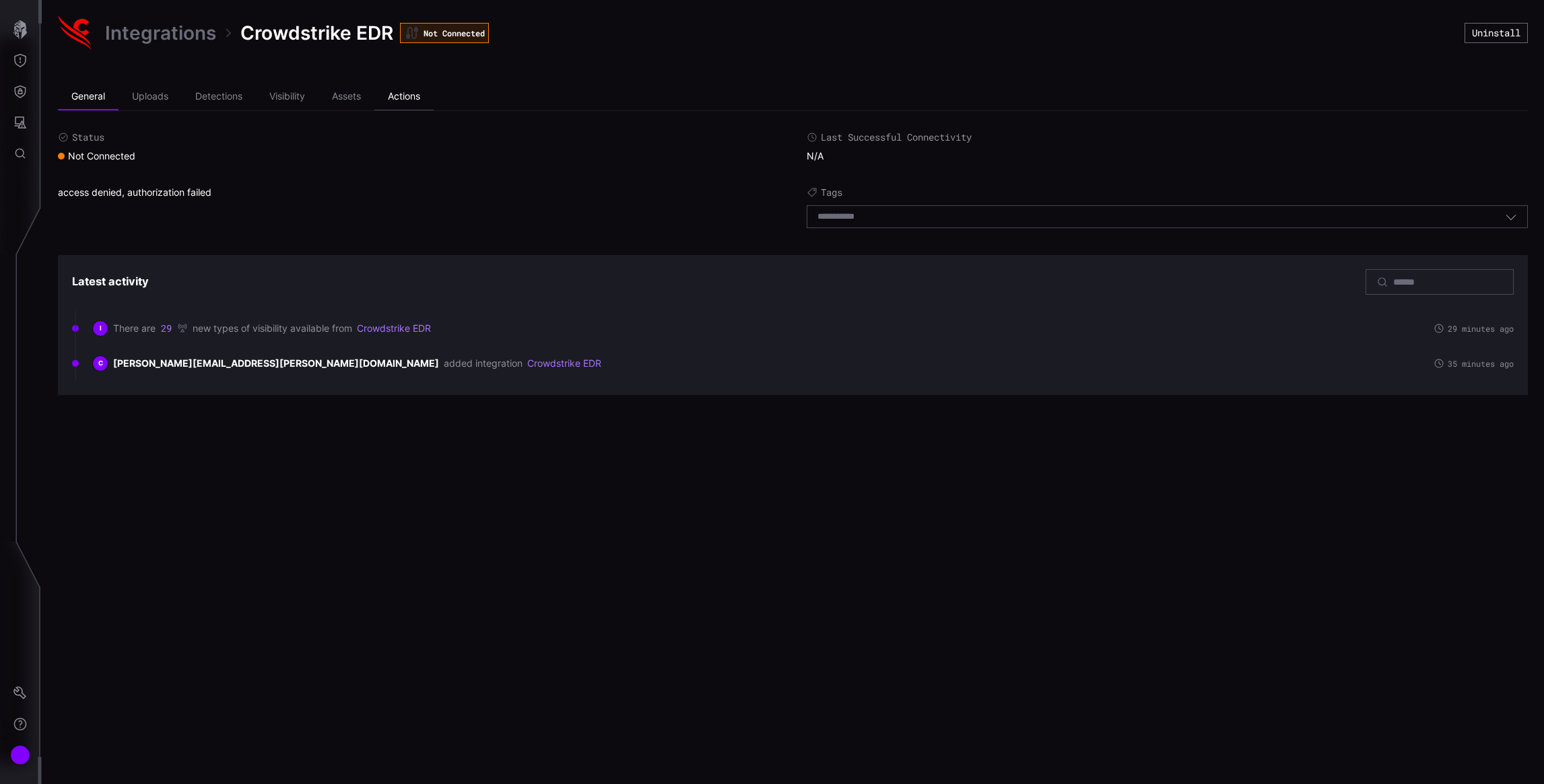
click at [411, 93] on li "Actions" at bounding box center [404, 97] width 59 height 27
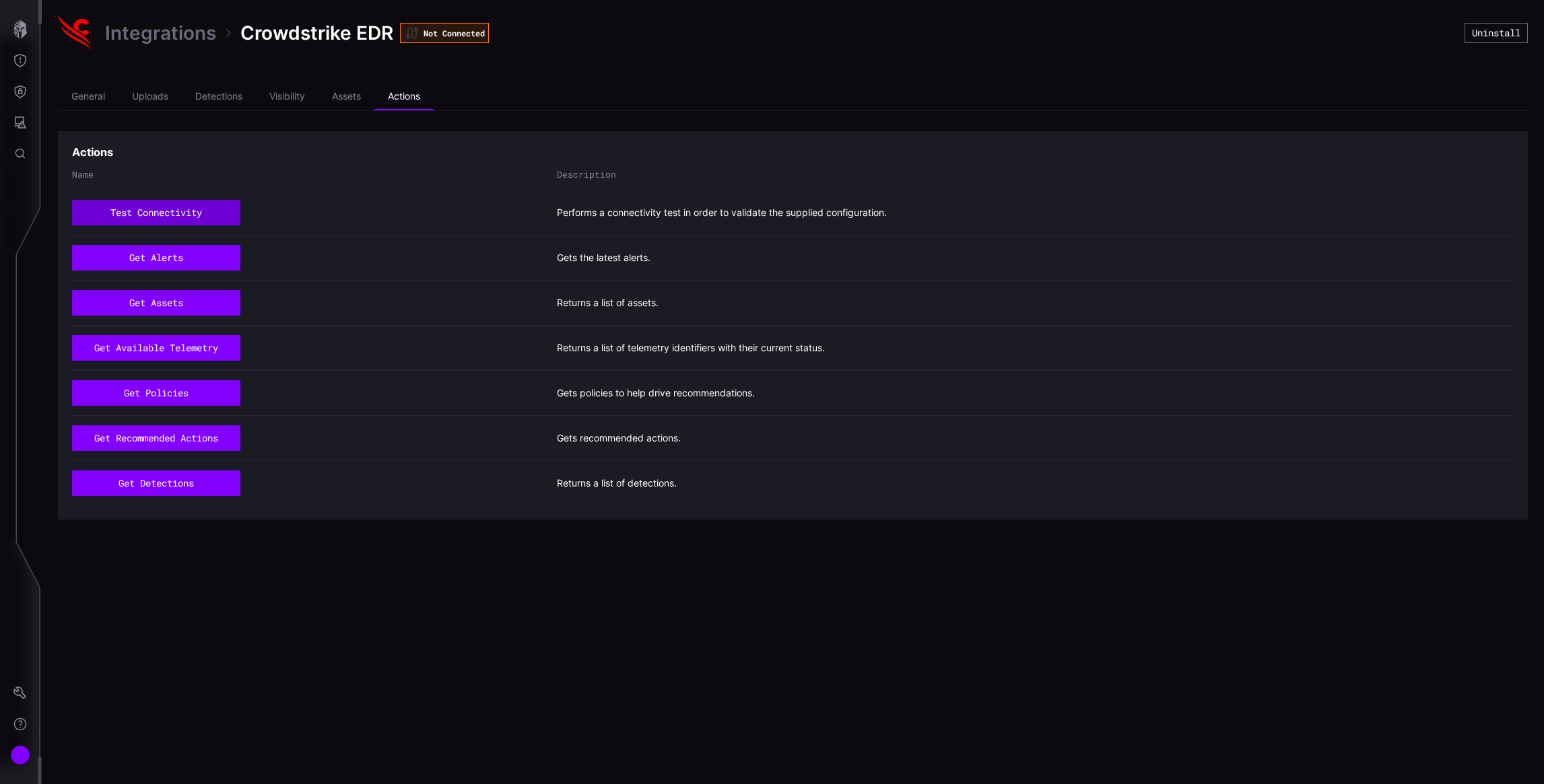
click at [161, 218] on button "test connectivity" at bounding box center [156, 213] width 168 height 26
click at [23, 697] on icon "Settings" at bounding box center [20, 694] width 14 height 14
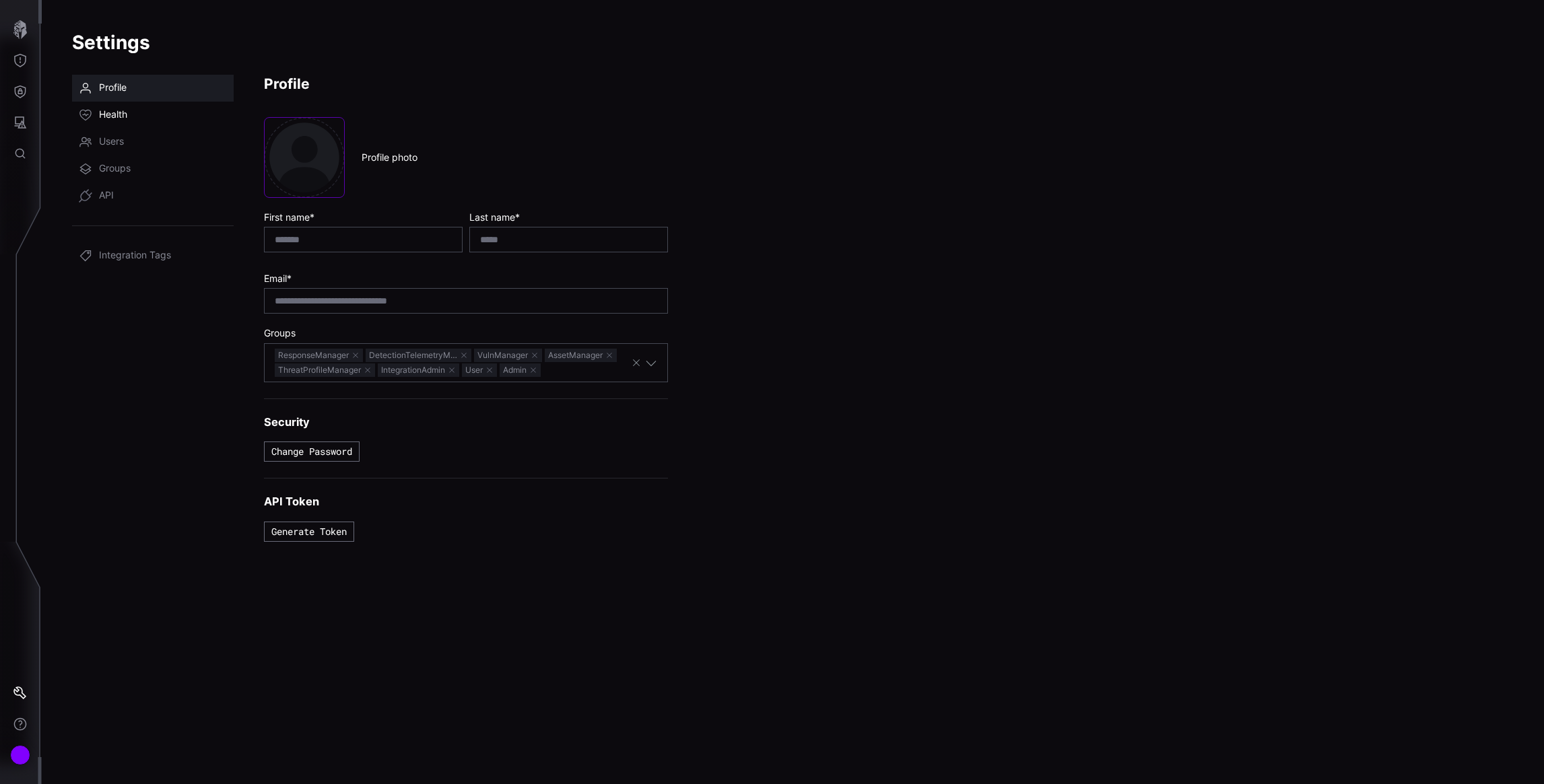
click at [111, 117] on span "Health" at bounding box center [113, 115] width 28 height 14
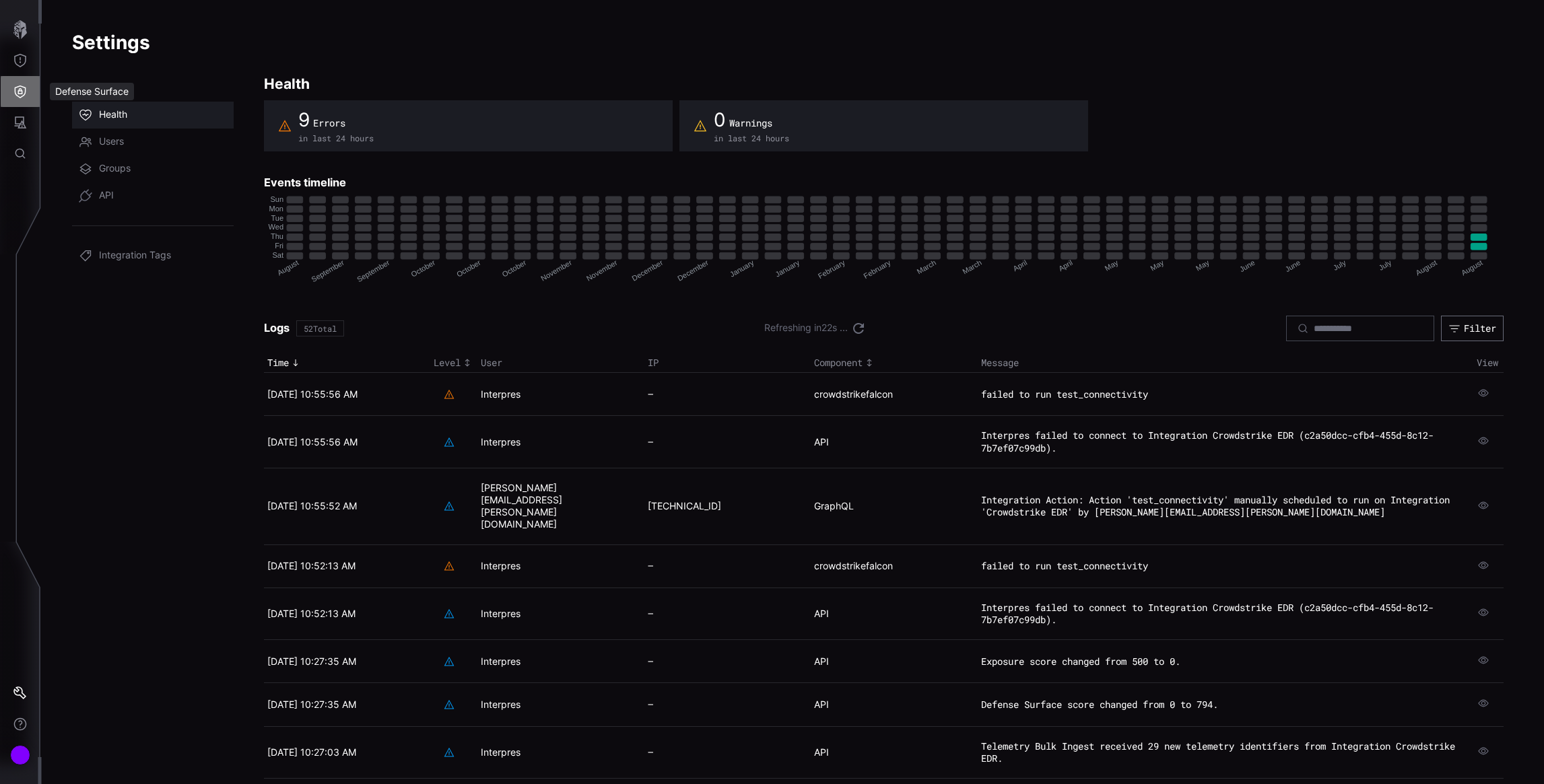
click at [24, 91] on icon "Defense Surface" at bounding box center [20, 92] width 14 height 14
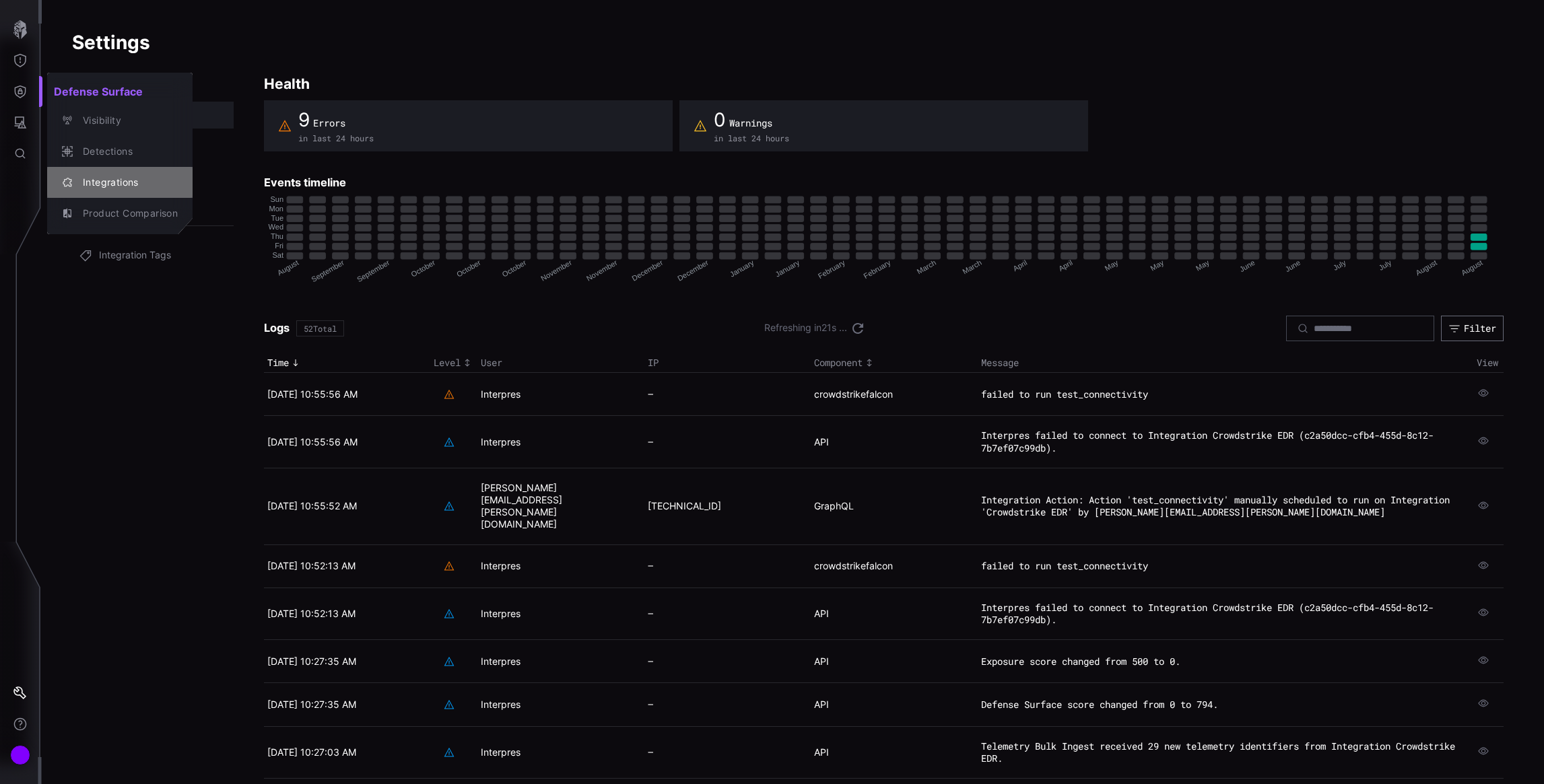
click at [129, 182] on div "Integrations" at bounding box center [127, 182] width 102 height 17
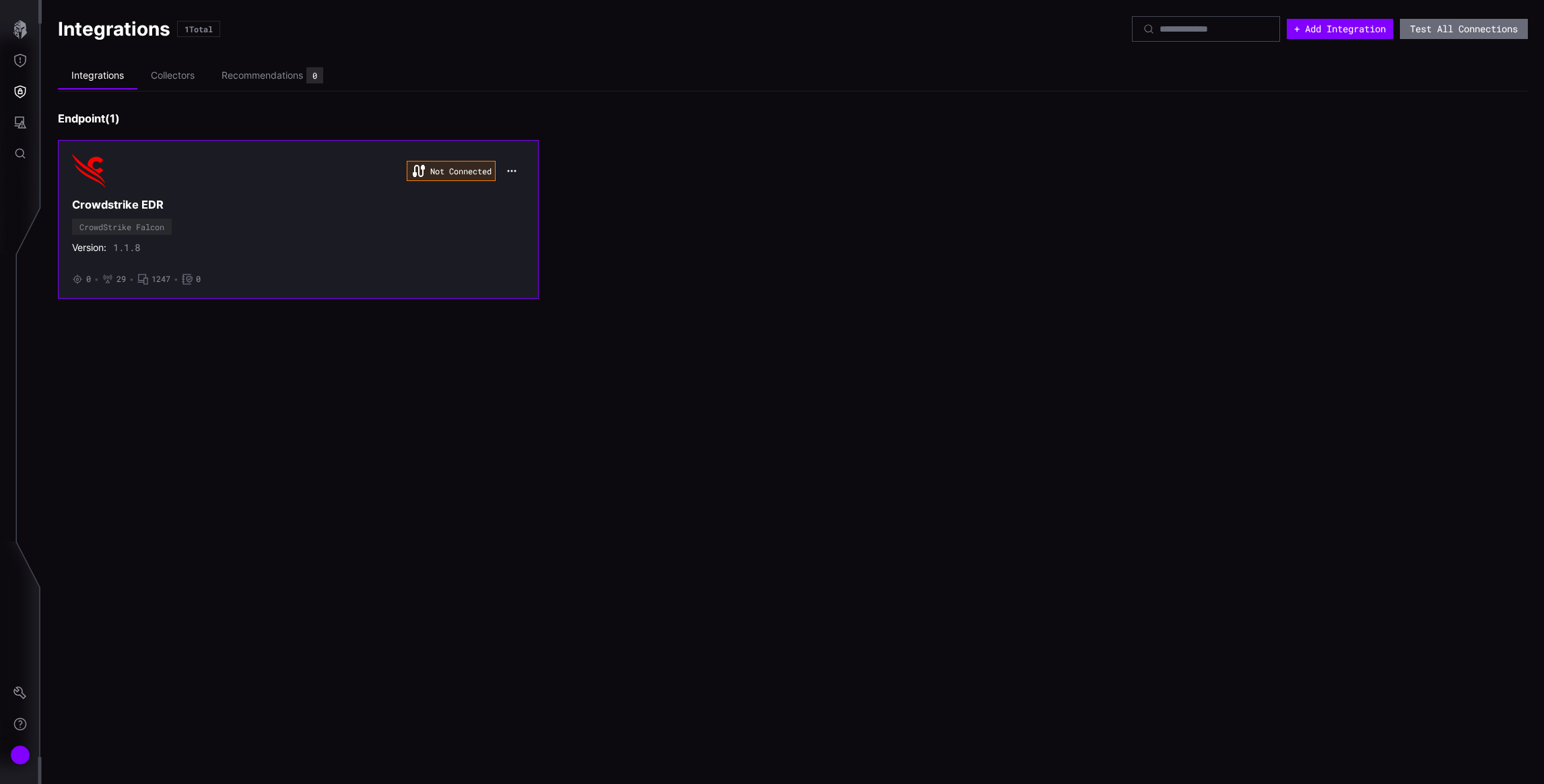
click at [244, 209] on h3 "Crowdstrike EDR" at bounding box center [299, 205] width 453 height 14
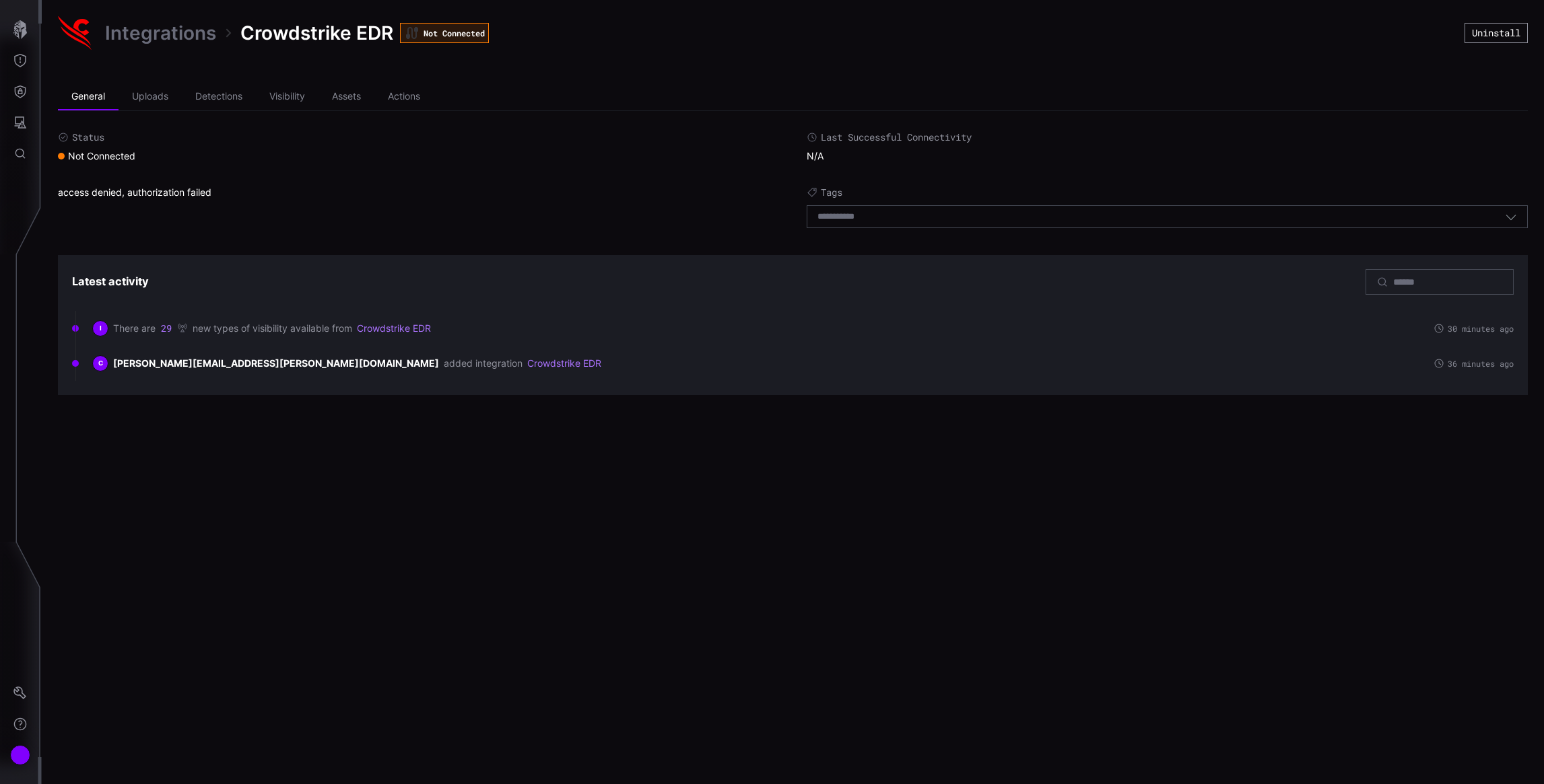
click at [1483, 30] on button "Uninstall" at bounding box center [1496, 33] width 63 height 20
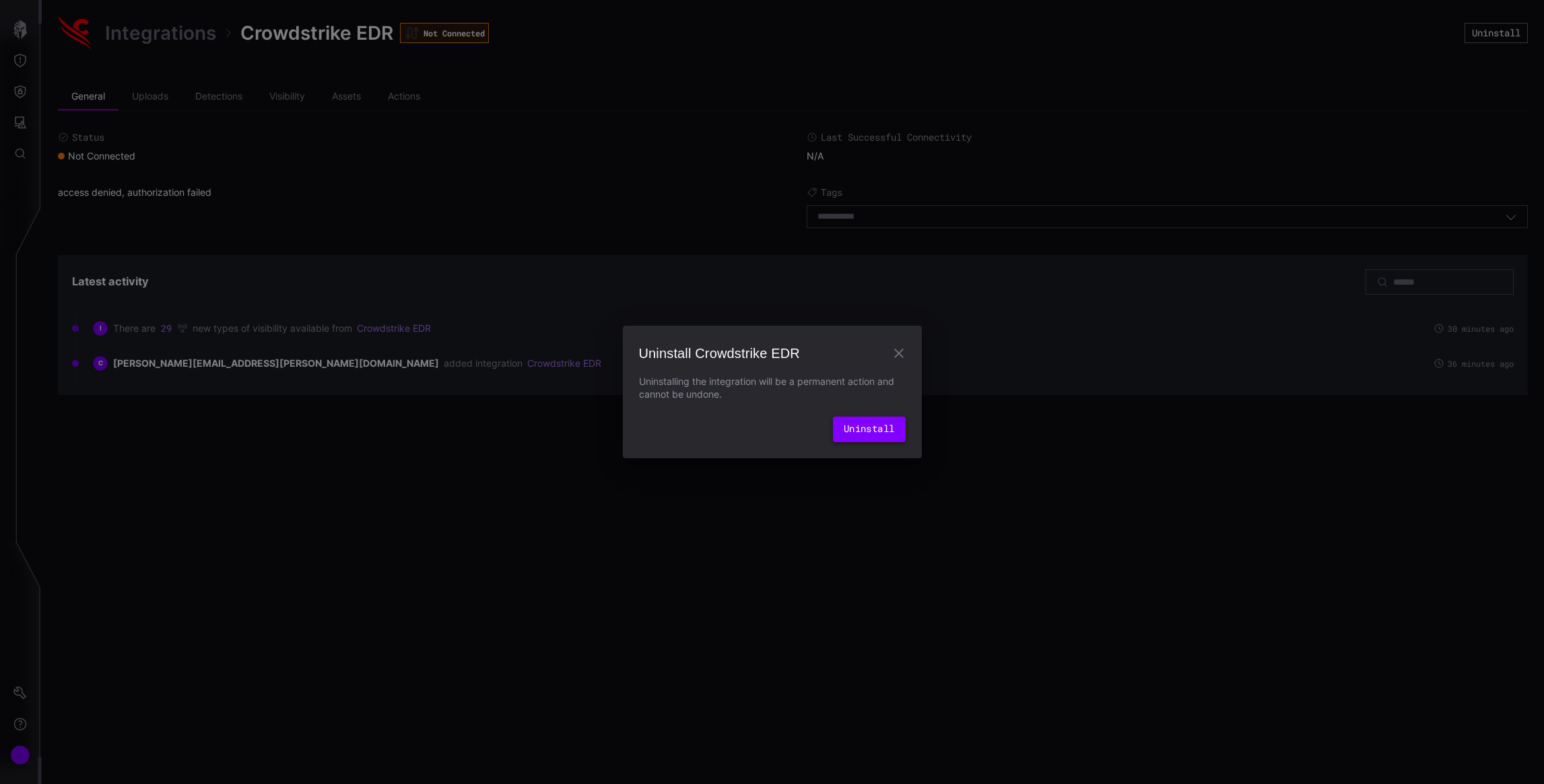
click at [850, 433] on button "Uninstall" at bounding box center [869, 429] width 73 height 26
